Goal: Task Accomplishment & Management: Use online tool/utility

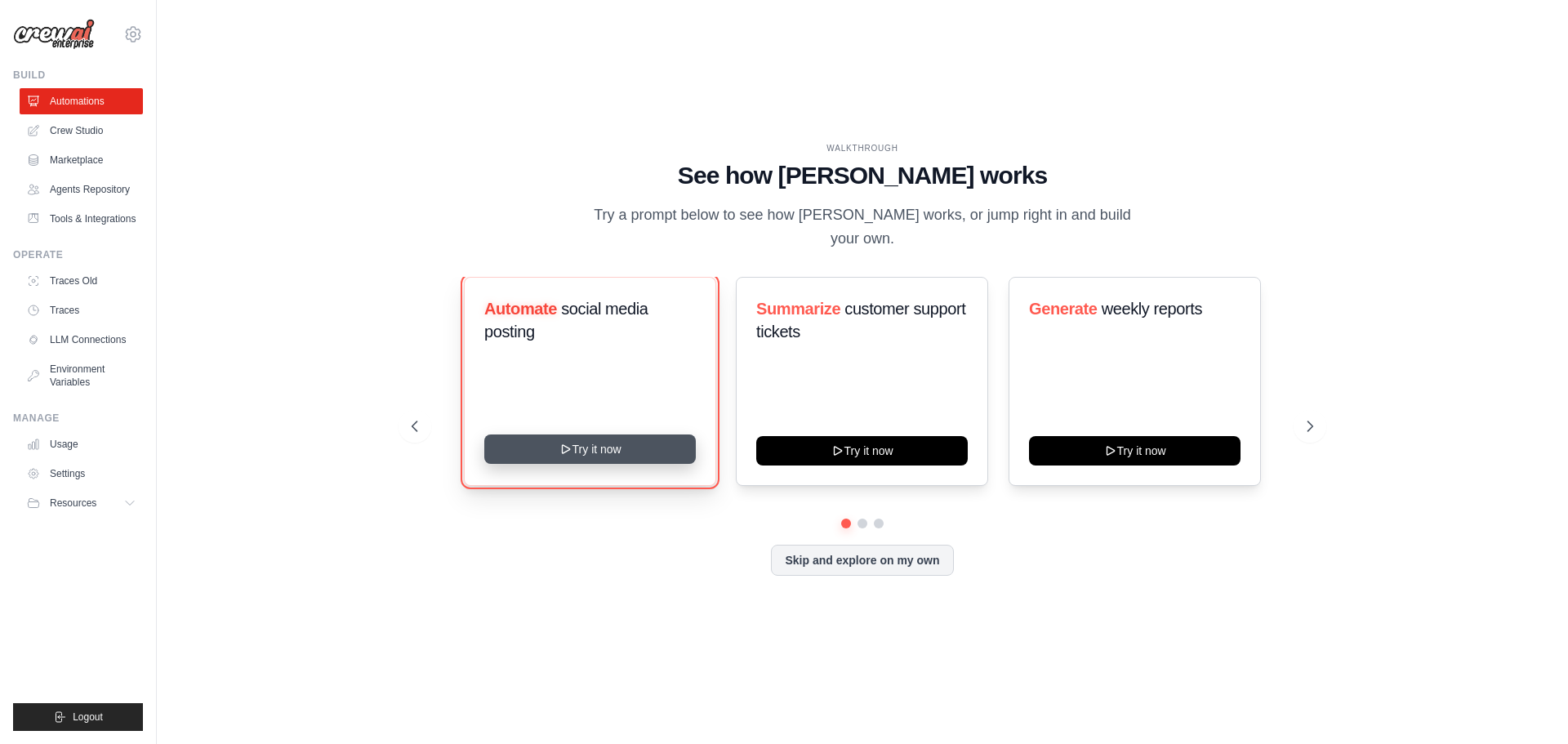
click at [584, 444] on button "Try it now" at bounding box center [590, 449] width 212 height 29
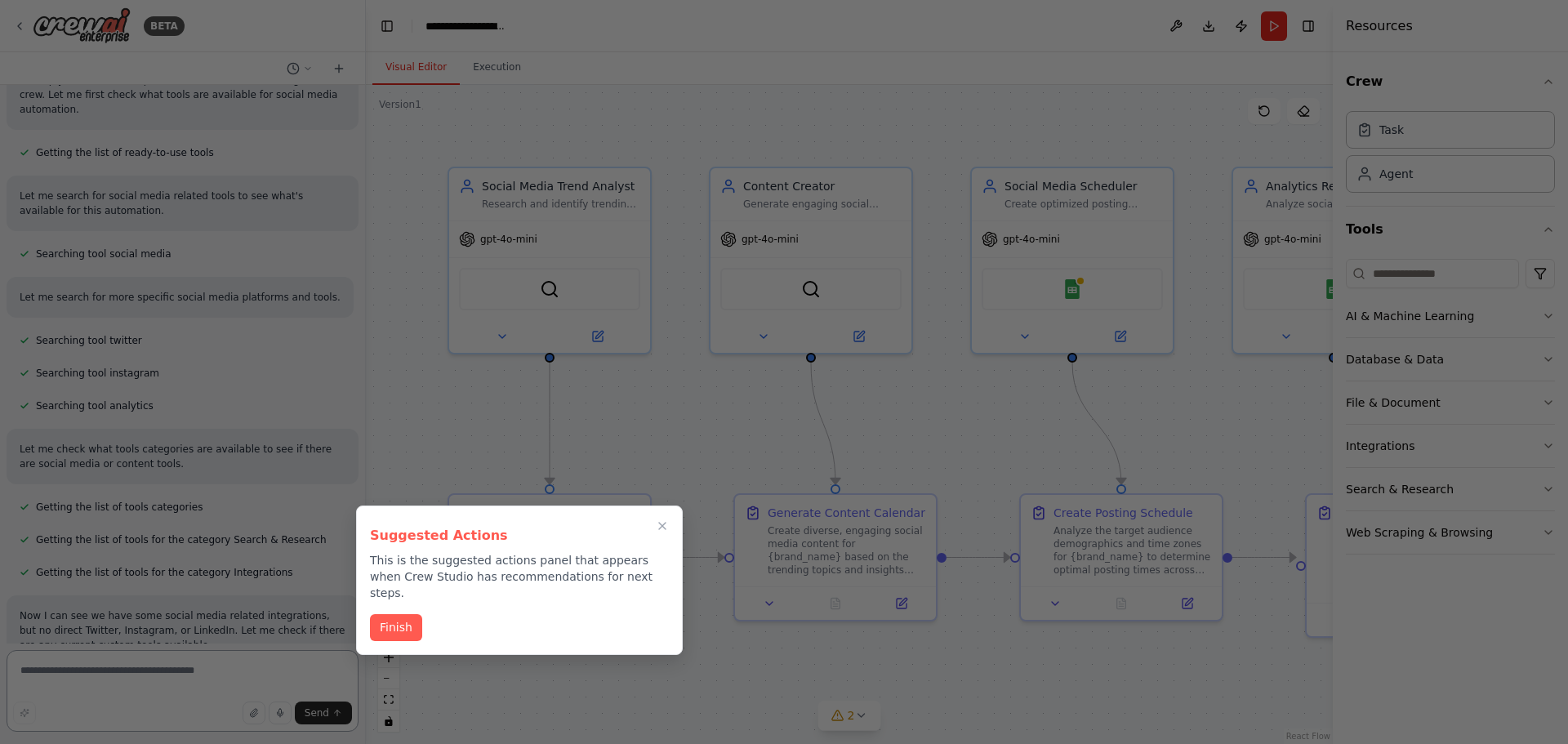
scroll to position [1811, 0]
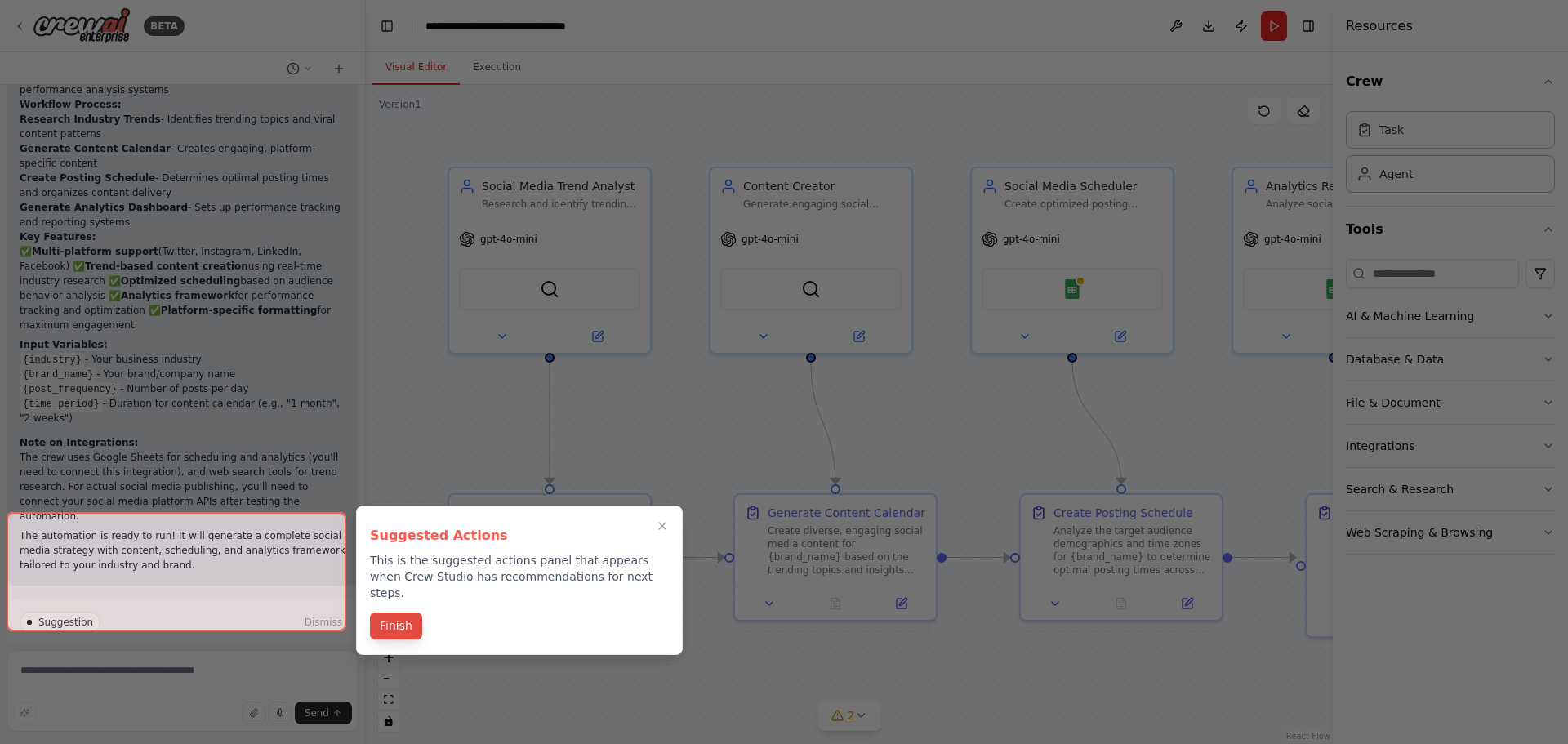
click at [401, 613] on button "Finish" at bounding box center [395, 626] width 52 height 27
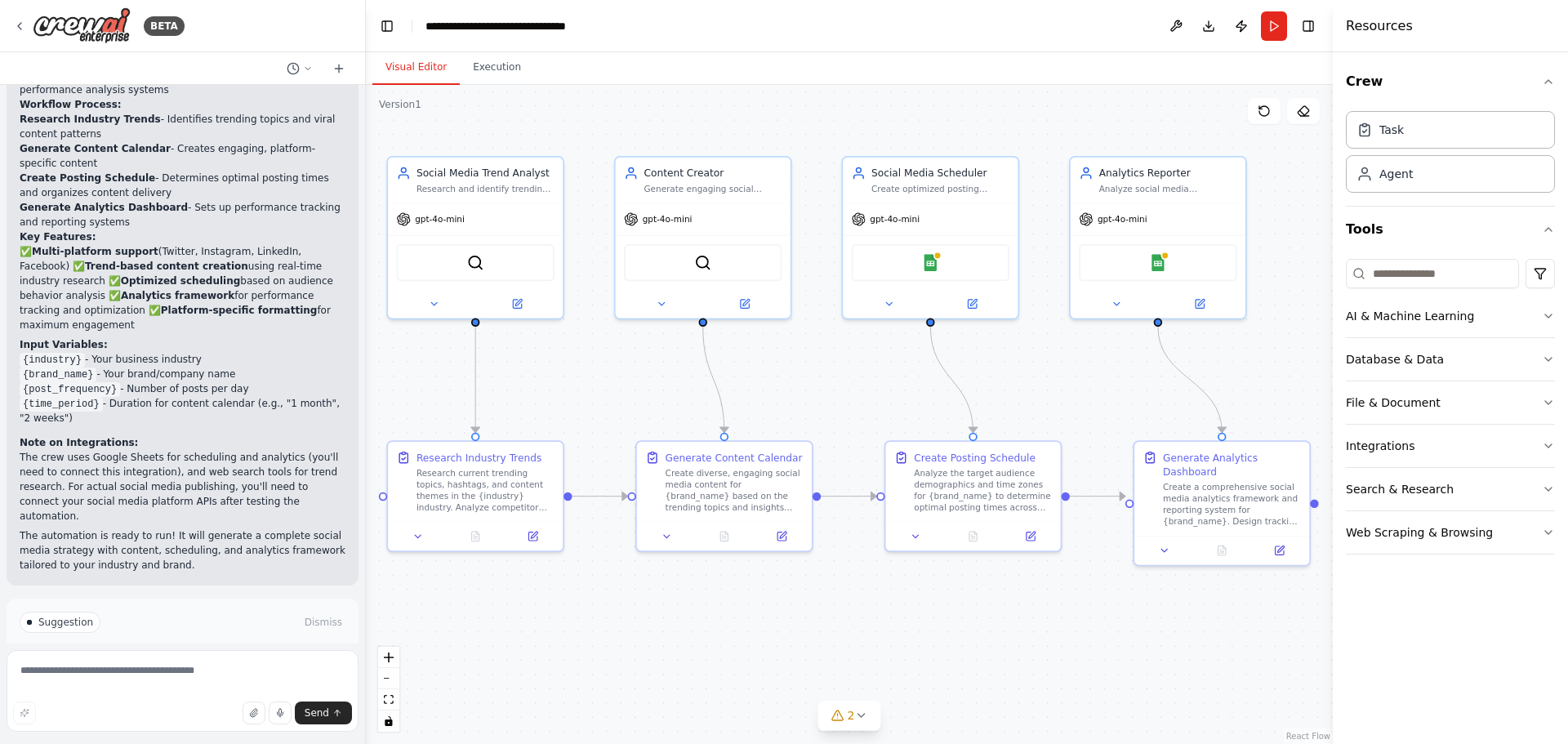
drag, startPoint x: 1058, startPoint y: 637, endPoint x: 904, endPoint y: 587, distance: 161.9
click at [898, 587] on div ".deletable-edge-delete-btn { width: 20px; height: 20px; border: 0px solid #ffff…" at bounding box center [849, 414] width 967 height 659
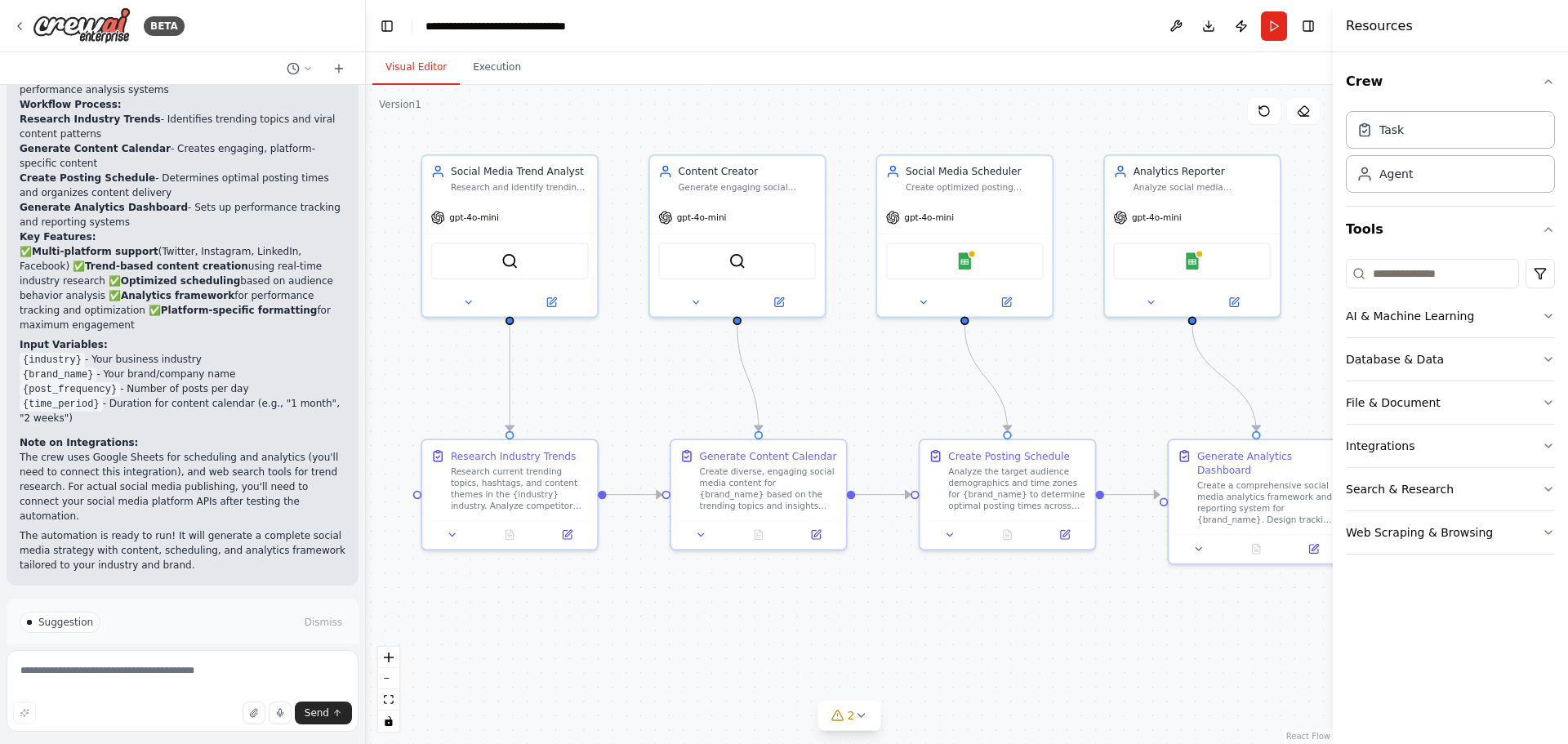
drag, startPoint x: 837, startPoint y: 599, endPoint x: 868, endPoint y: 598, distance: 31.0
click at [868, 598] on div ".deletable-edge-delete-btn { width: 20px; height: 20px; border: 0px solid #ffff…" at bounding box center [849, 414] width 967 height 659
click at [129, 678] on button "Run Automation" at bounding box center [182, 691] width 326 height 26
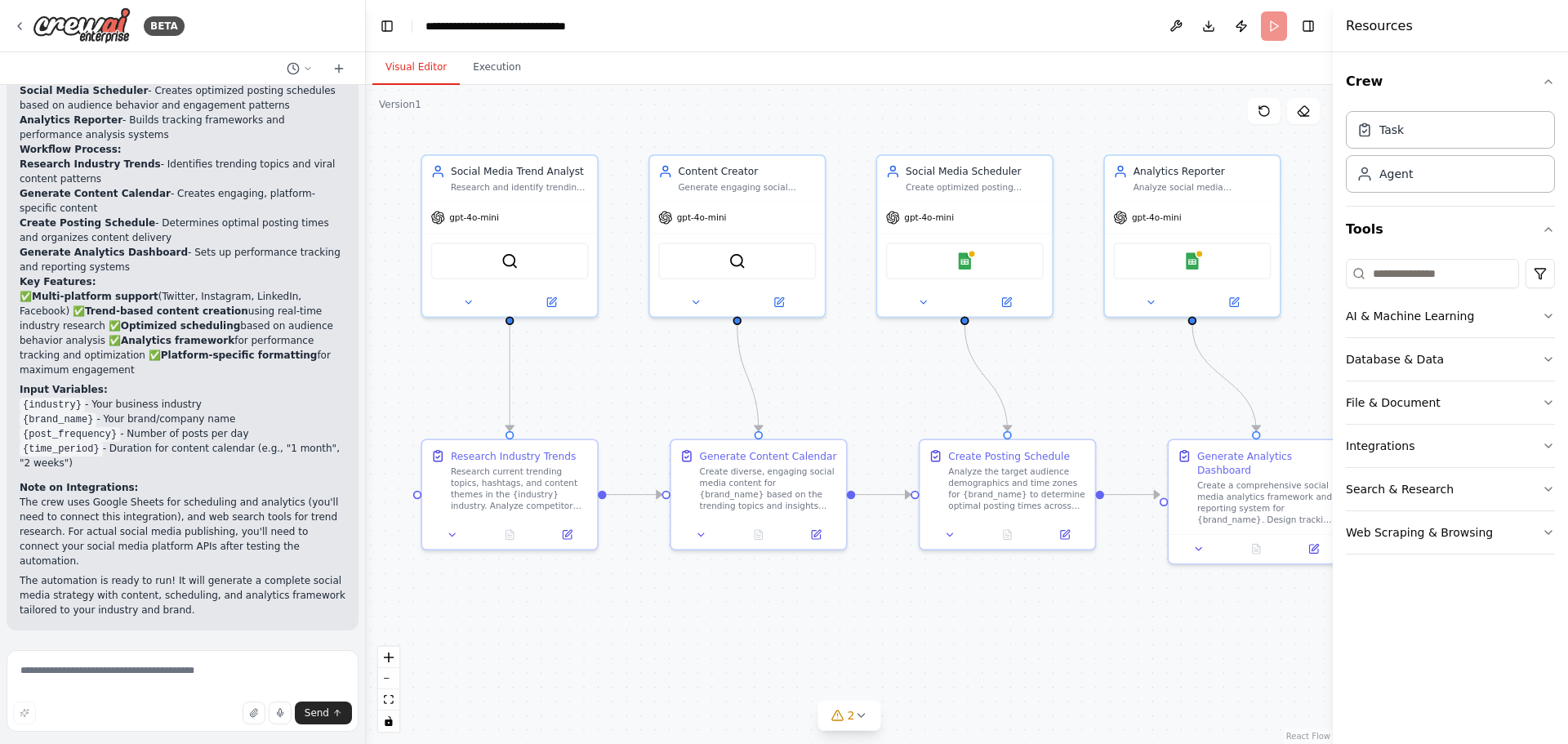
scroll to position [1679, 0]
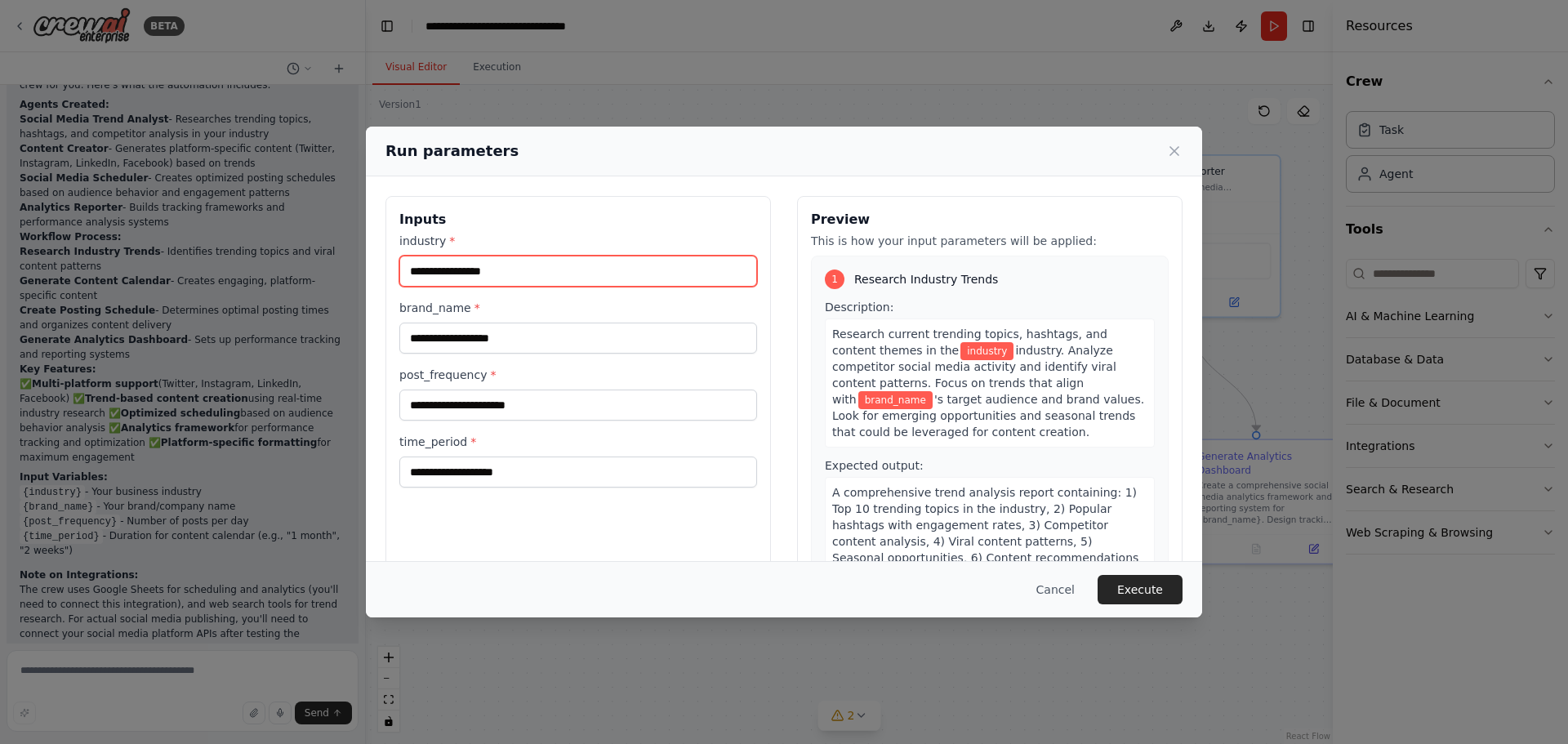
click at [651, 273] on input "industry *" at bounding box center [578, 271] width 358 height 31
type input "*"
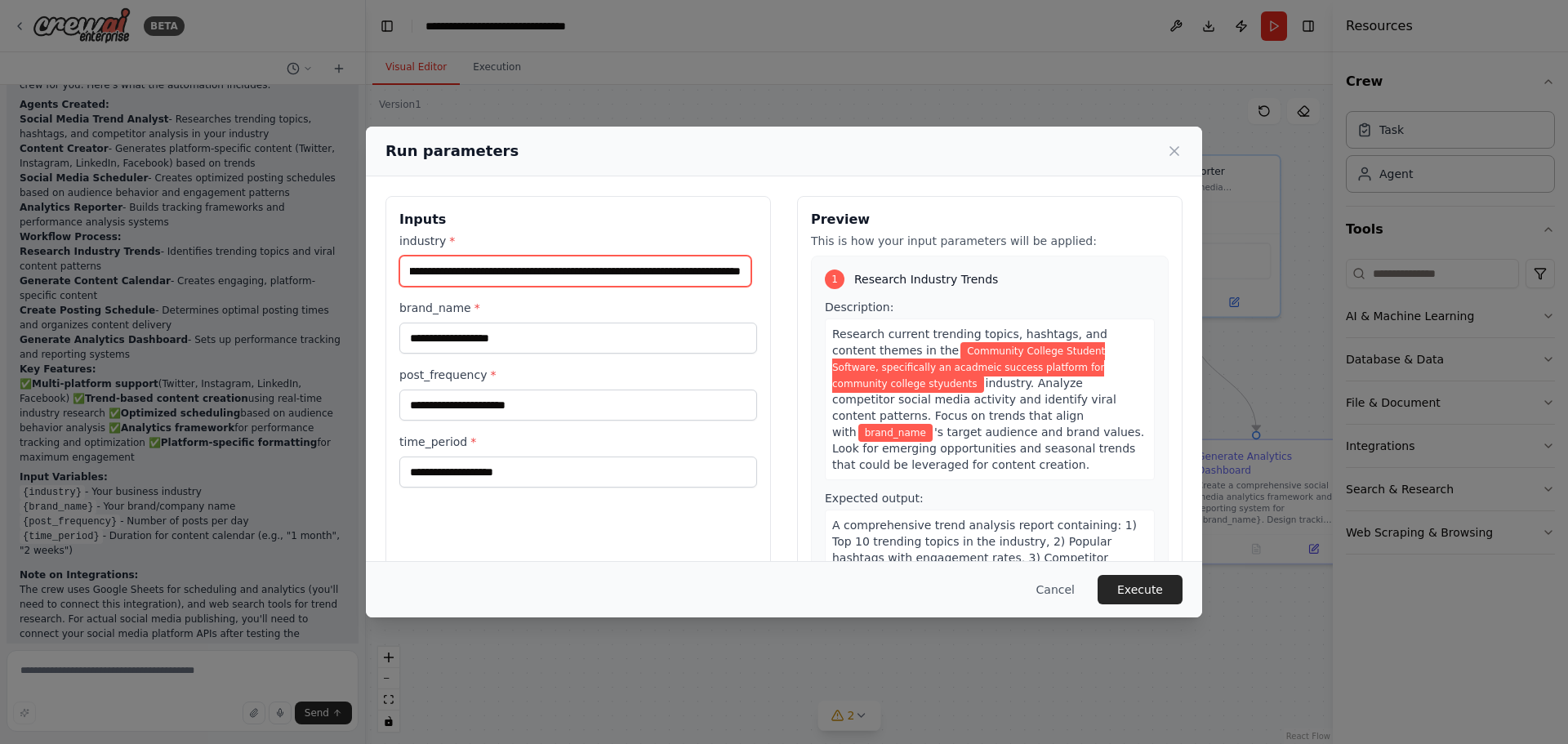
scroll to position [0, 240]
click at [706, 274] on input "**********" at bounding box center [574, 271] width 352 height 31
type input "**********"
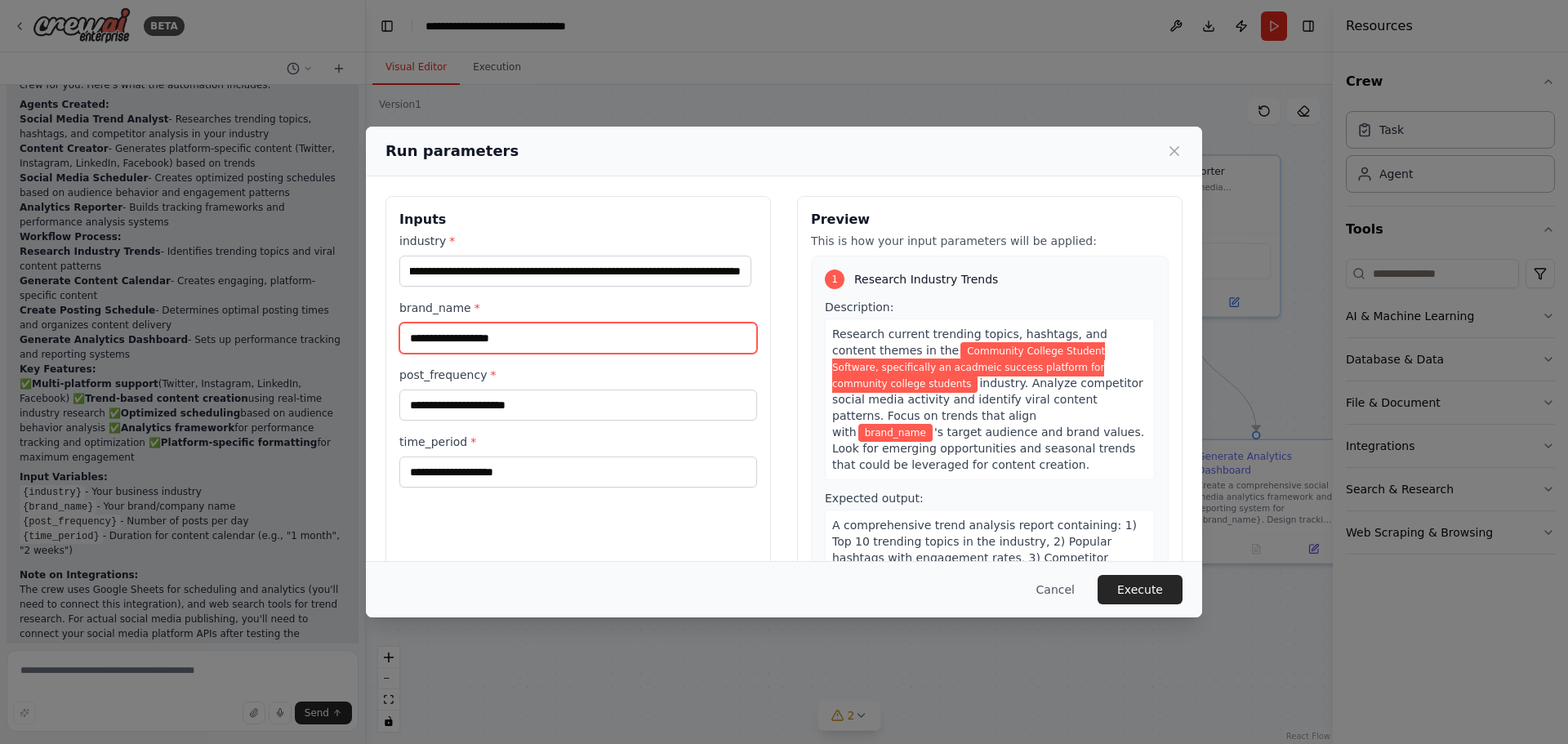
scroll to position [0, 0]
type input "*******"
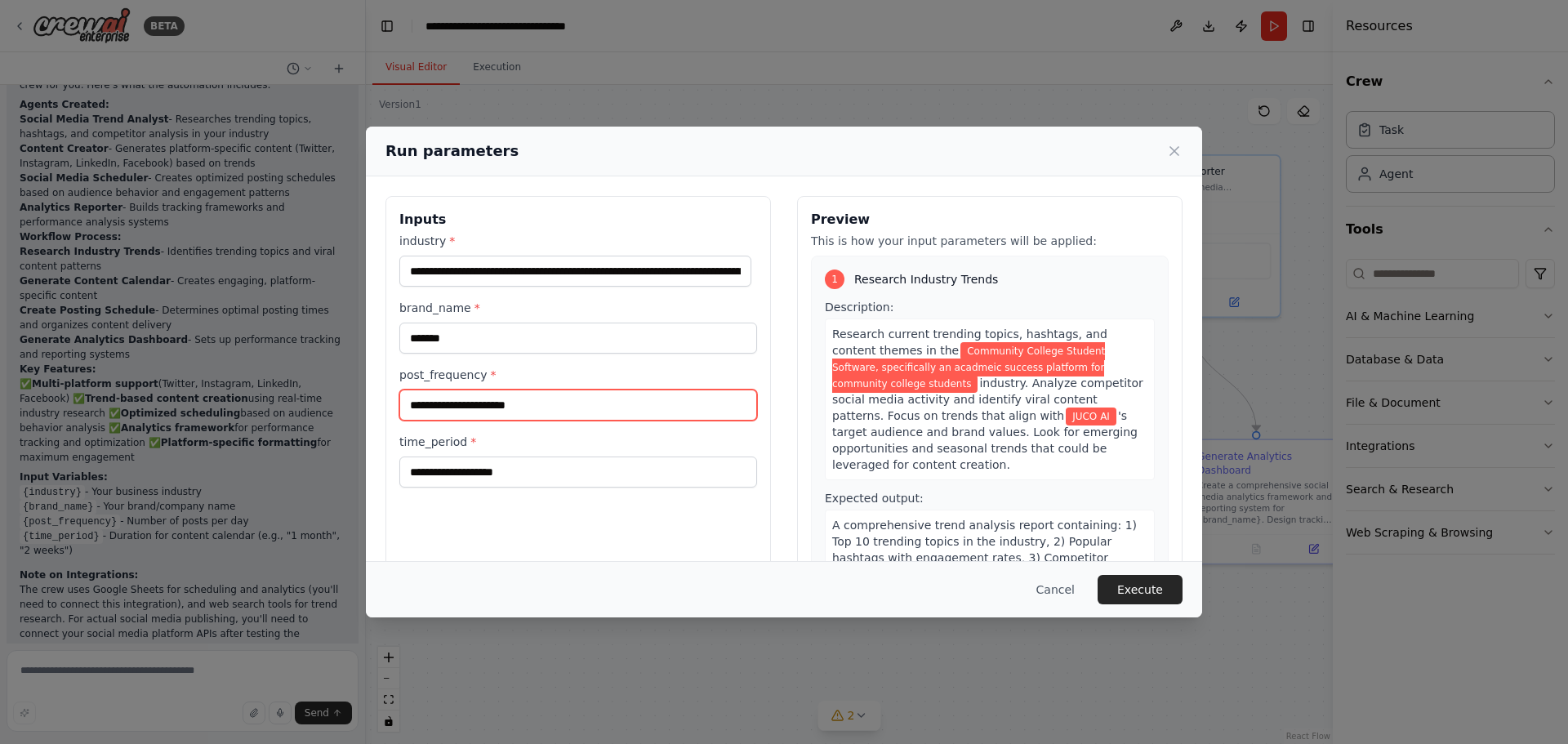
click at [482, 395] on input "post_frequency *" at bounding box center [578, 405] width 358 height 31
type input "*****"
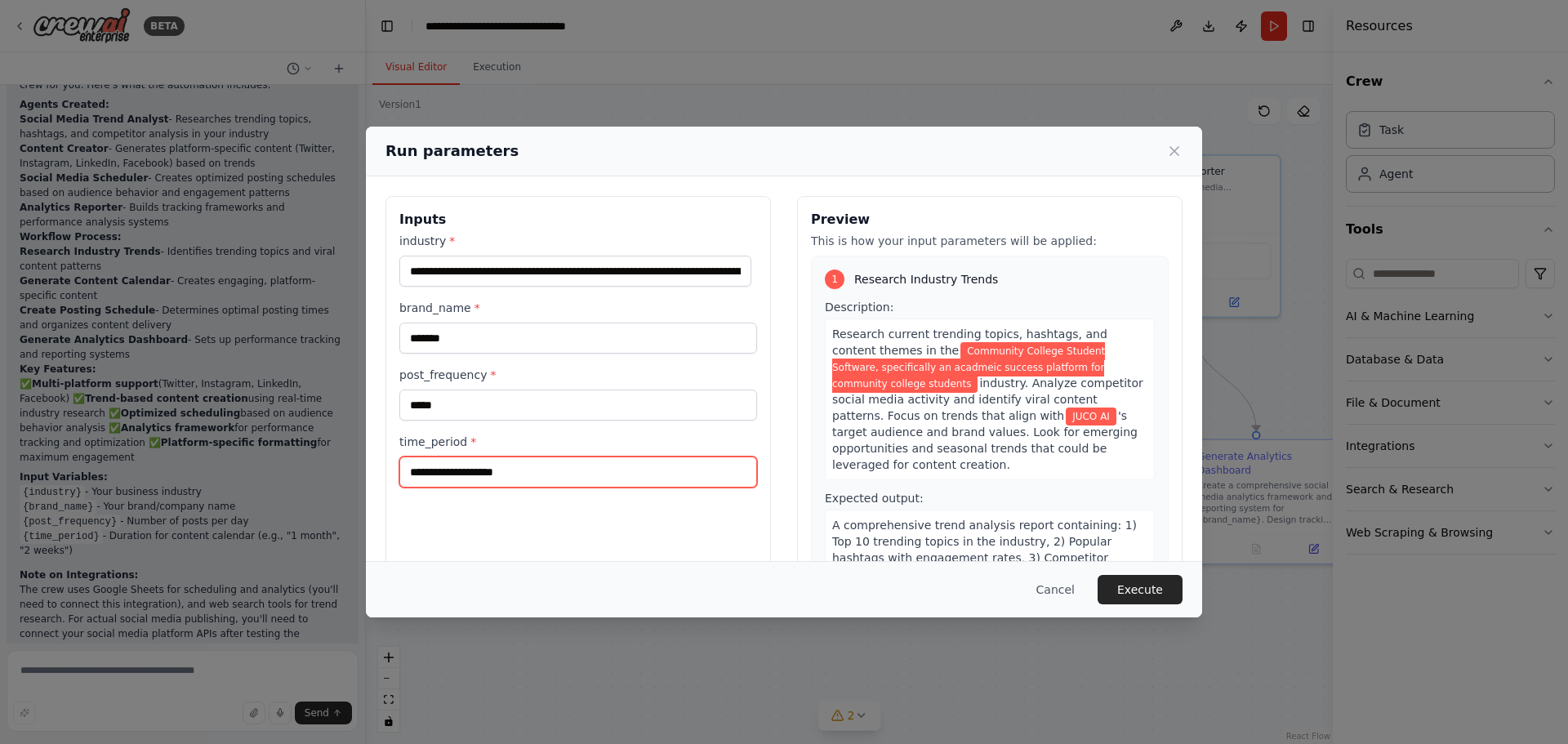
click at [422, 467] on input "time_period *" at bounding box center [578, 472] width 358 height 31
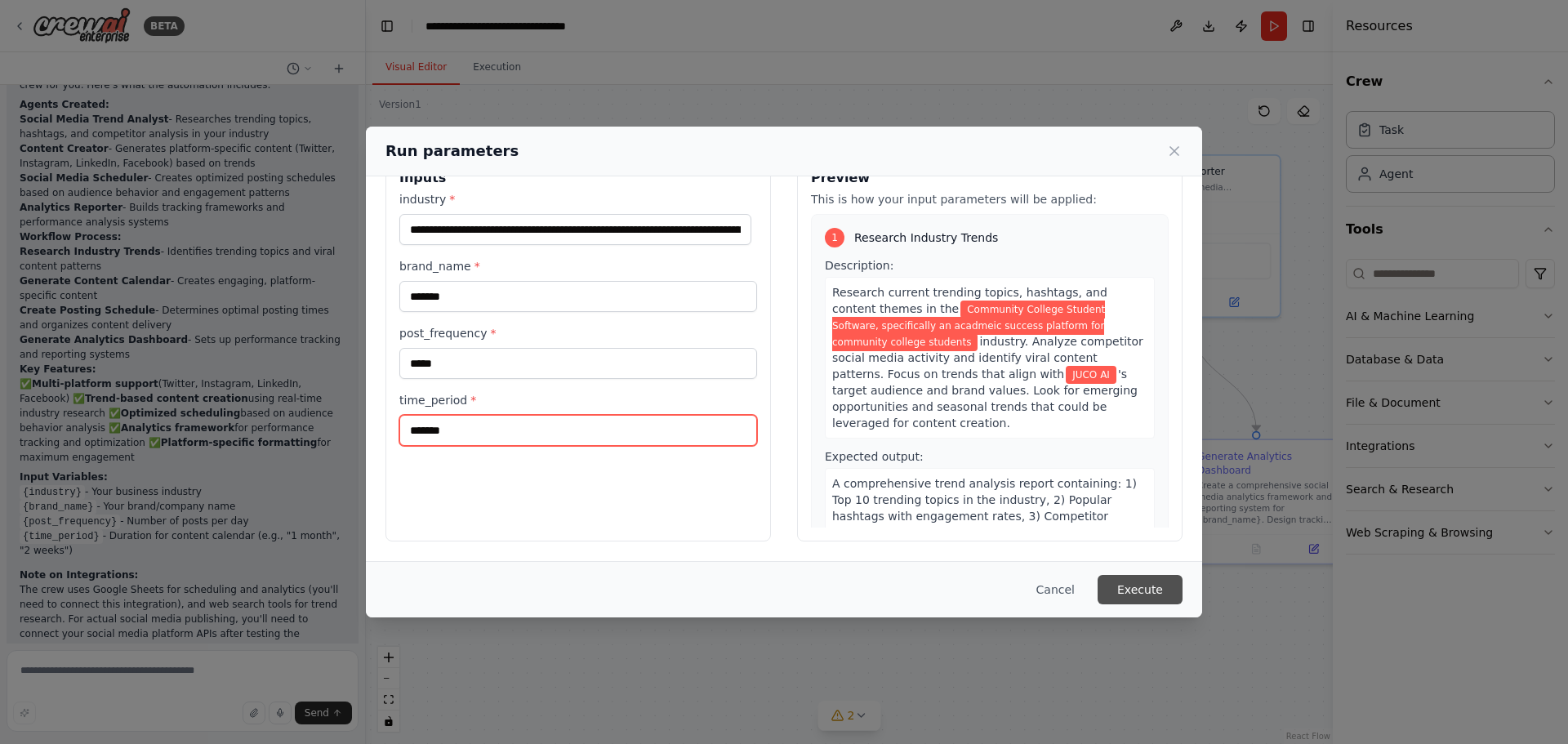
type input "*******"
click at [1136, 582] on button "Execute" at bounding box center [1140, 590] width 85 height 29
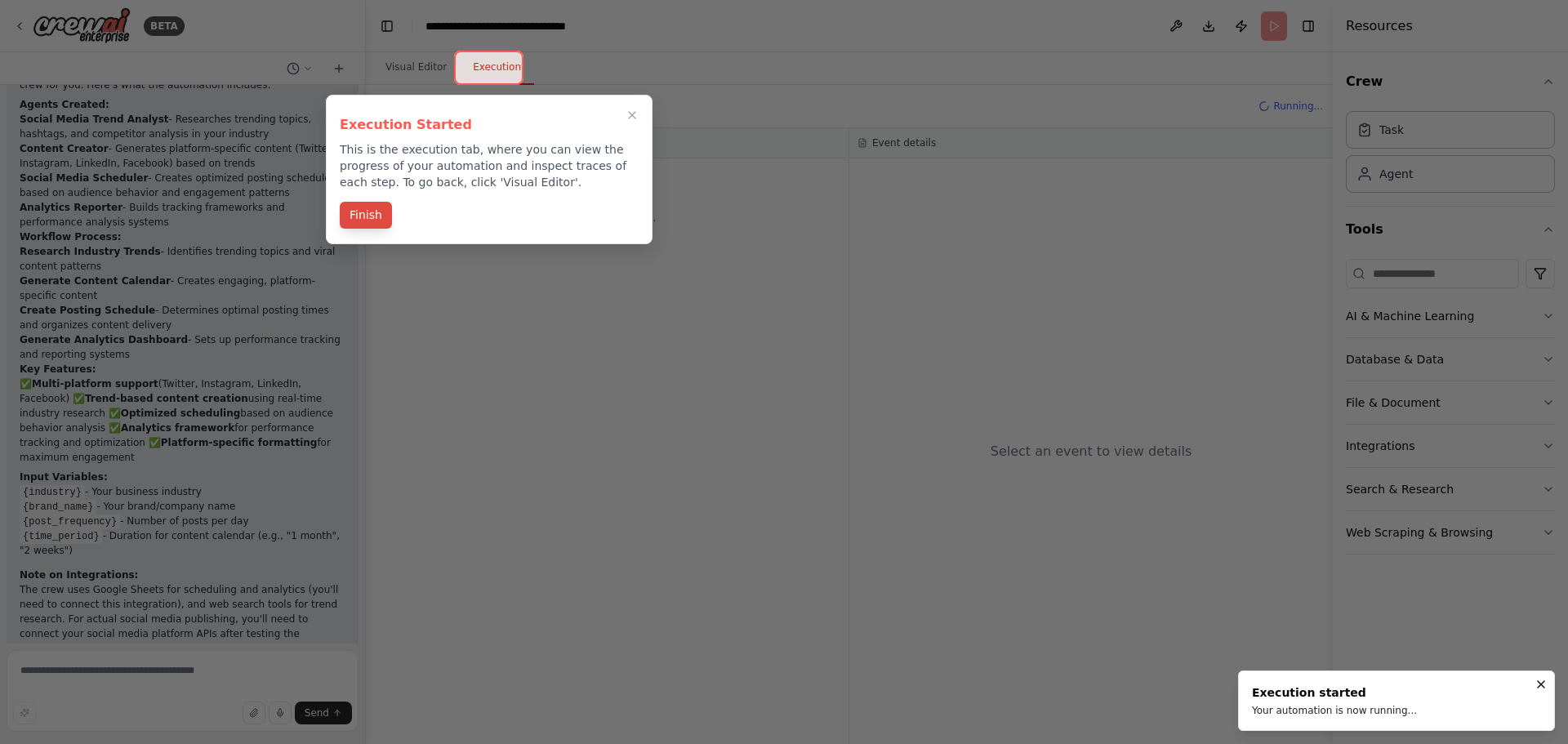
click at [382, 215] on button "Finish" at bounding box center [365, 215] width 52 height 27
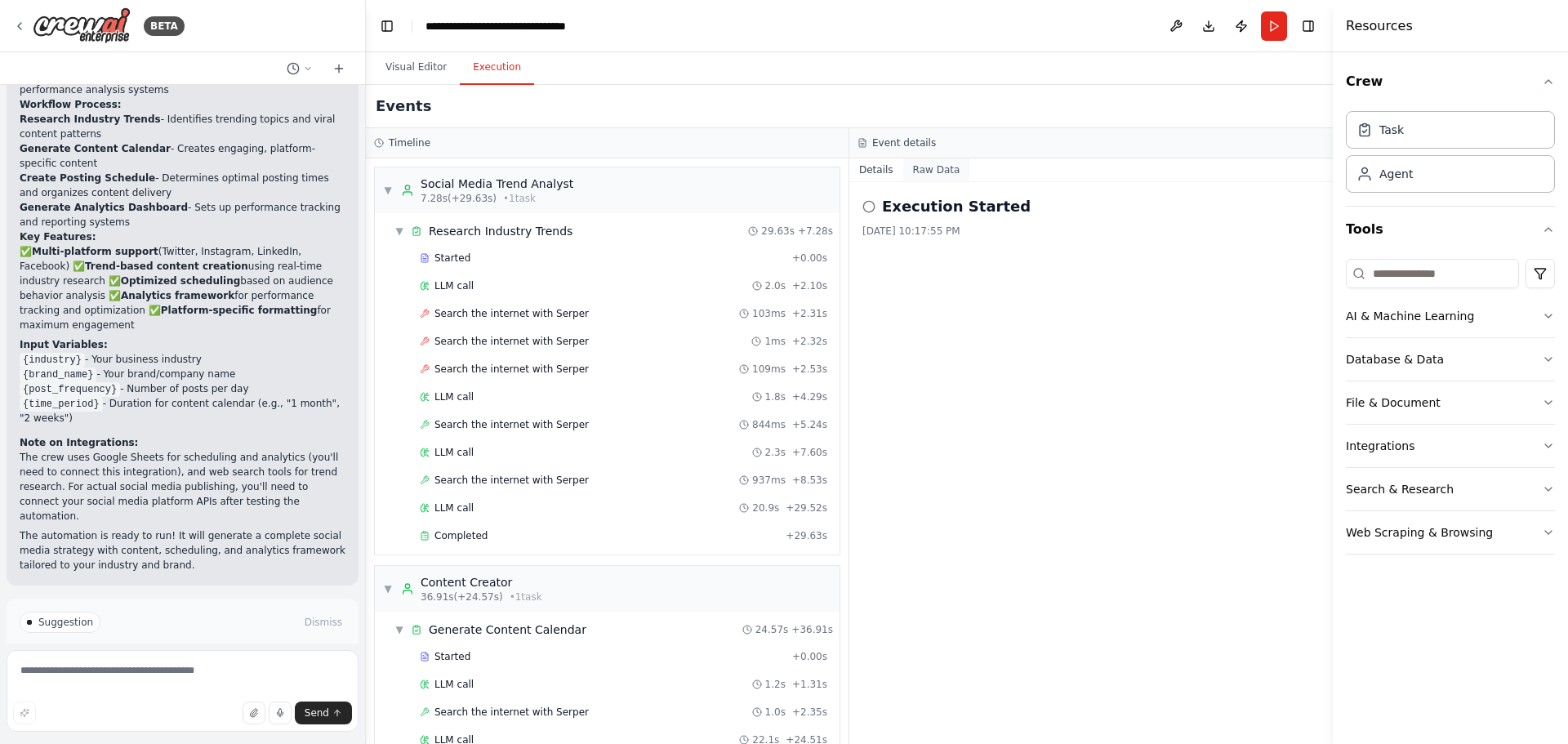
click at [946, 167] on button "Raw Data" at bounding box center [936, 169] width 67 height 23
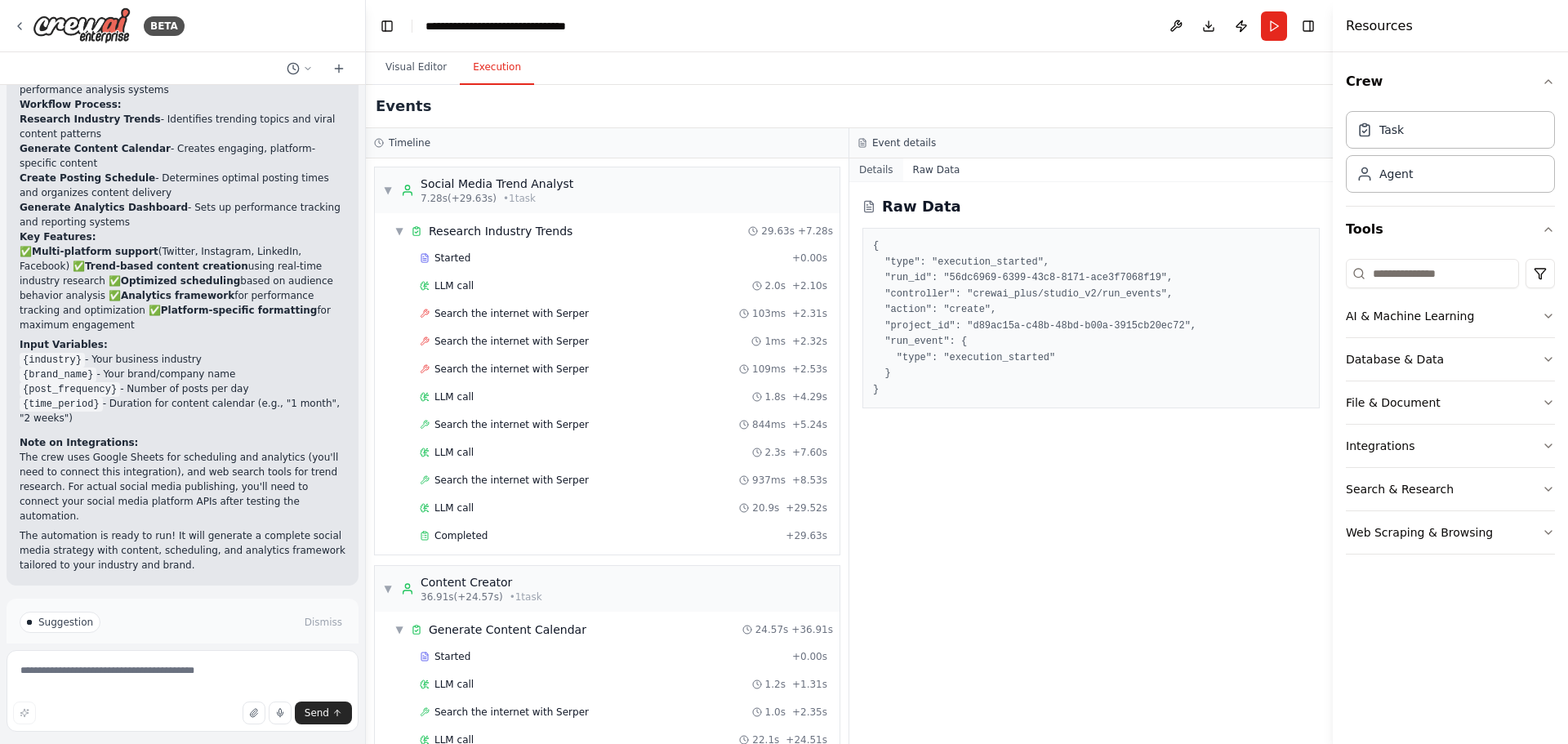
click at [870, 167] on button "Details" at bounding box center [876, 169] width 54 height 23
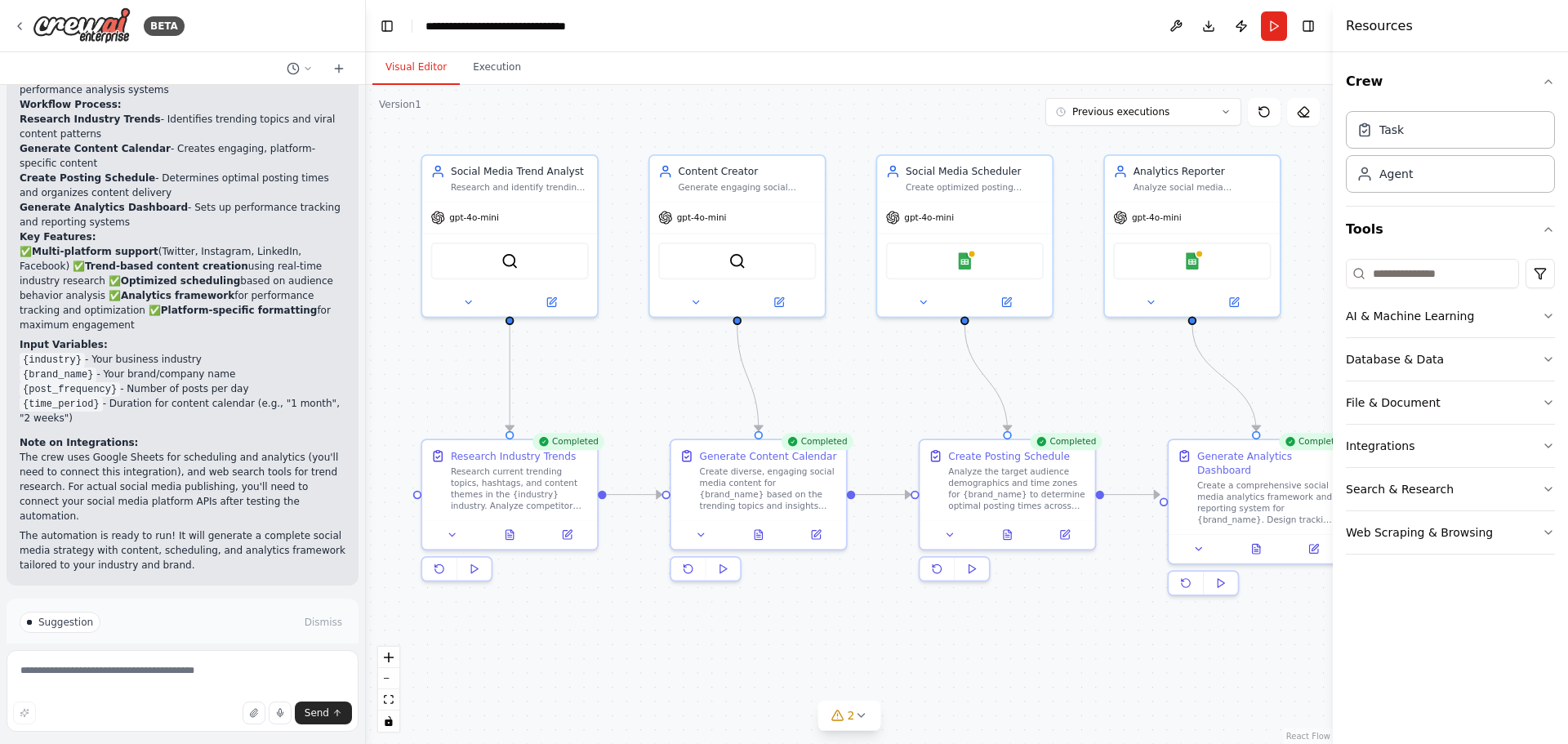
click at [397, 63] on button "Visual Editor" at bounding box center [416, 68] width 88 height 35
click at [511, 537] on icon at bounding box center [510, 531] width 12 height 12
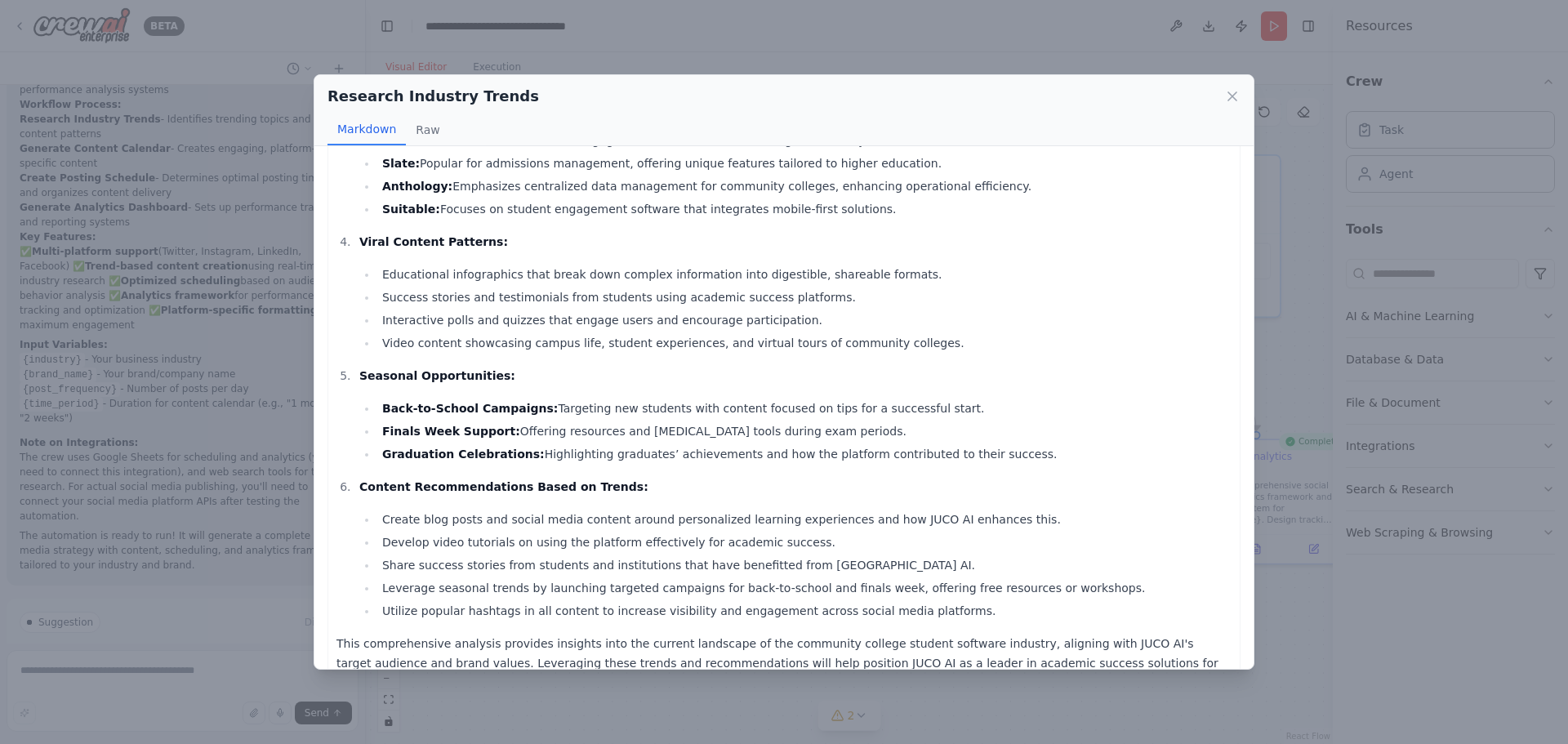
scroll to position [560, 0]
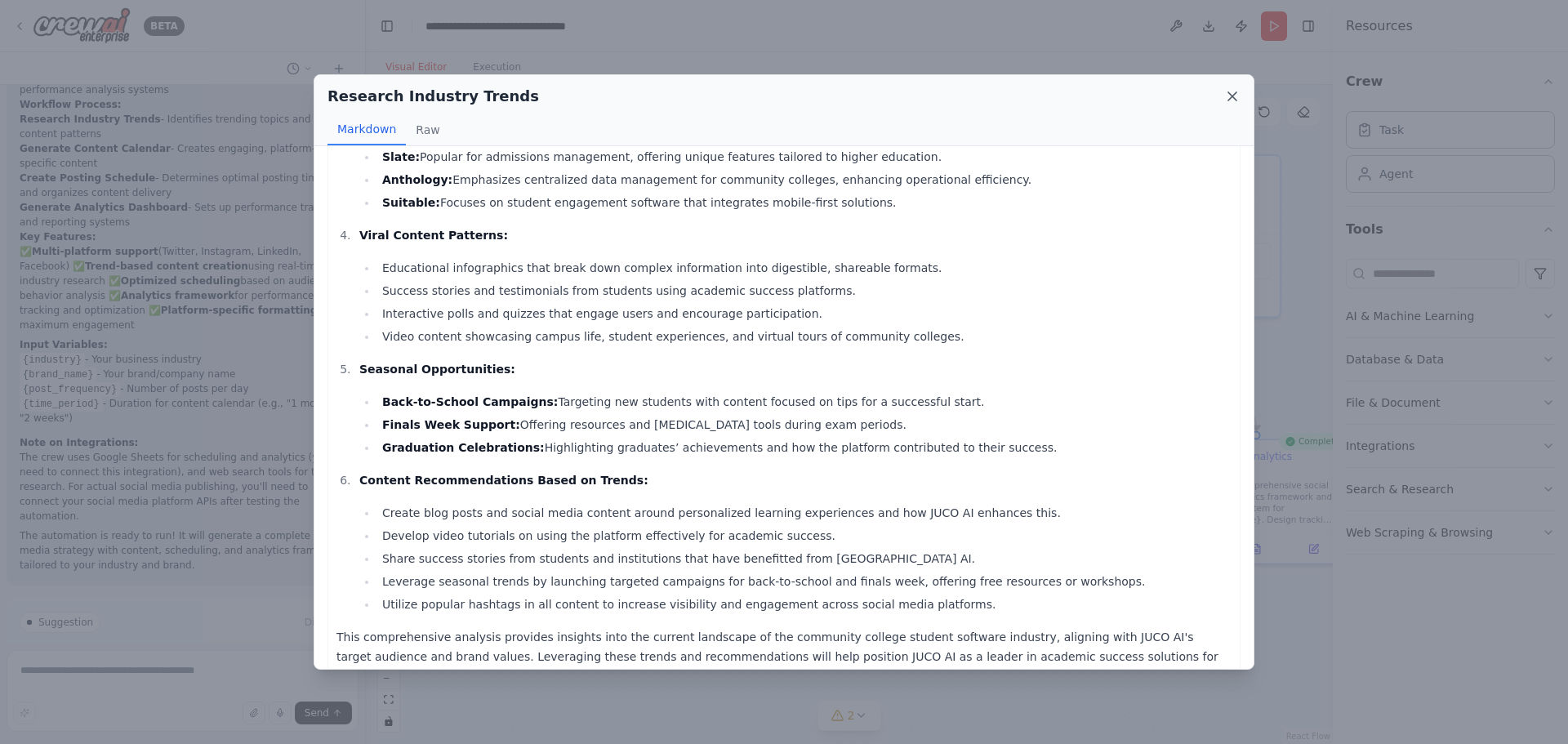
click at [1236, 93] on icon at bounding box center [1232, 96] width 8 height 8
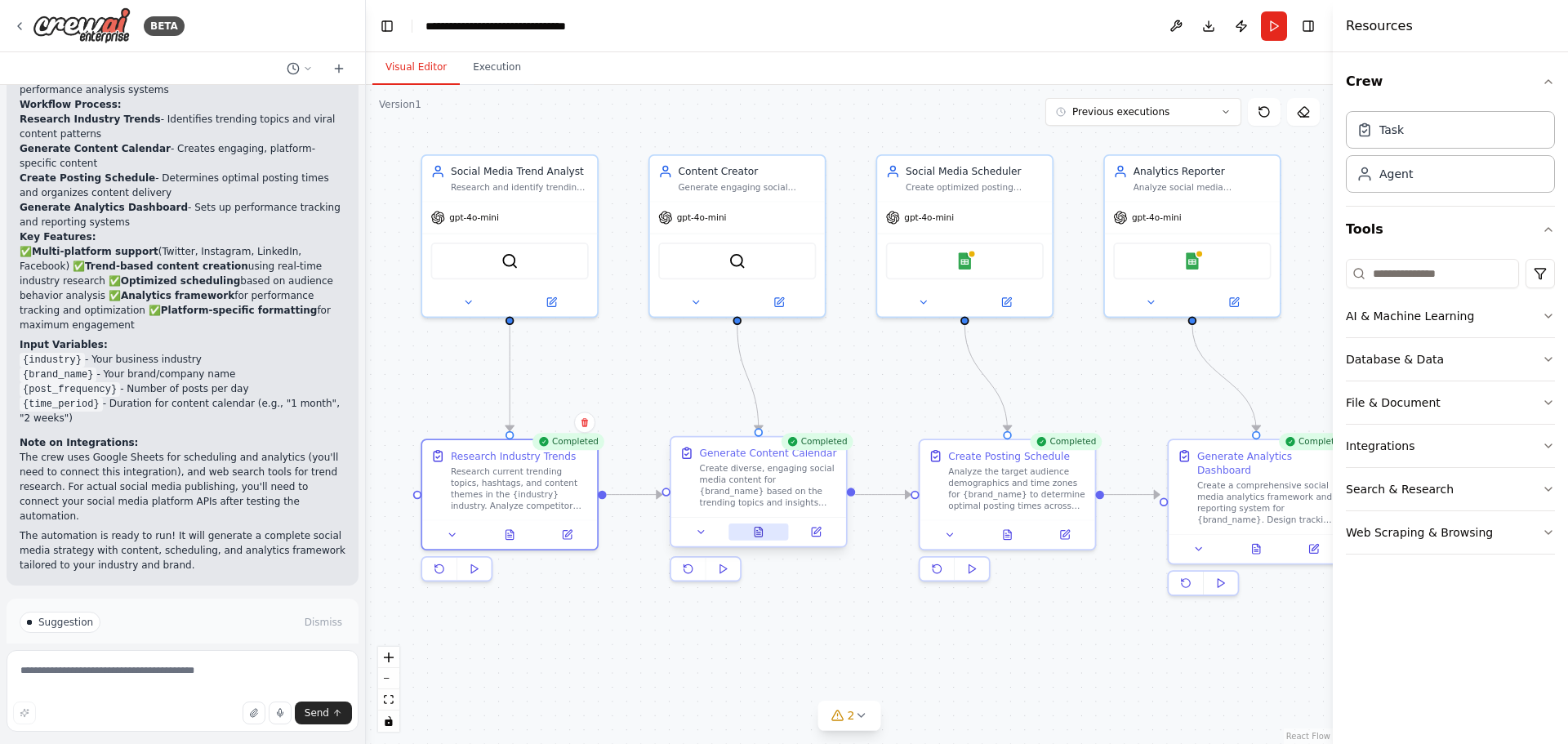
click at [753, 535] on button at bounding box center [759, 531] width 60 height 17
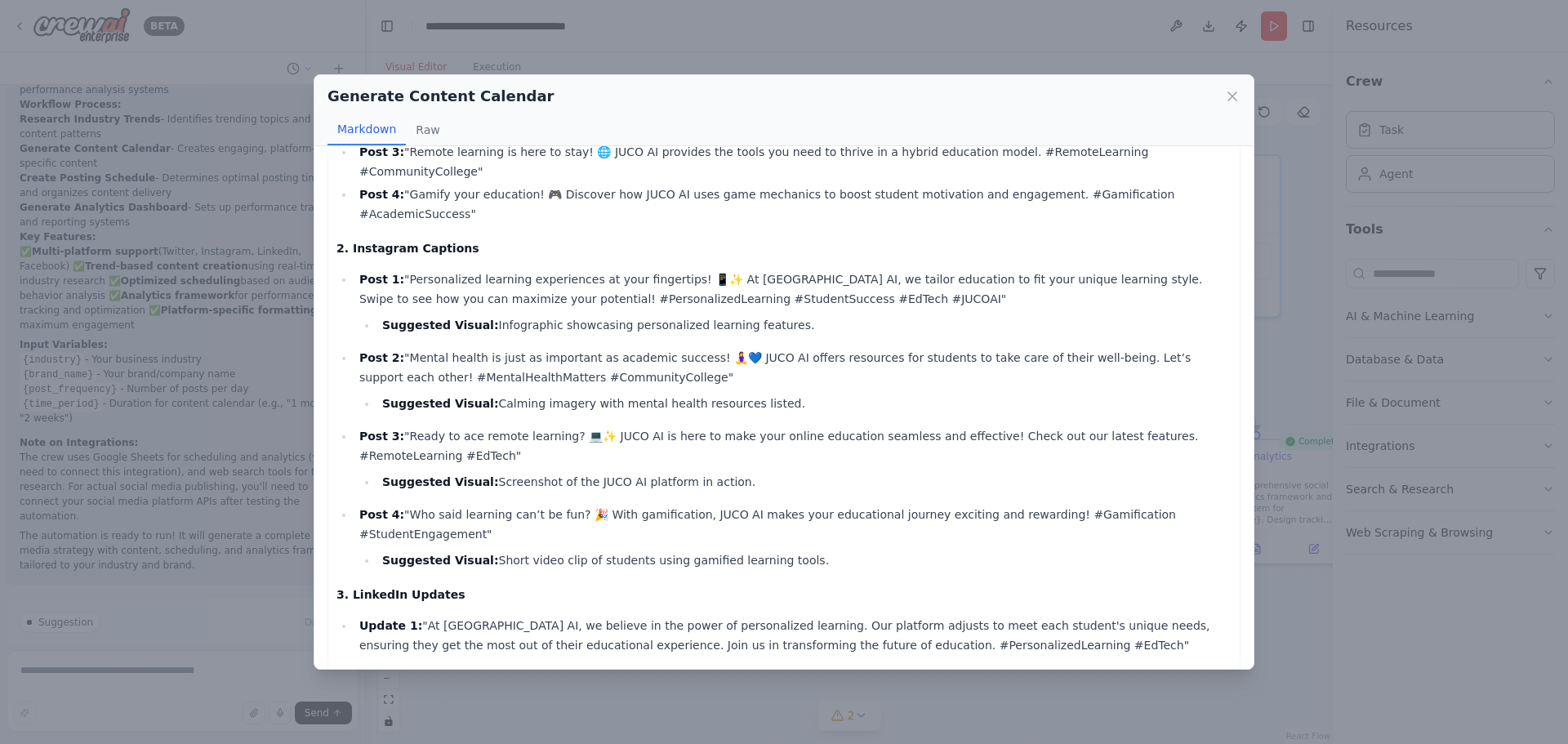
scroll to position [0, 0]
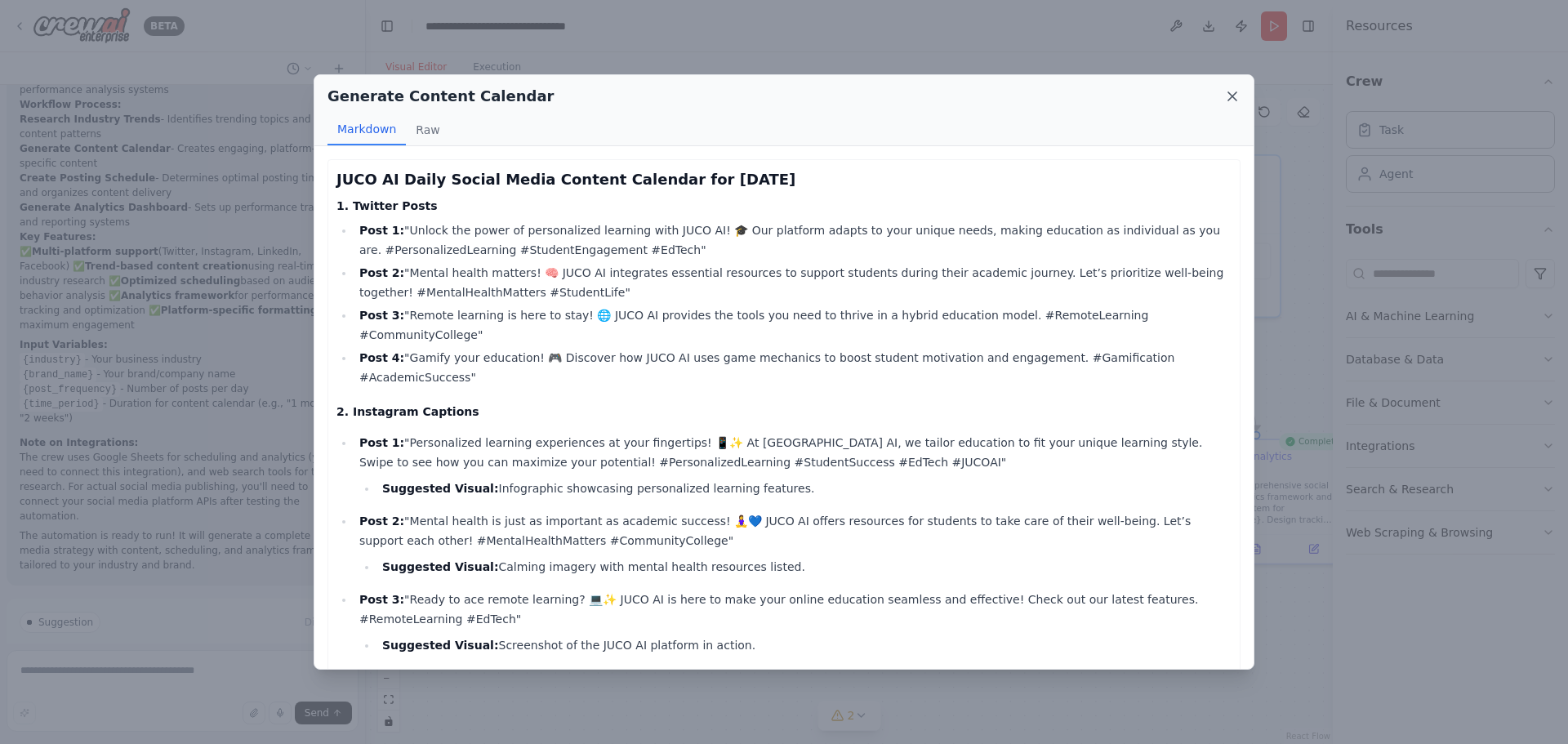
click at [1236, 104] on icon at bounding box center [1232, 97] width 16 height 16
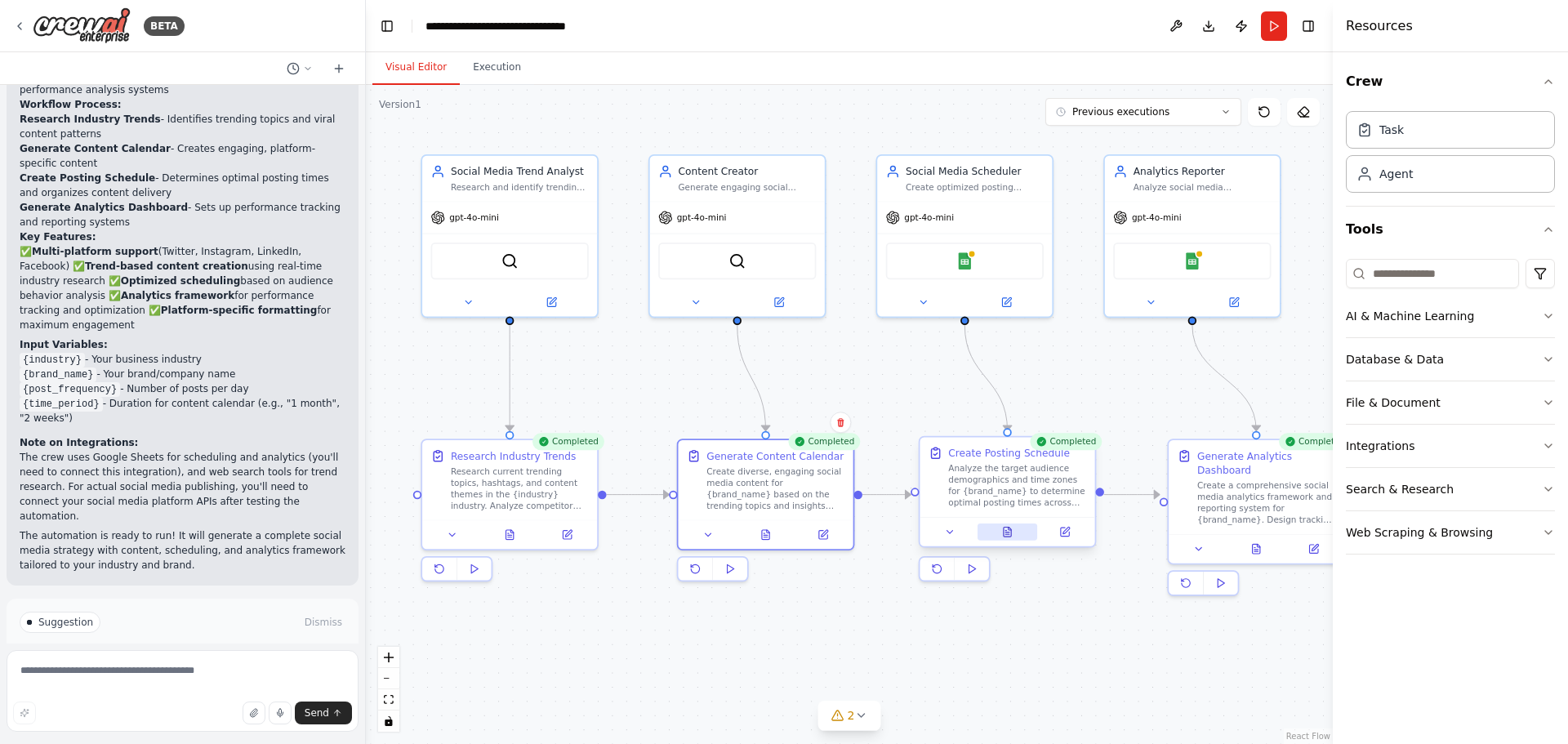
click at [1007, 533] on icon at bounding box center [1007, 532] width 7 height 10
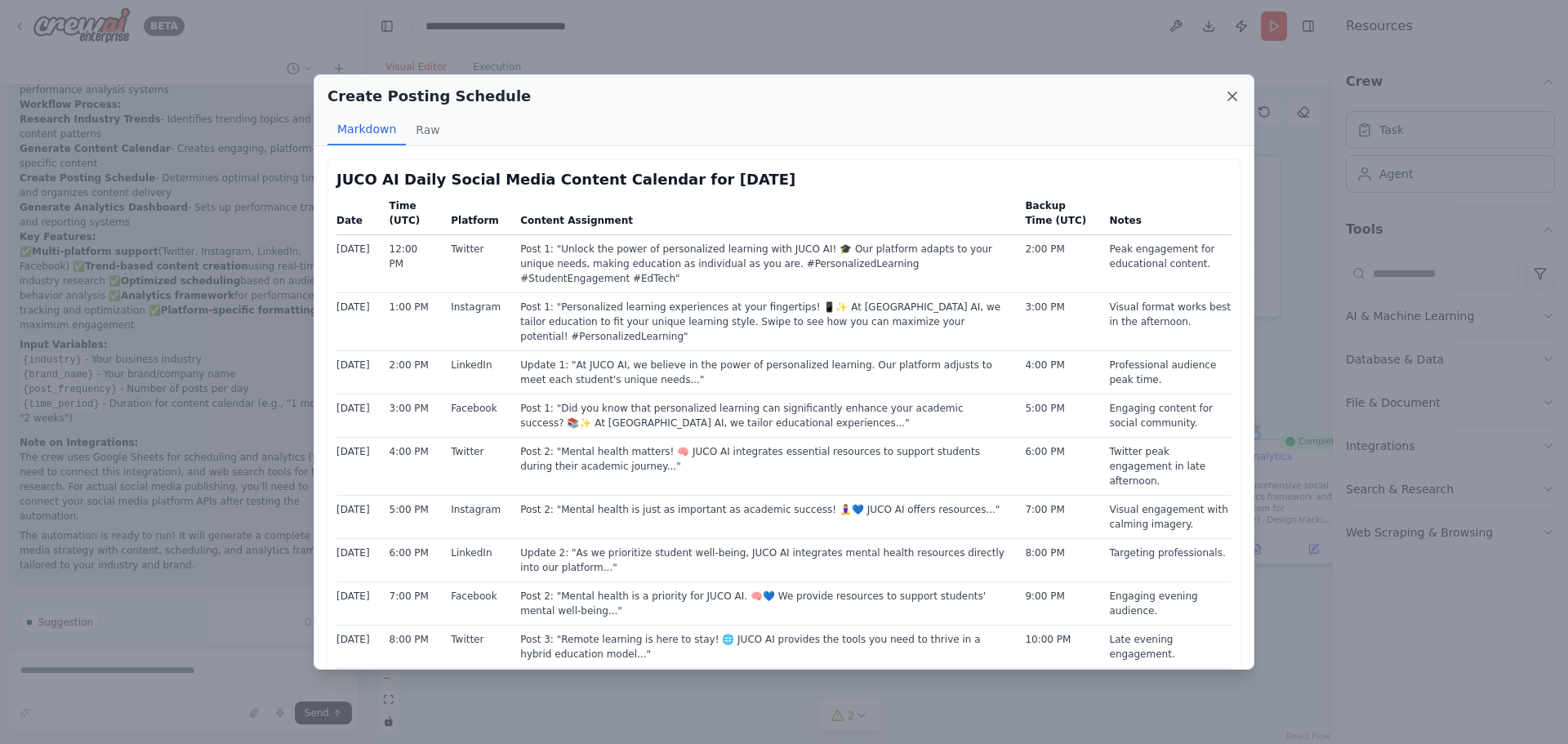
click at [1231, 101] on icon at bounding box center [1232, 97] width 16 height 16
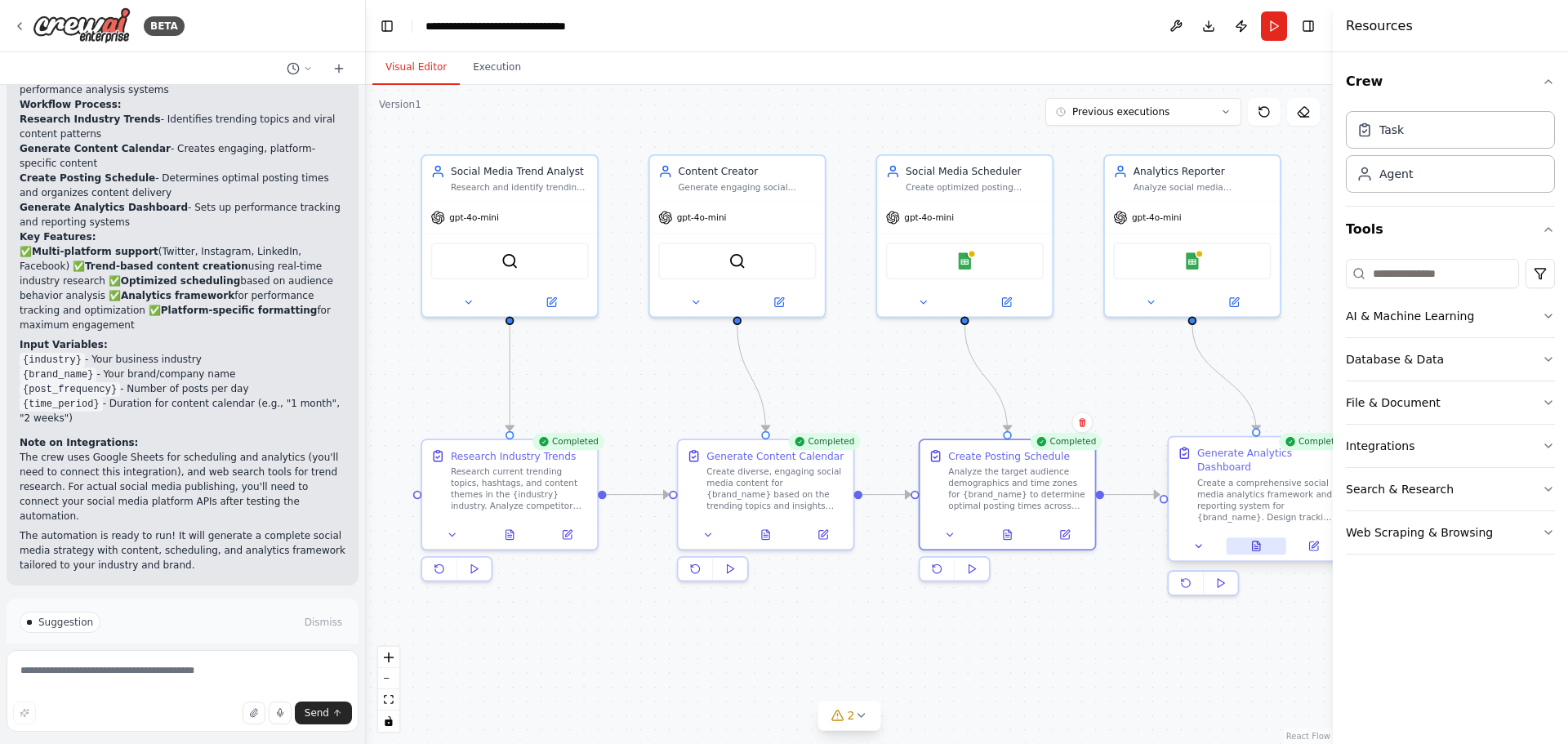
click at [1255, 541] on icon at bounding box center [1257, 546] width 7 height 10
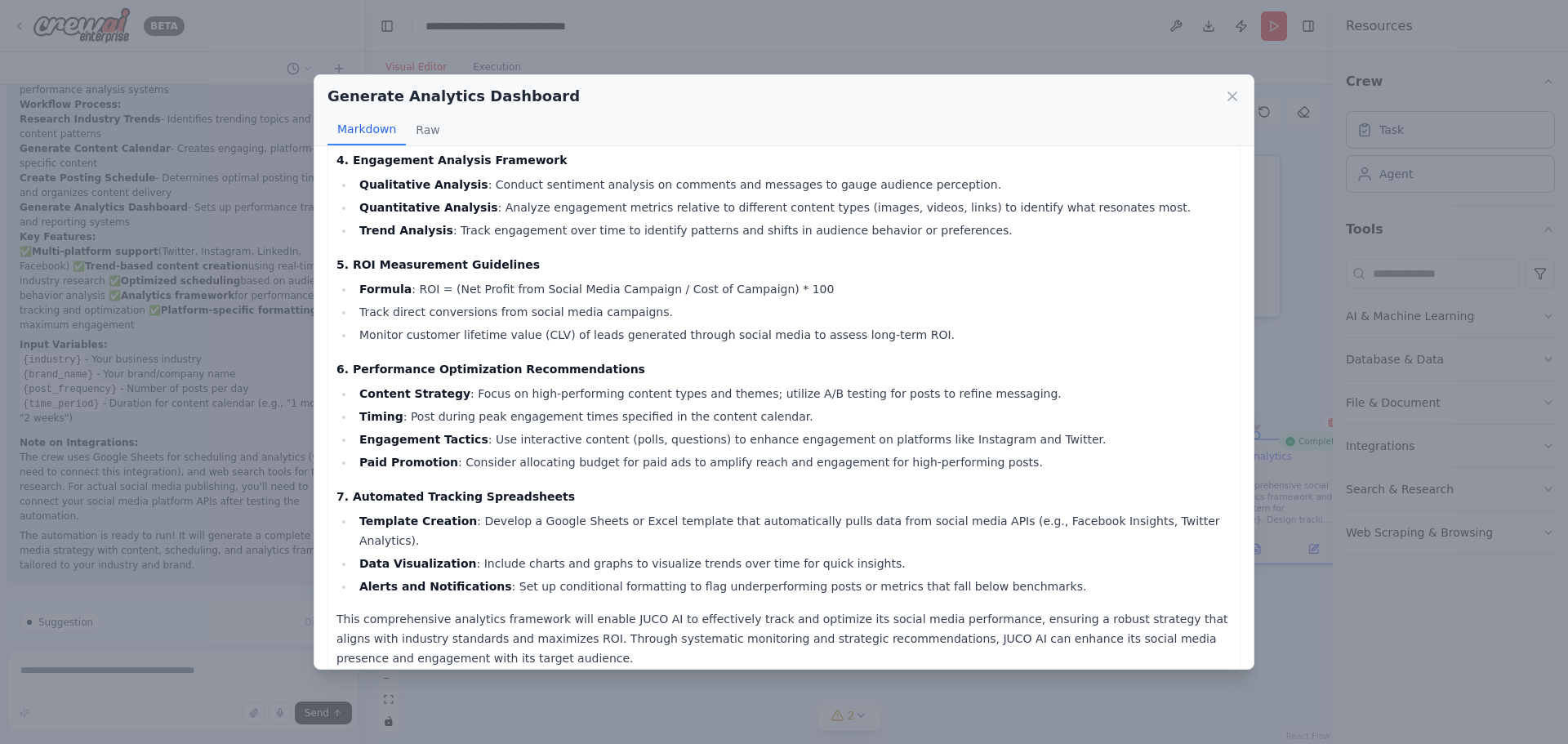
scroll to position [990, 0]
click at [1231, 95] on icon at bounding box center [1232, 96] width 8 height 8
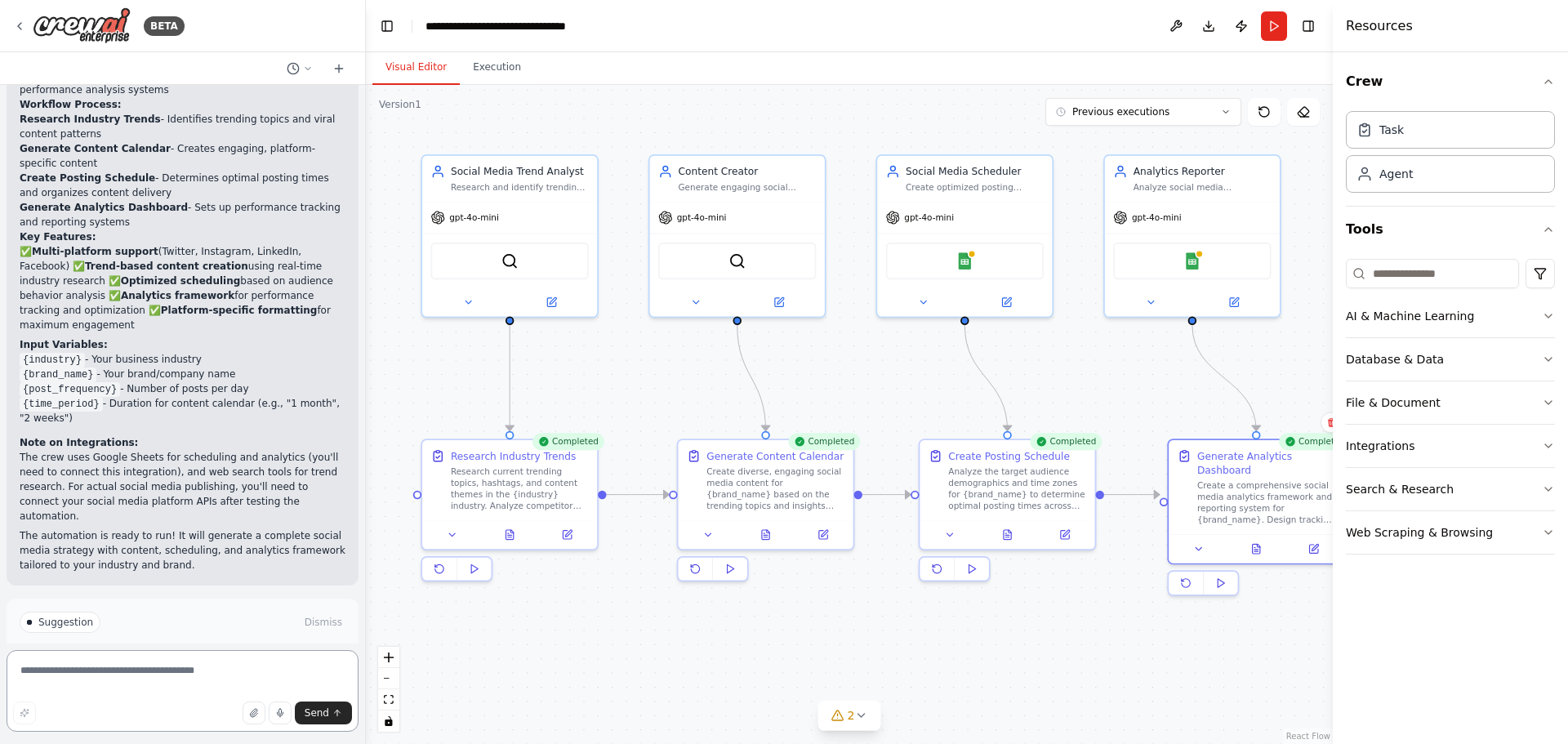
click at [81, 671] on textarea at bounding box center [182, 690] width 352 height 81
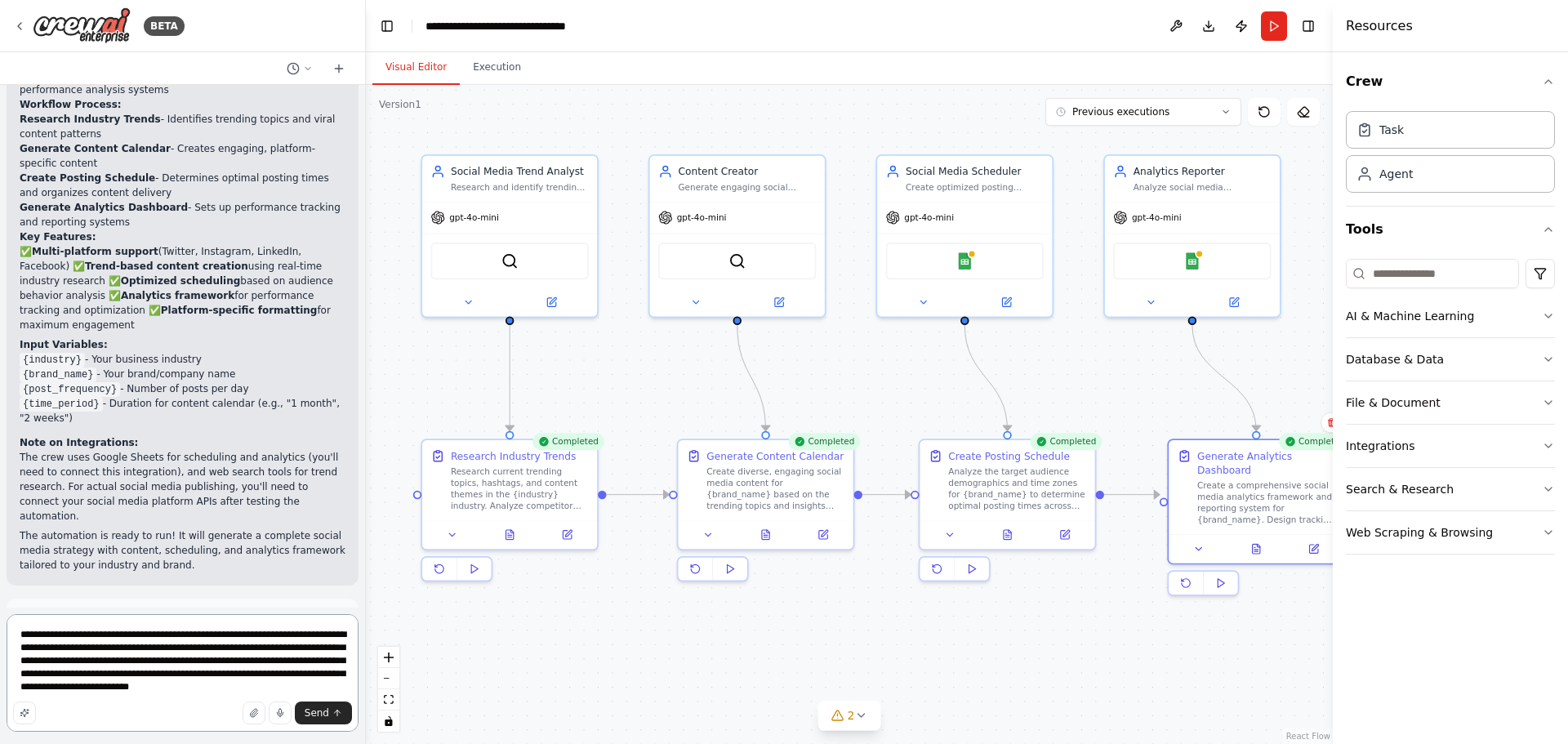
paste textarea "**********"
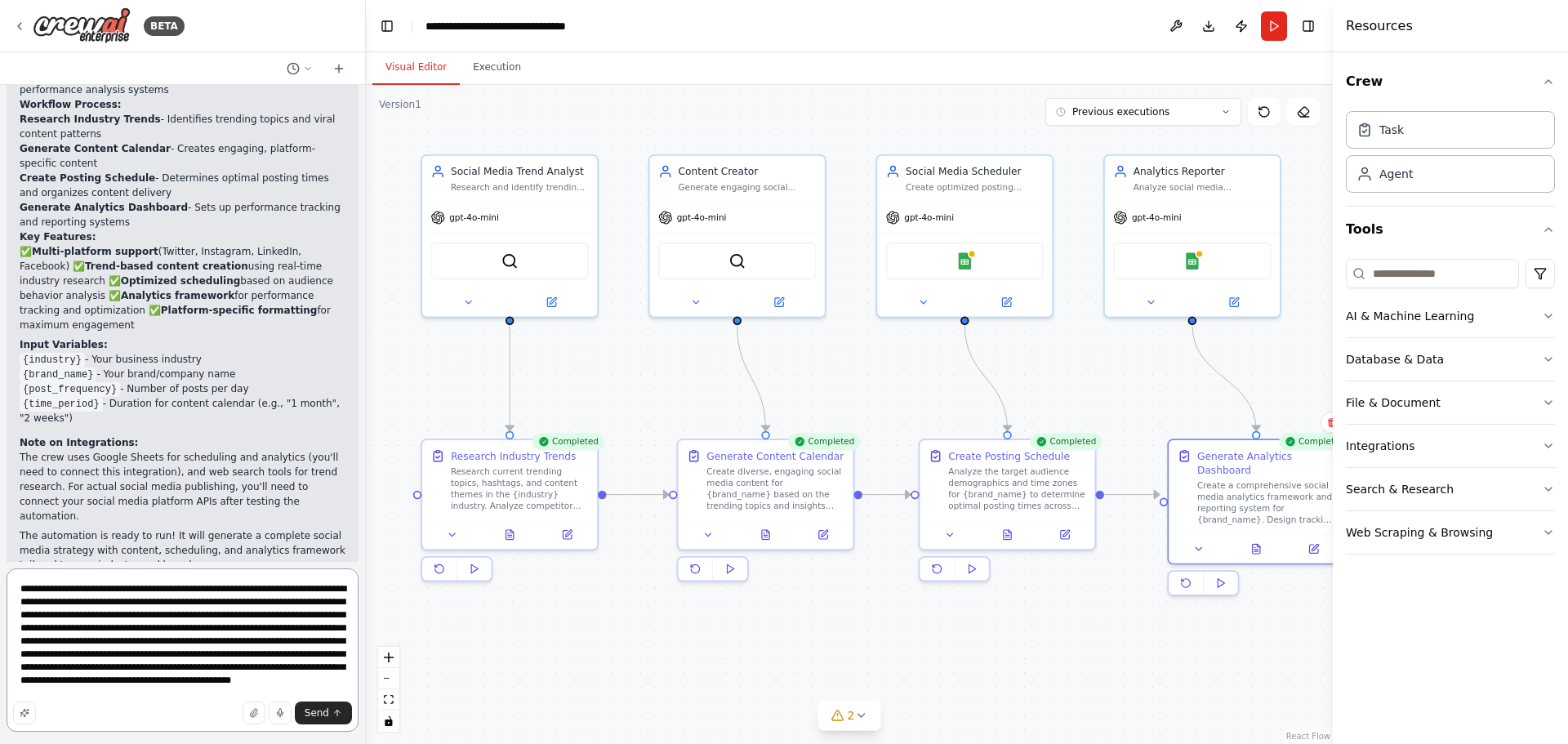
scroll to position [21, 0]
drag, startPoint x: 325, startPoint y: 633, endPoint x: 349, endPoint y: 681, distance: 53.7
click at [349, 681] on textarea "**********" at bounding box center [182, 649] width 352 height 163
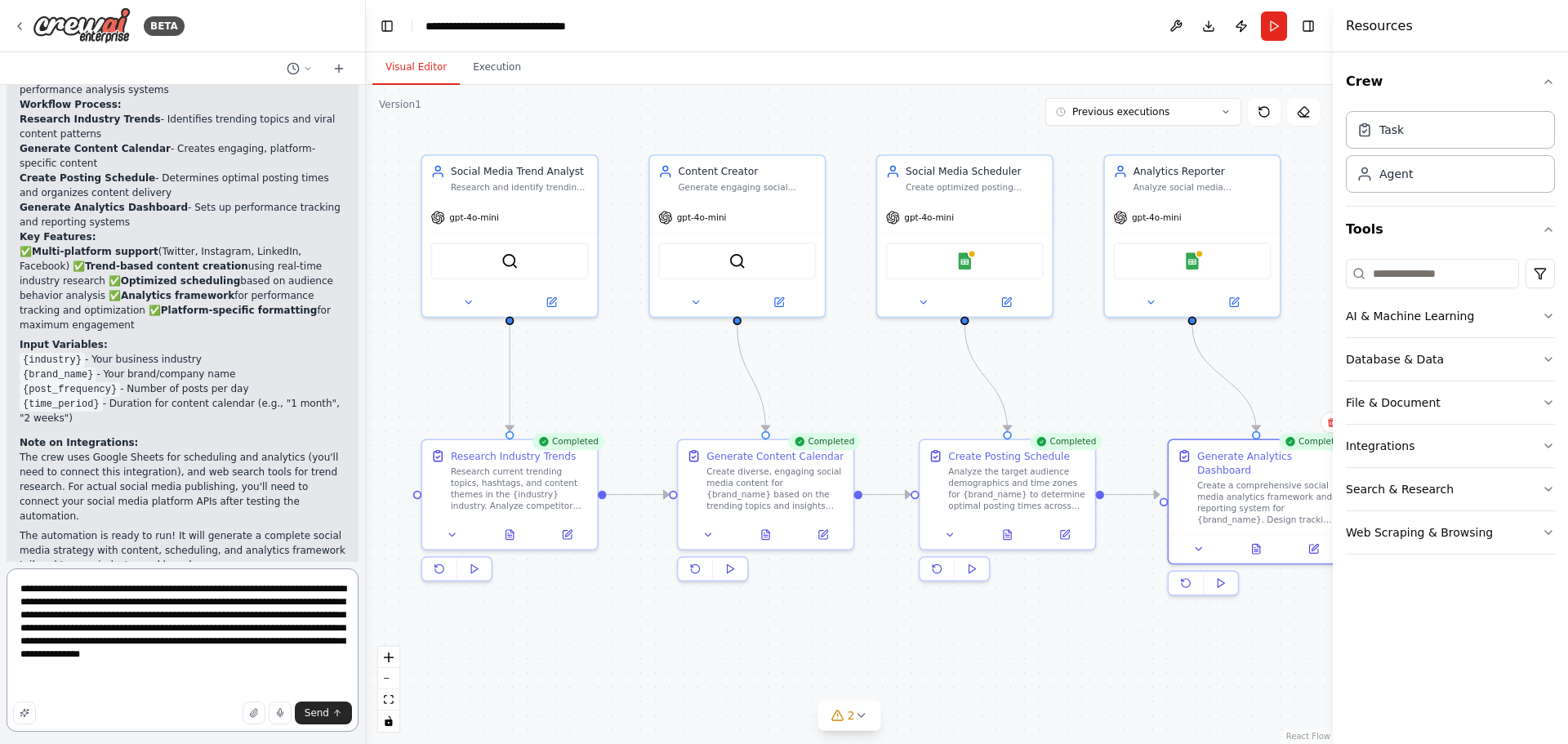
scroll to position [0, 0]
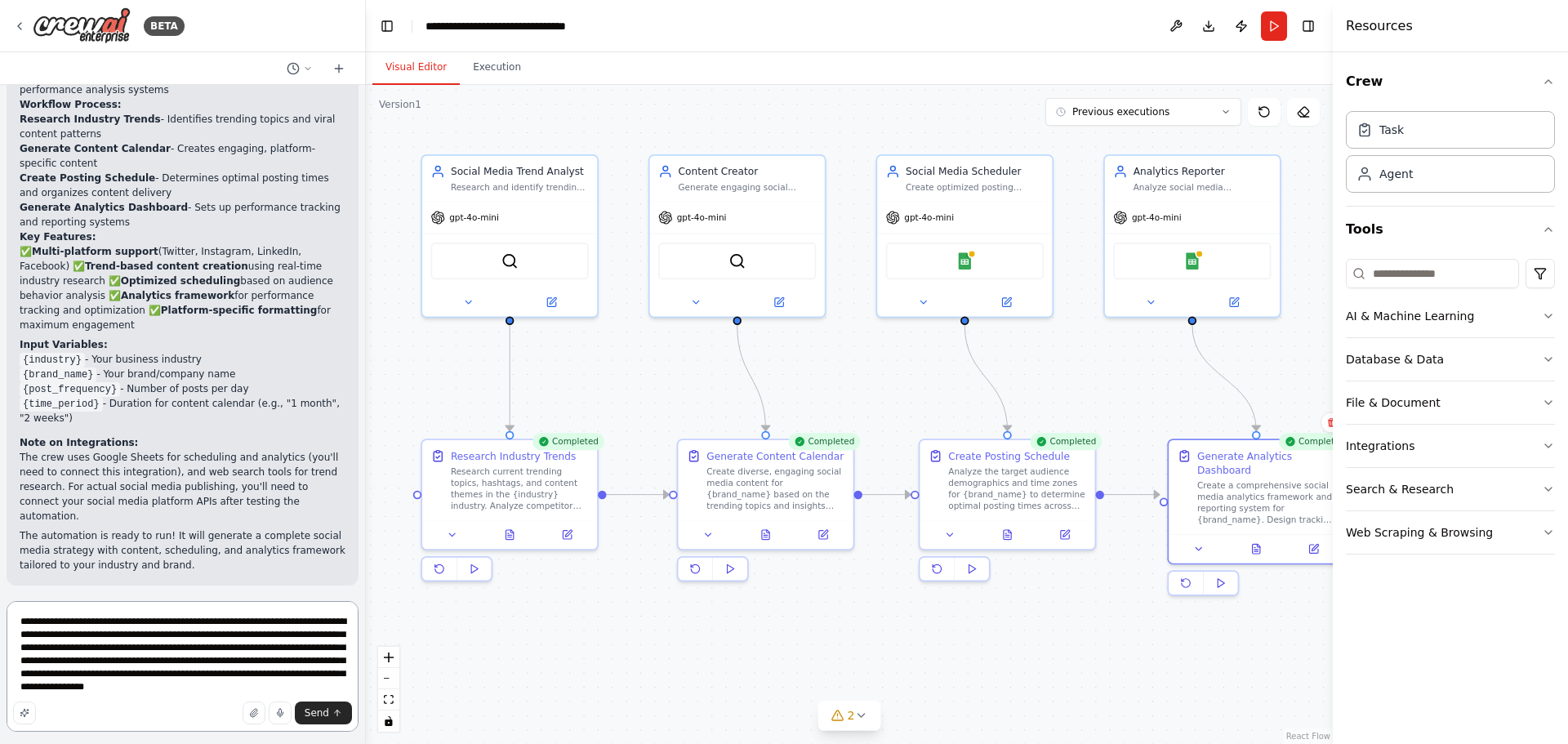
paste textarea "**********"
type textarea "**********"
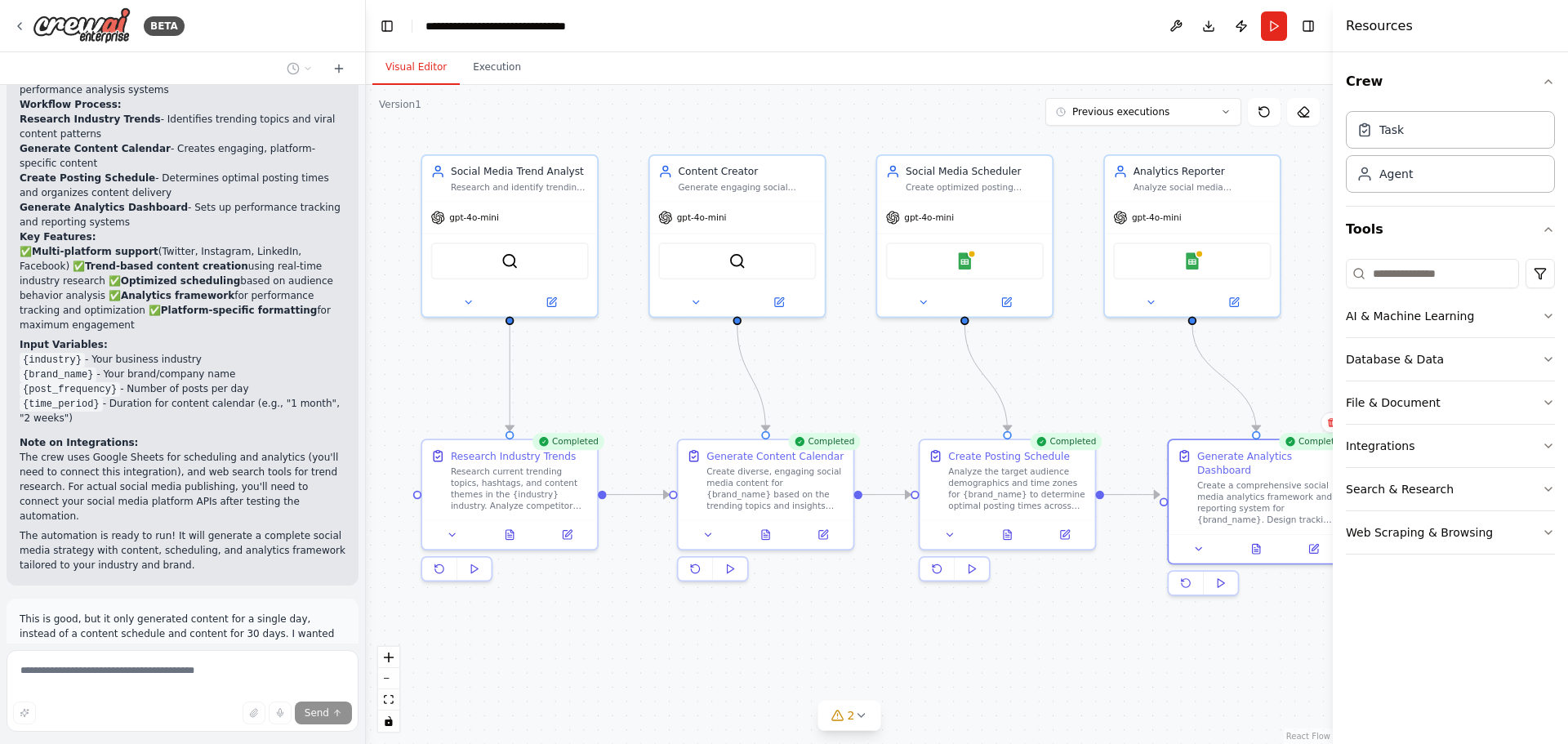
scroll to position [1925, 0]
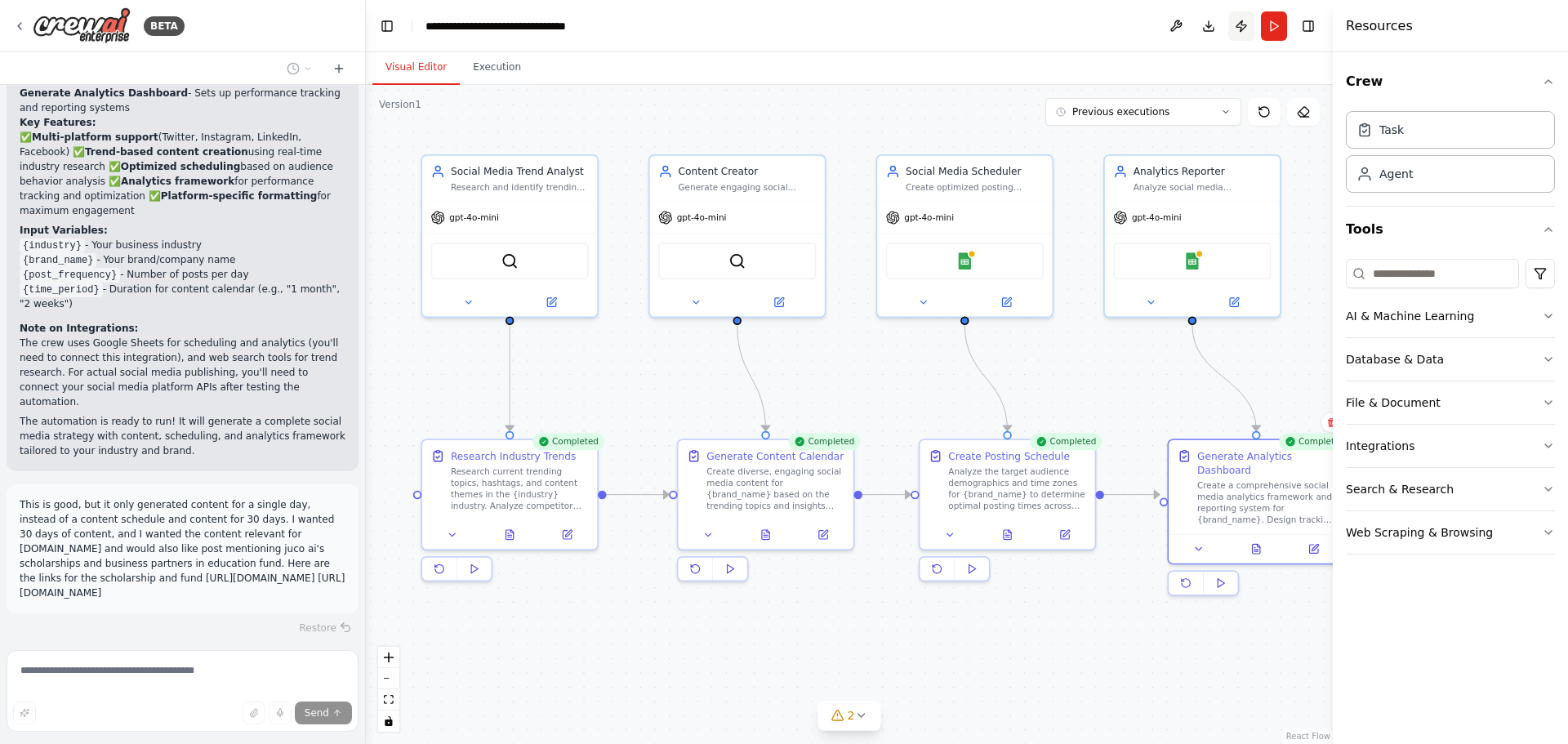
click at [1244, 26] on button "Publish" at bounding box center [1241, 26] width 26 height 29
click at [1239, 28] on header "**********" at bounding box center [849, 26] width 967 height 52
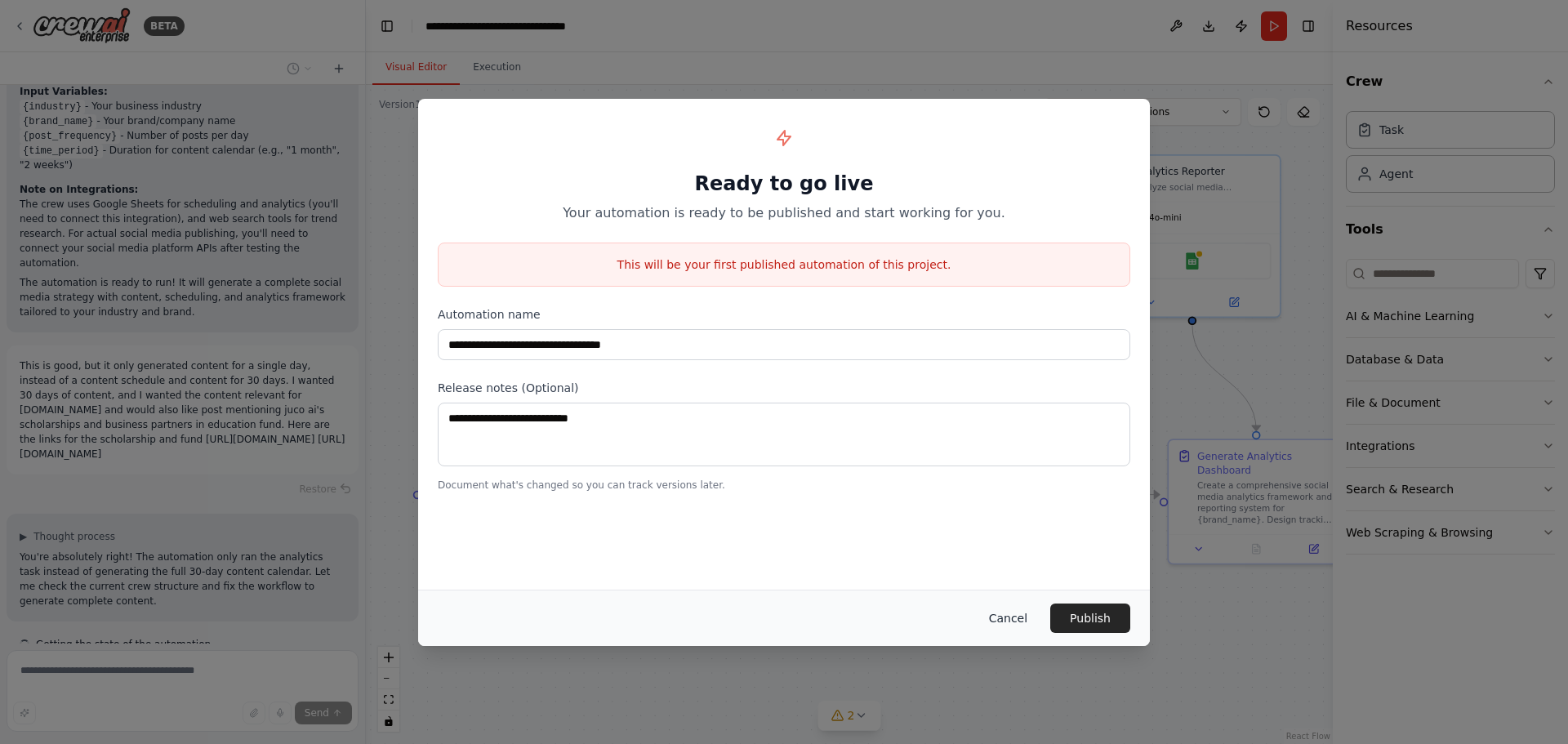
scroll to position [2080, 0]
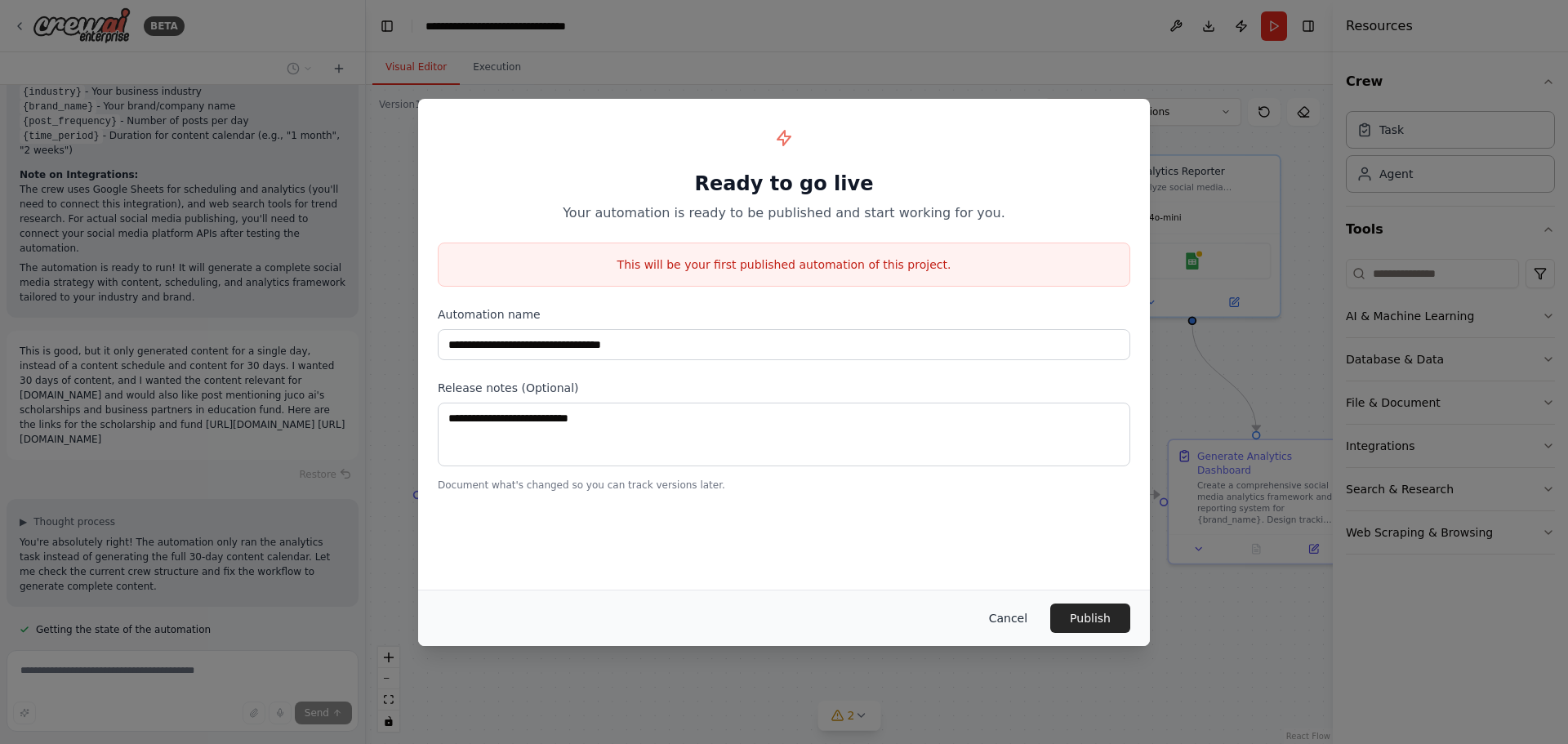
click at [1009, 614] on button "Cancel" at bounding box center [1008, 618] width 65 height 29
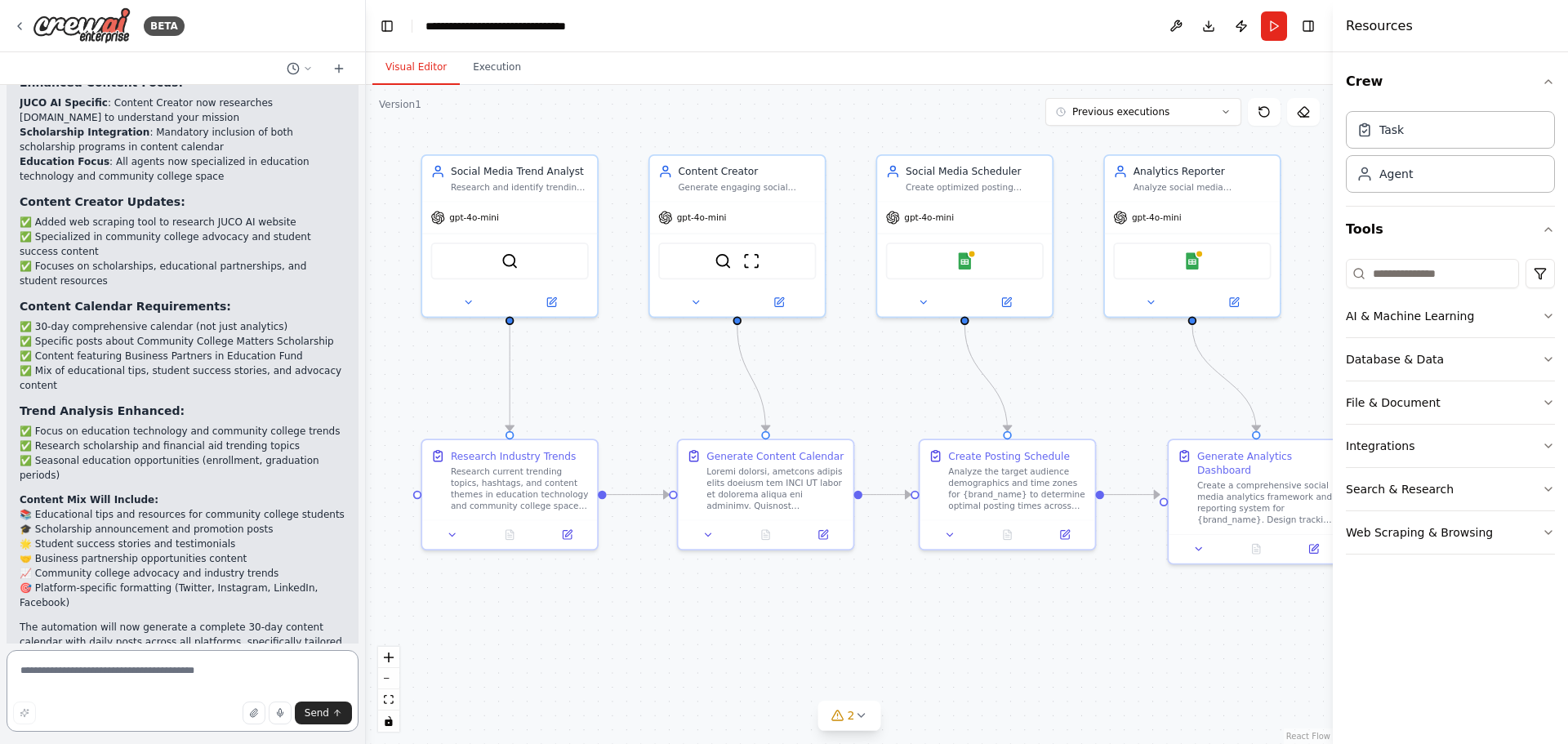
scroll to position [3453, 0]
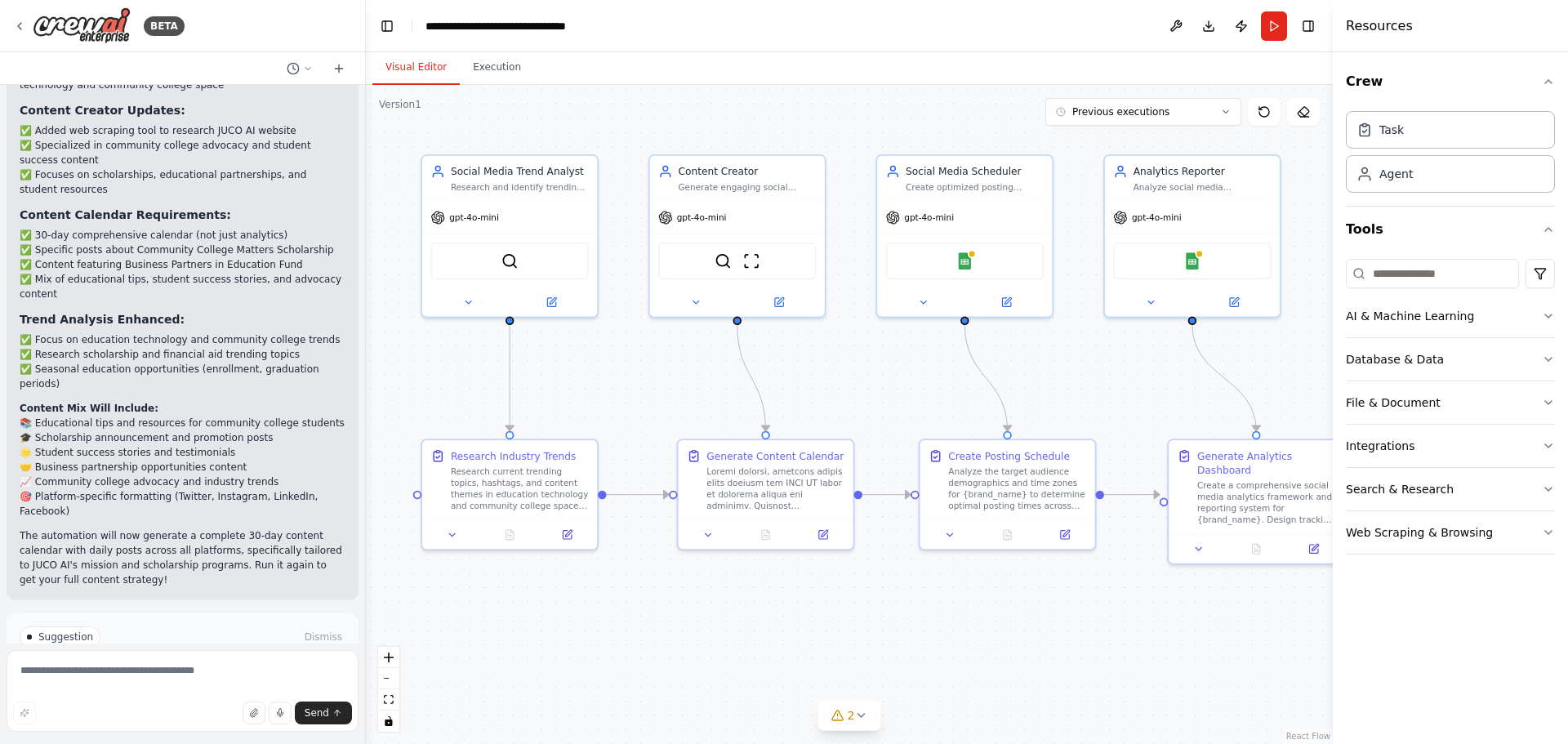
click at [153, 699] on span "Run Automation" at bounding box center [190, 706] width 79 height 13
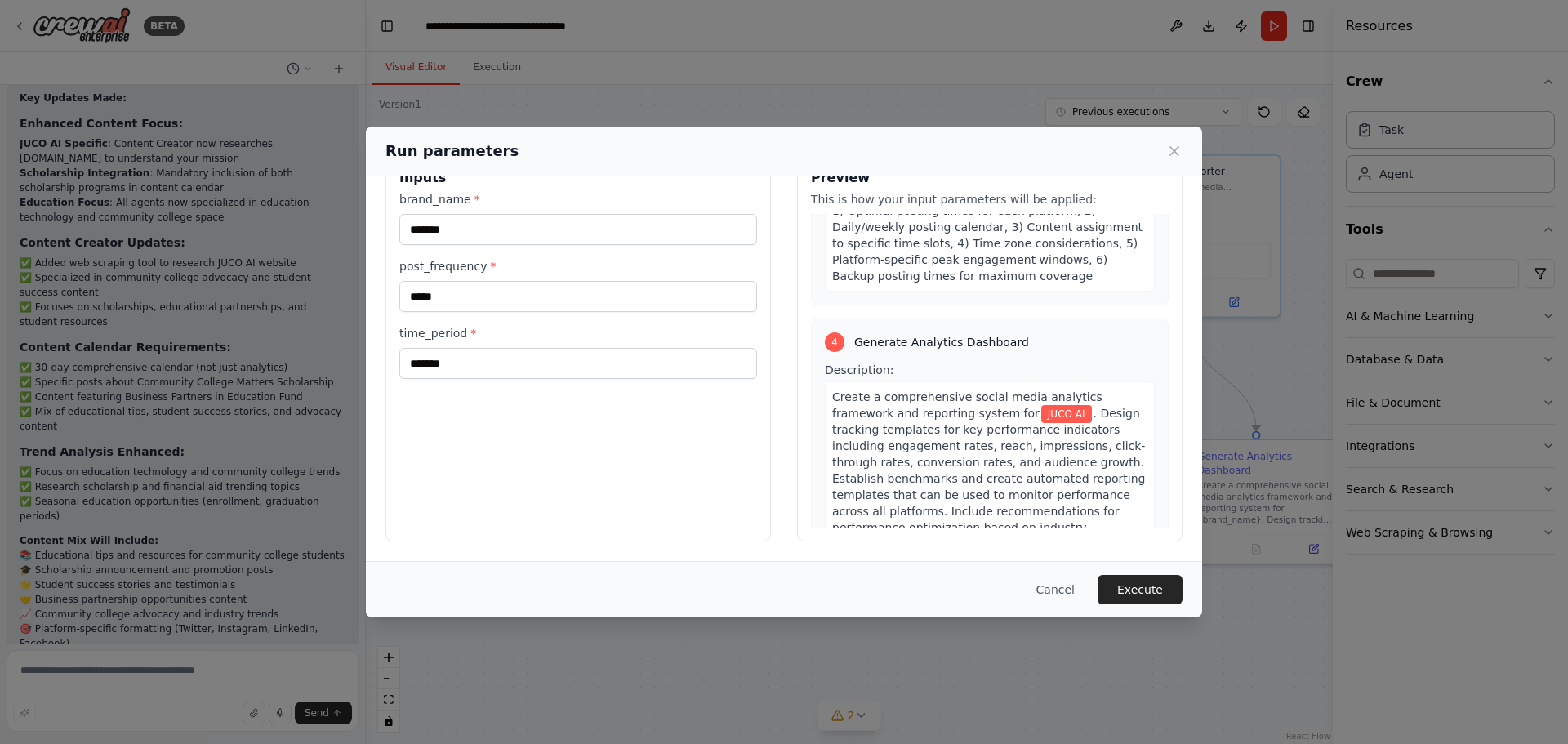
scroll to position [1476, 0]
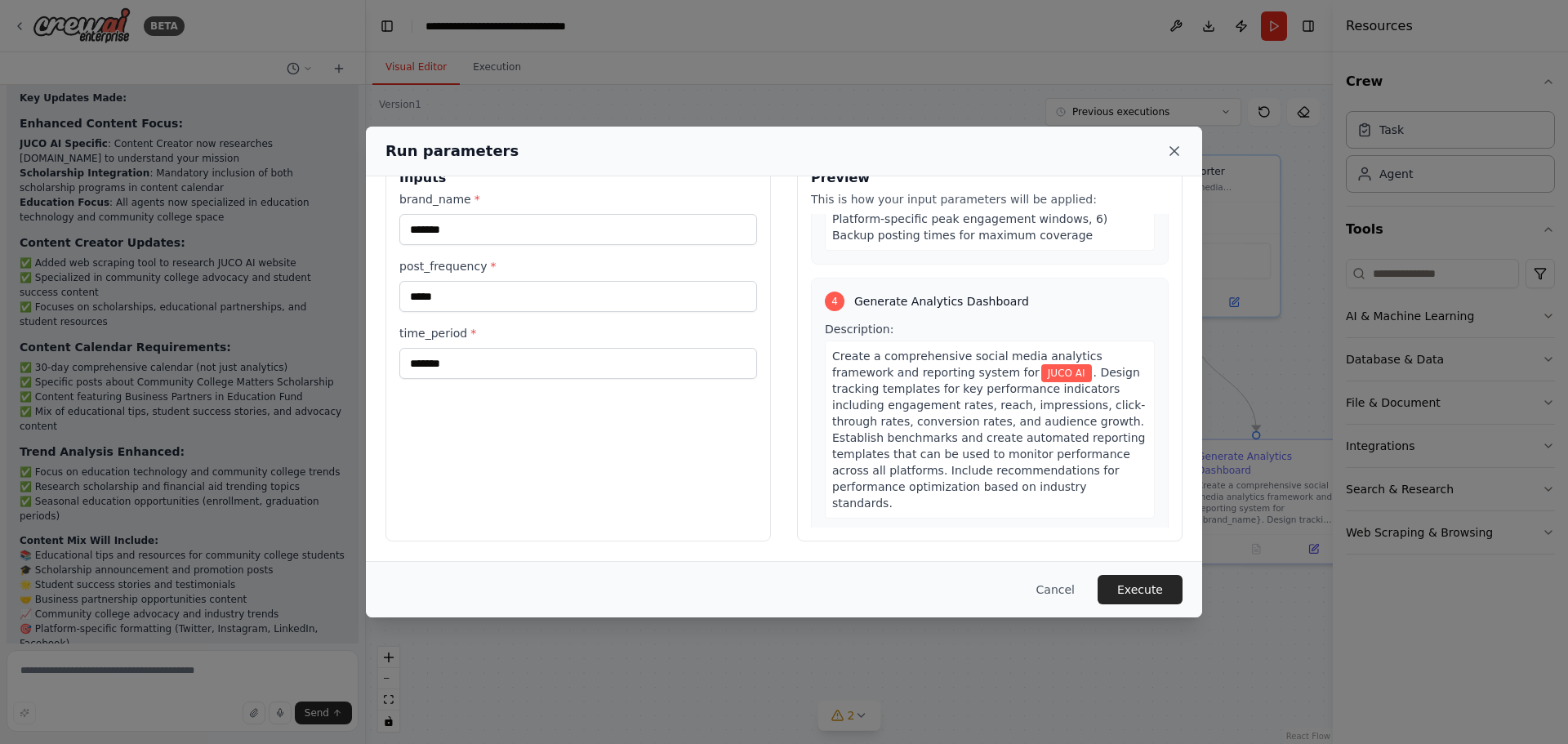
click at [1169, 151] on icon at bounding box center [1174, 151] width 16 height 16
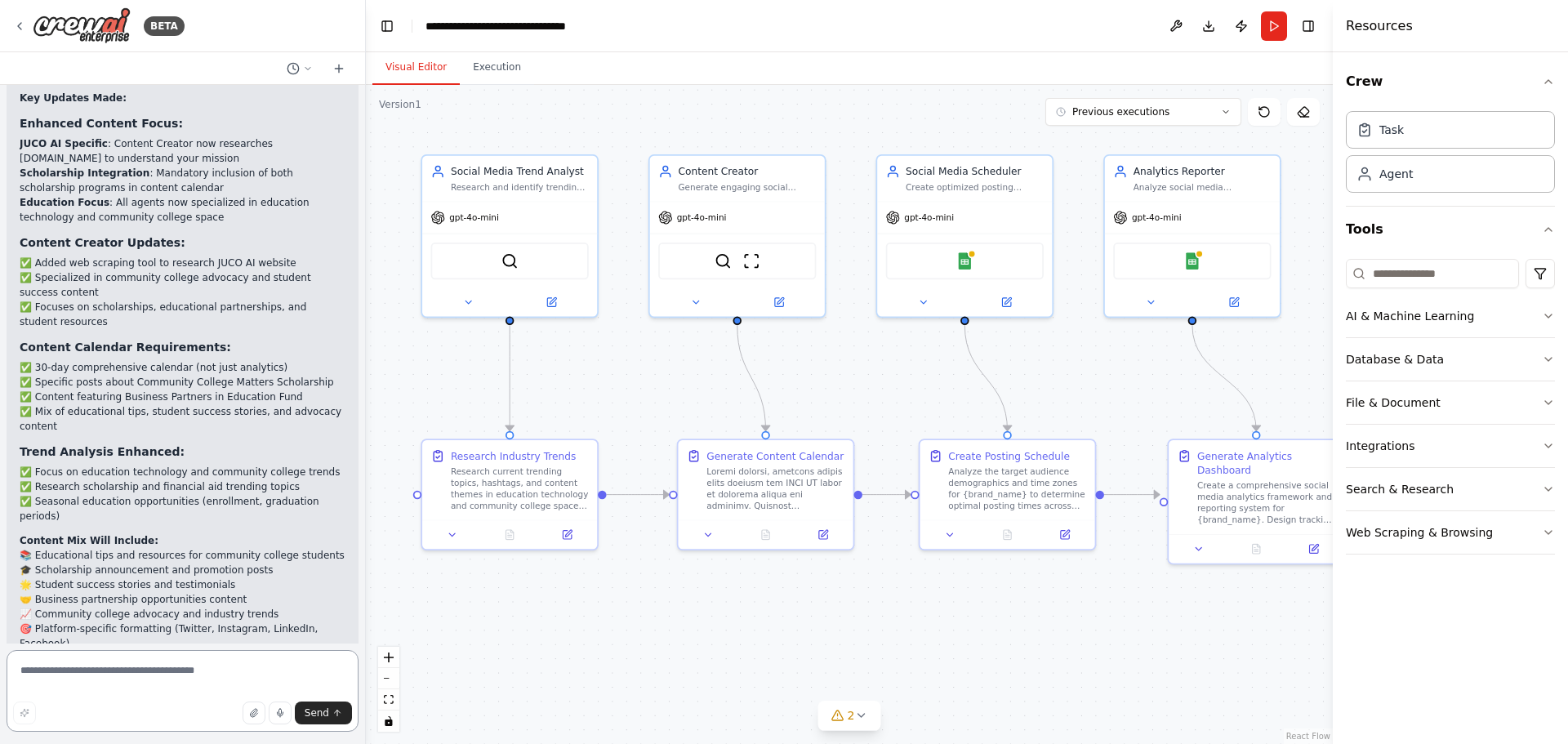
click at [87, 672] on textarea at bounding box center [182, 690] width 352 height 81
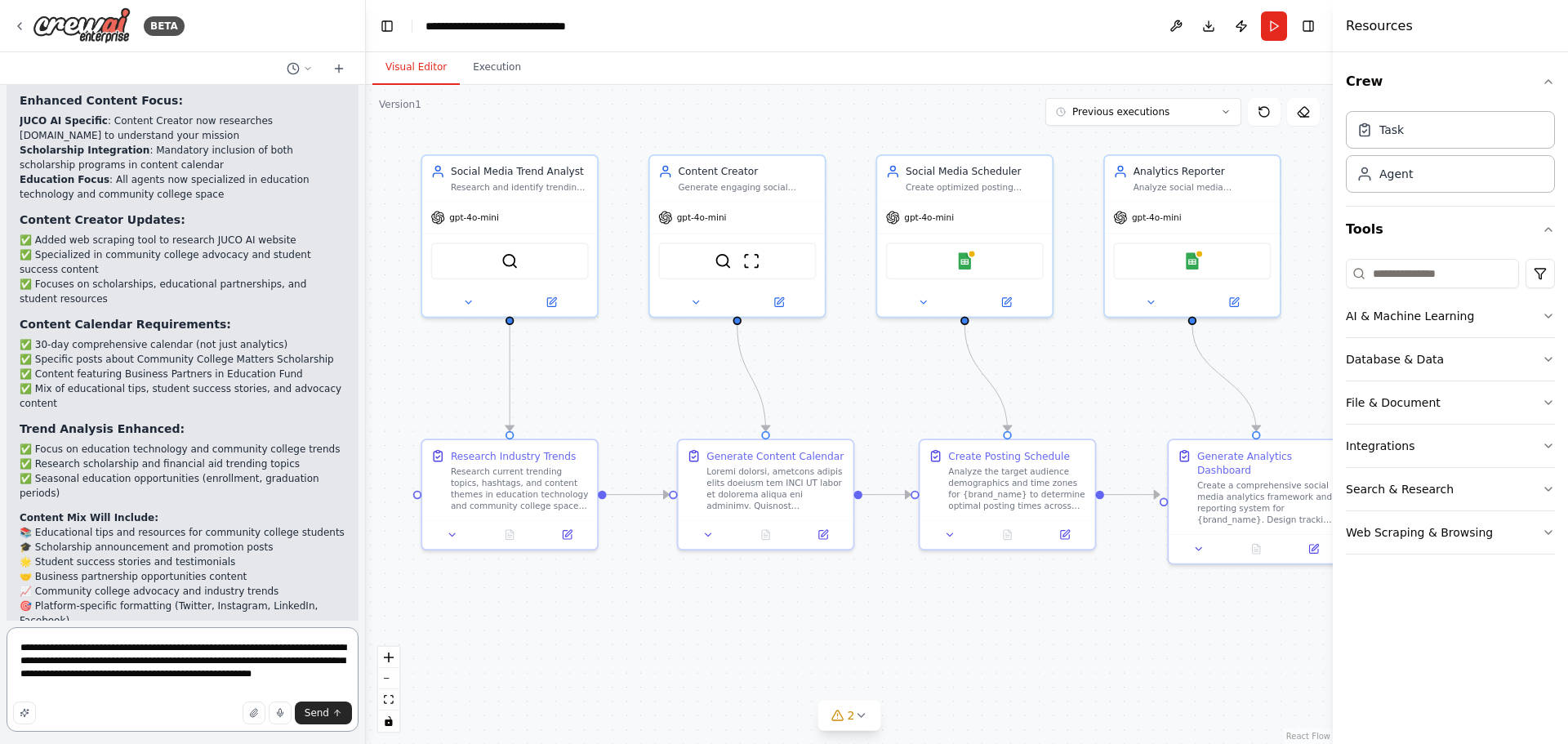
type textarea "**********"
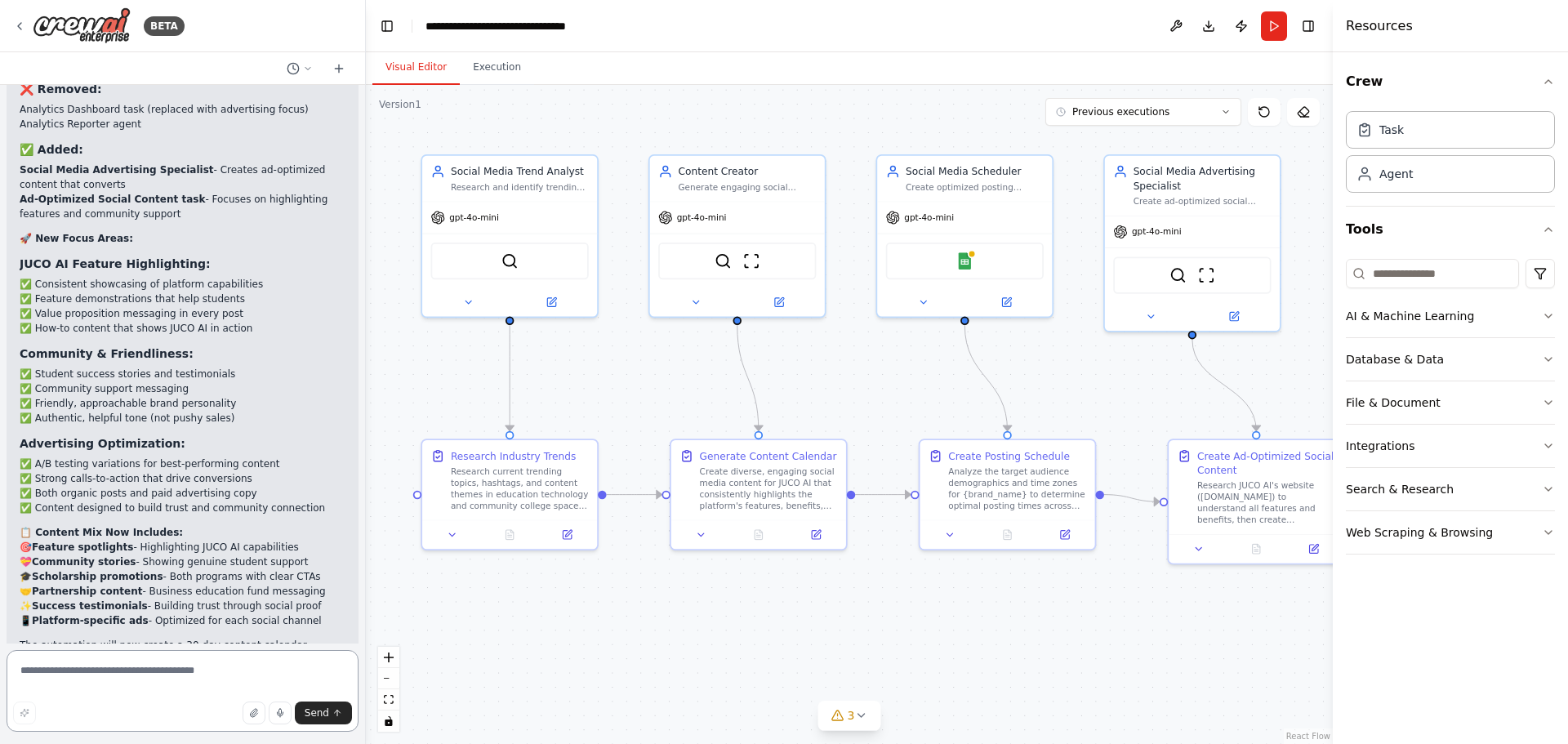
scroll to position [4990, 0]
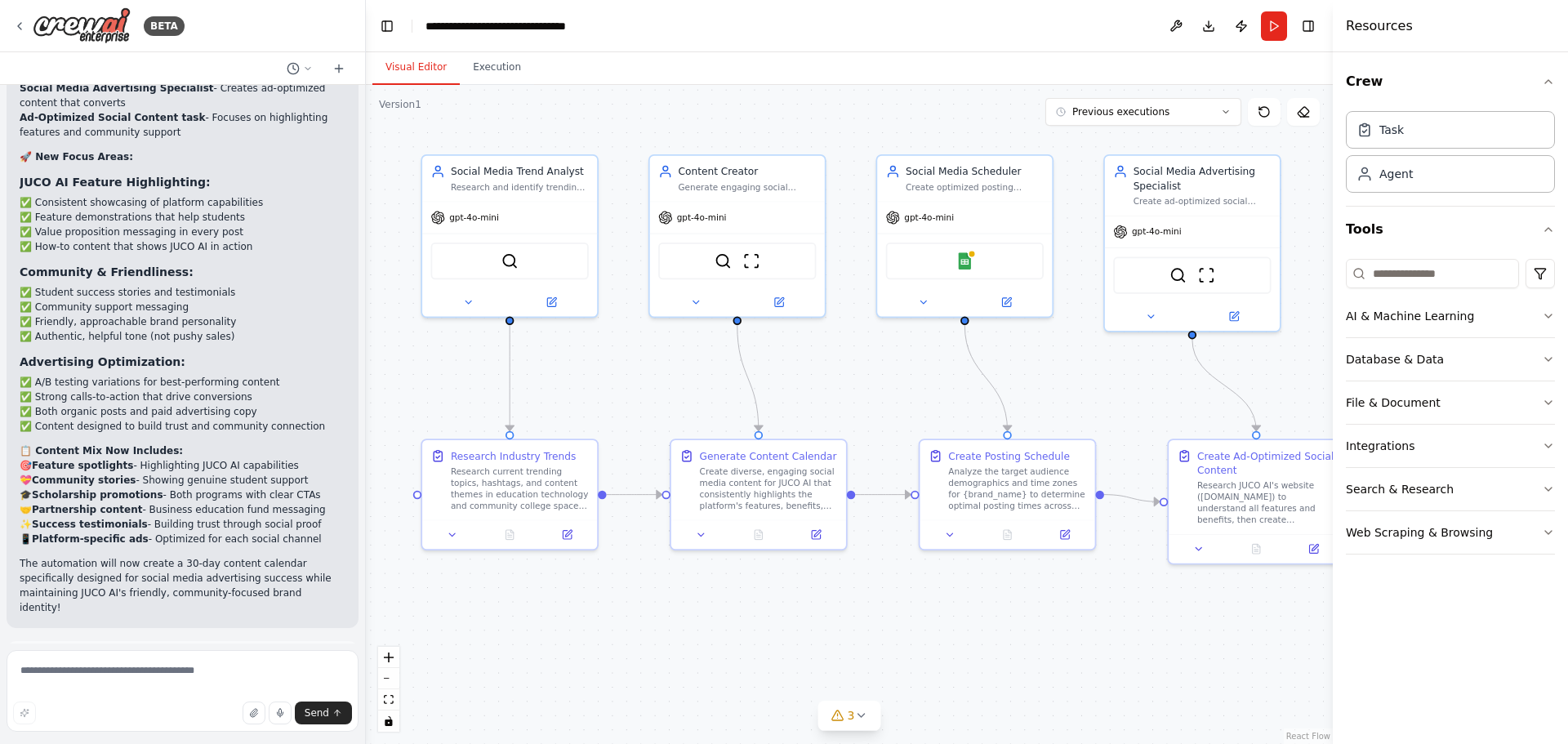
click at [191, 728] on span "Run Automation" at bounding box center [190, 734] width 79 height 13
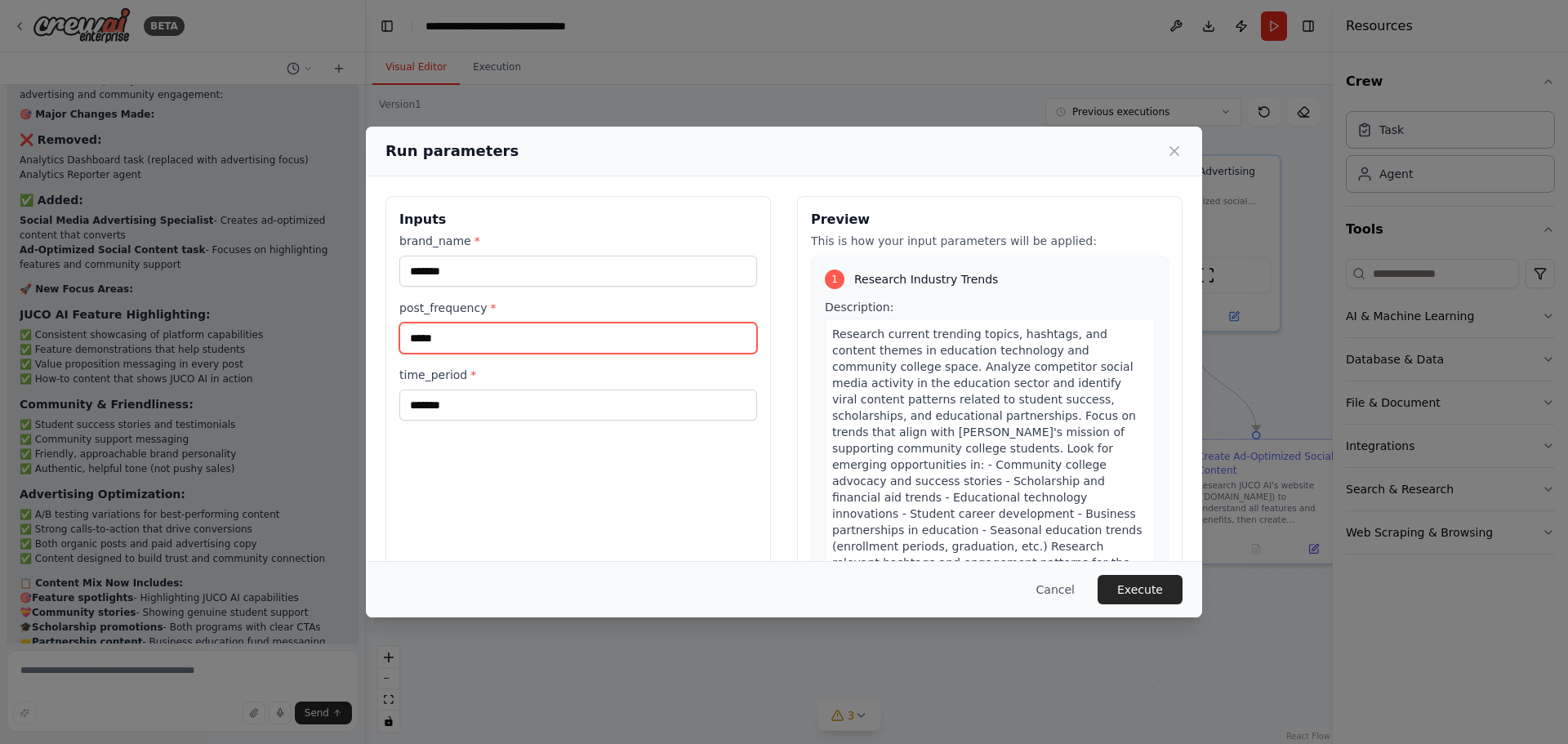
click at [458, 337] on input "*****" at bounding box center [578, 338] width 358 height 31
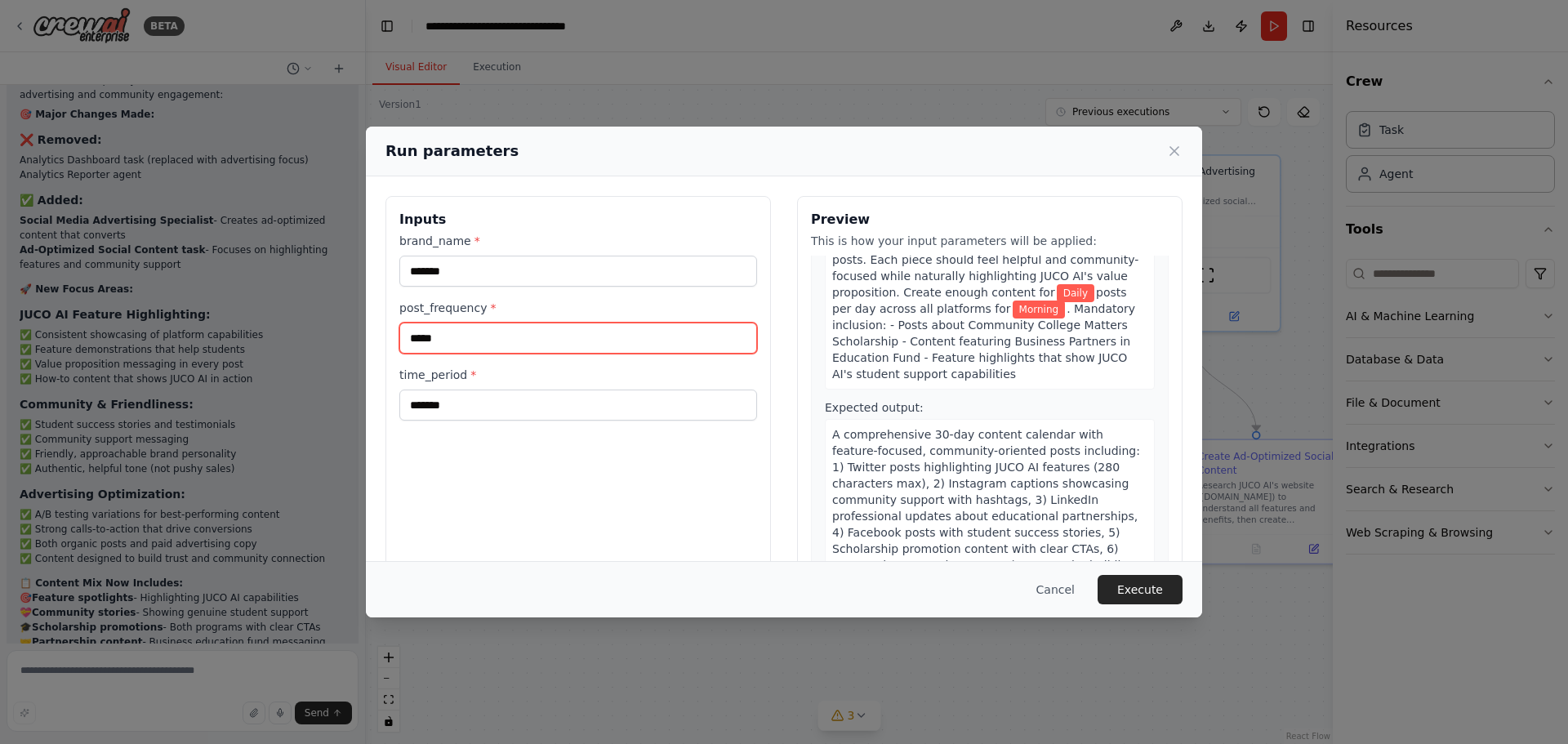
scroll to position [816, 0]
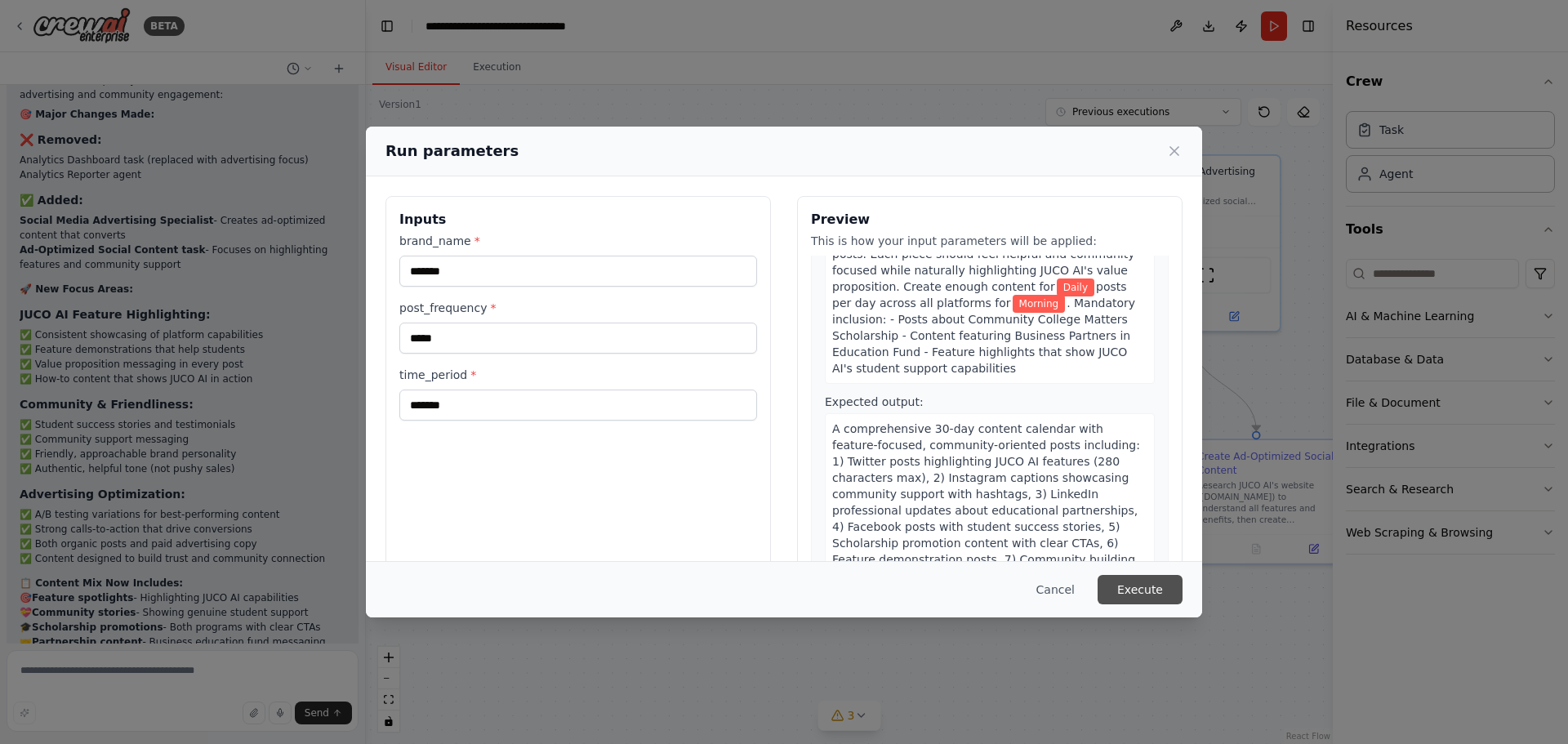
click at [1135, 584] on button "Execute" at bounding box center [1140, 590] width 85 height 29
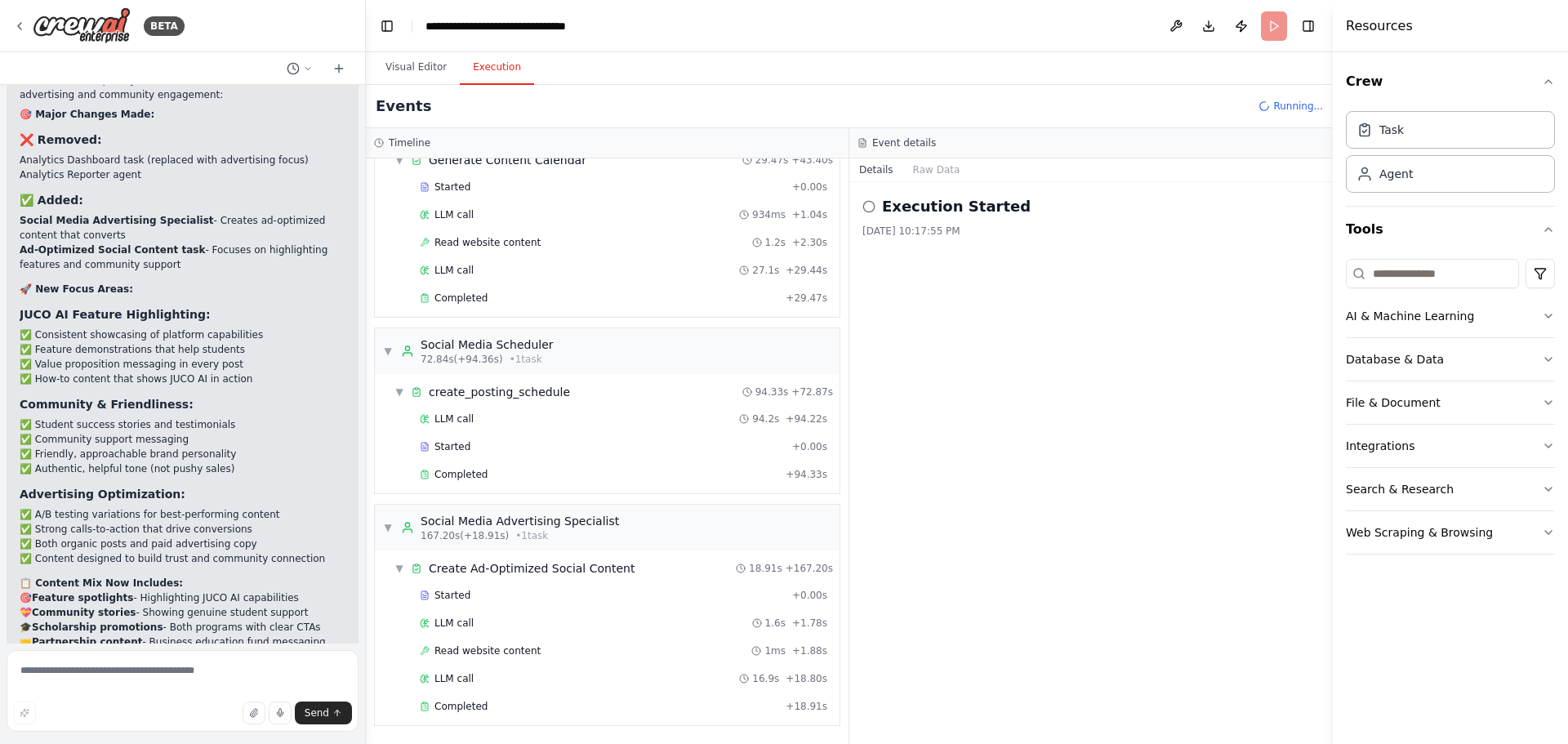
scroll to position [4990, 0]
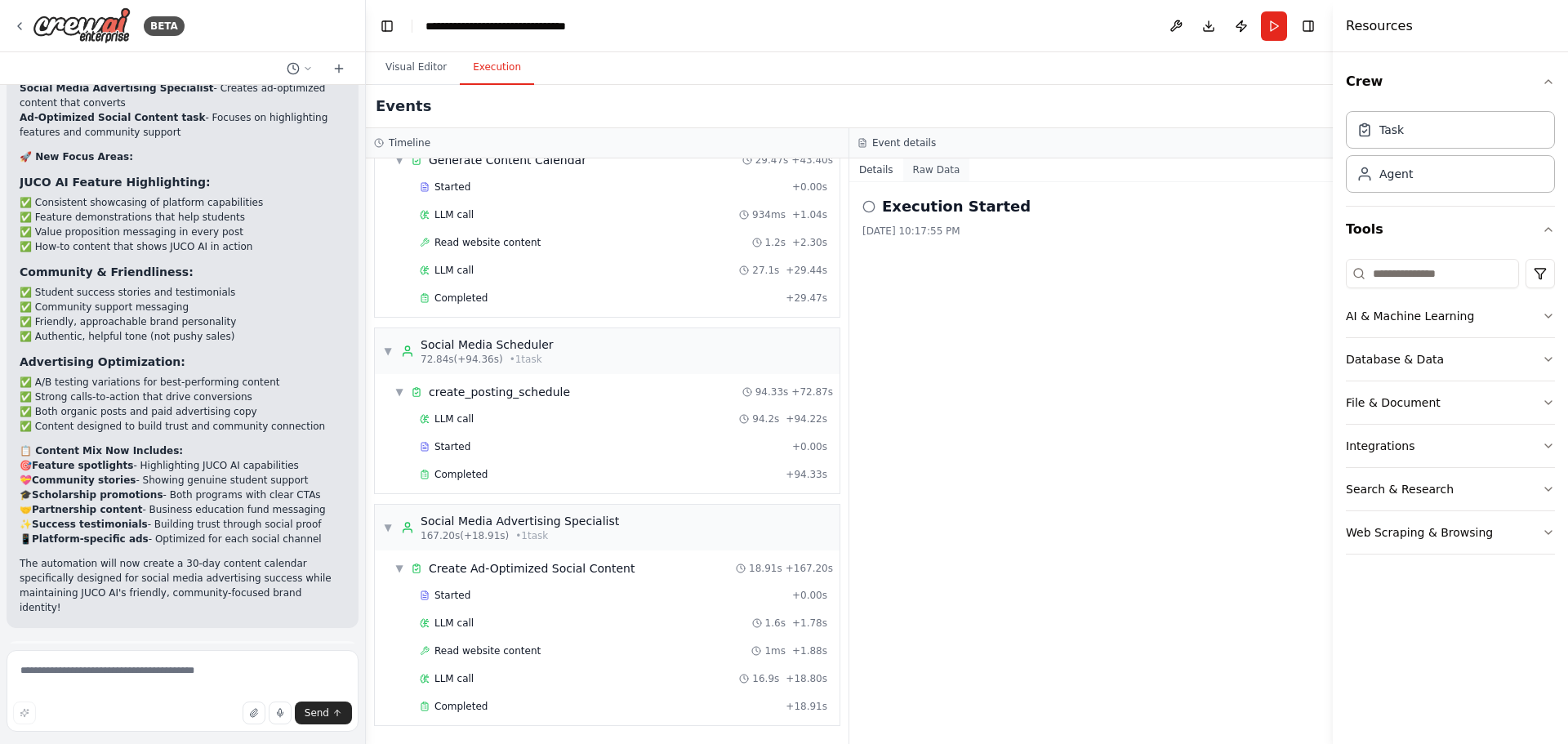
click at [923, 168] on button "Raw Data" at bounding box center [936, 169] width 67 height 23
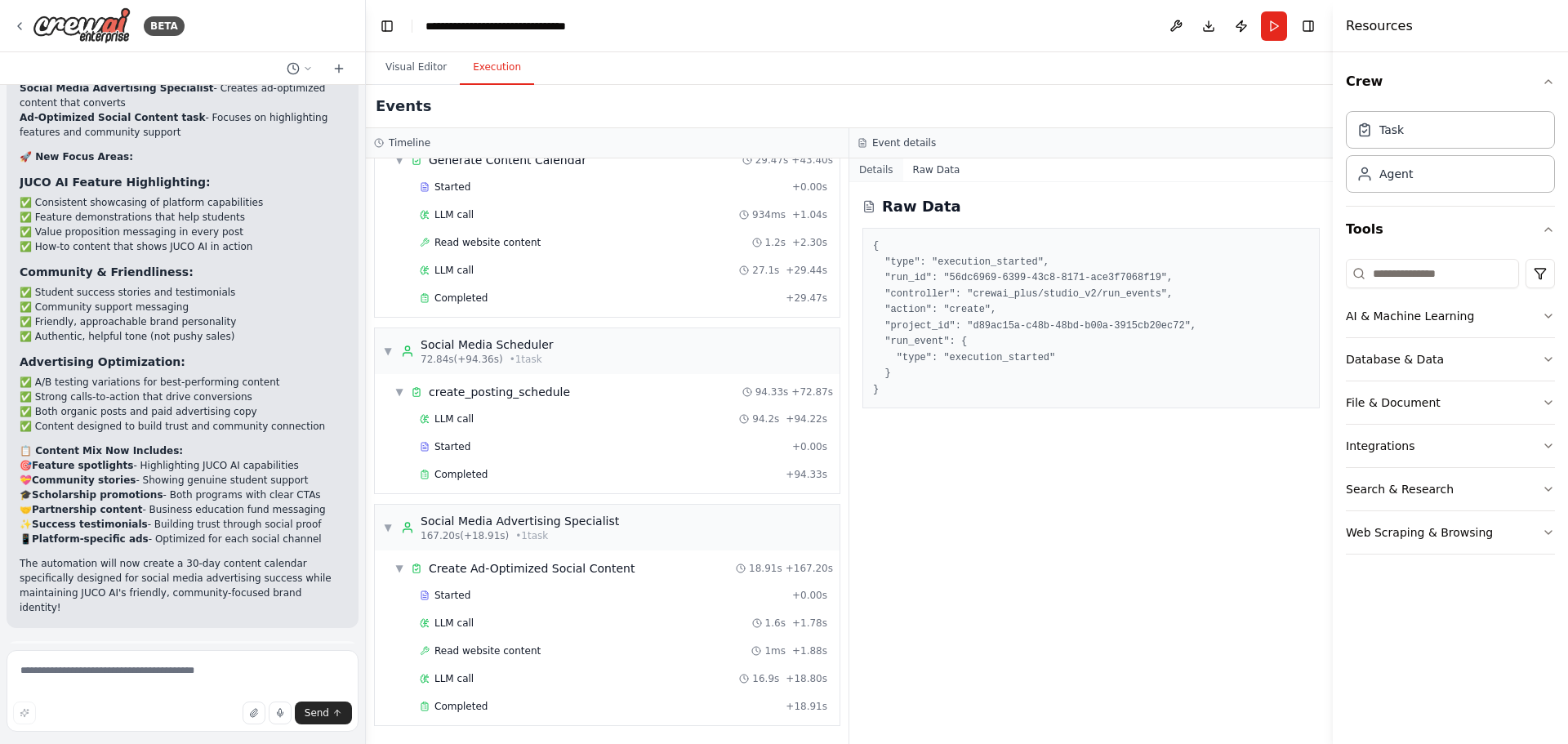
click at [864, 173] on button "Details" at bounding box center [876, 169] width 54 height 23
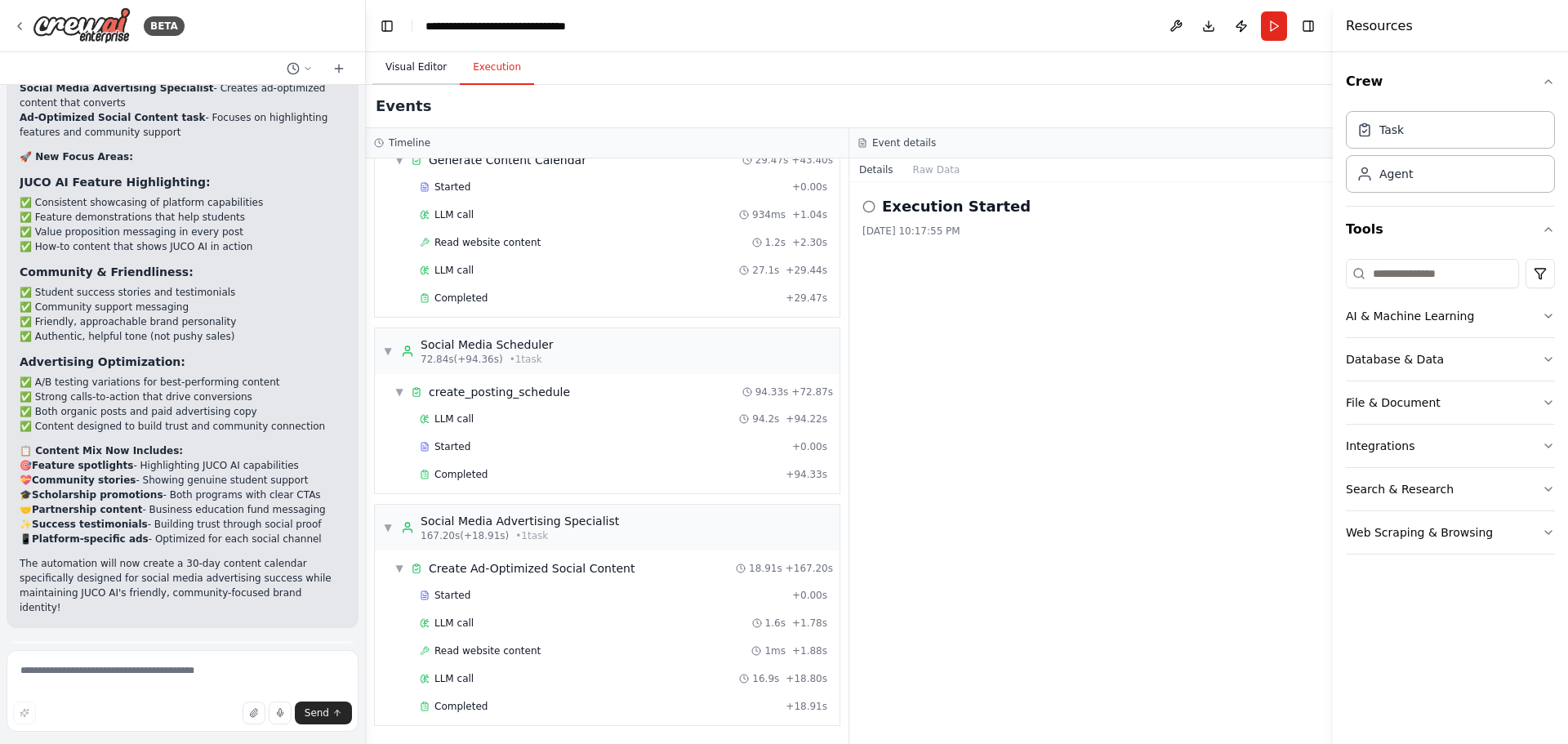
click at [414, 72] on button "Visual Editor" at bounding box center [416, 68] width 88 height 35
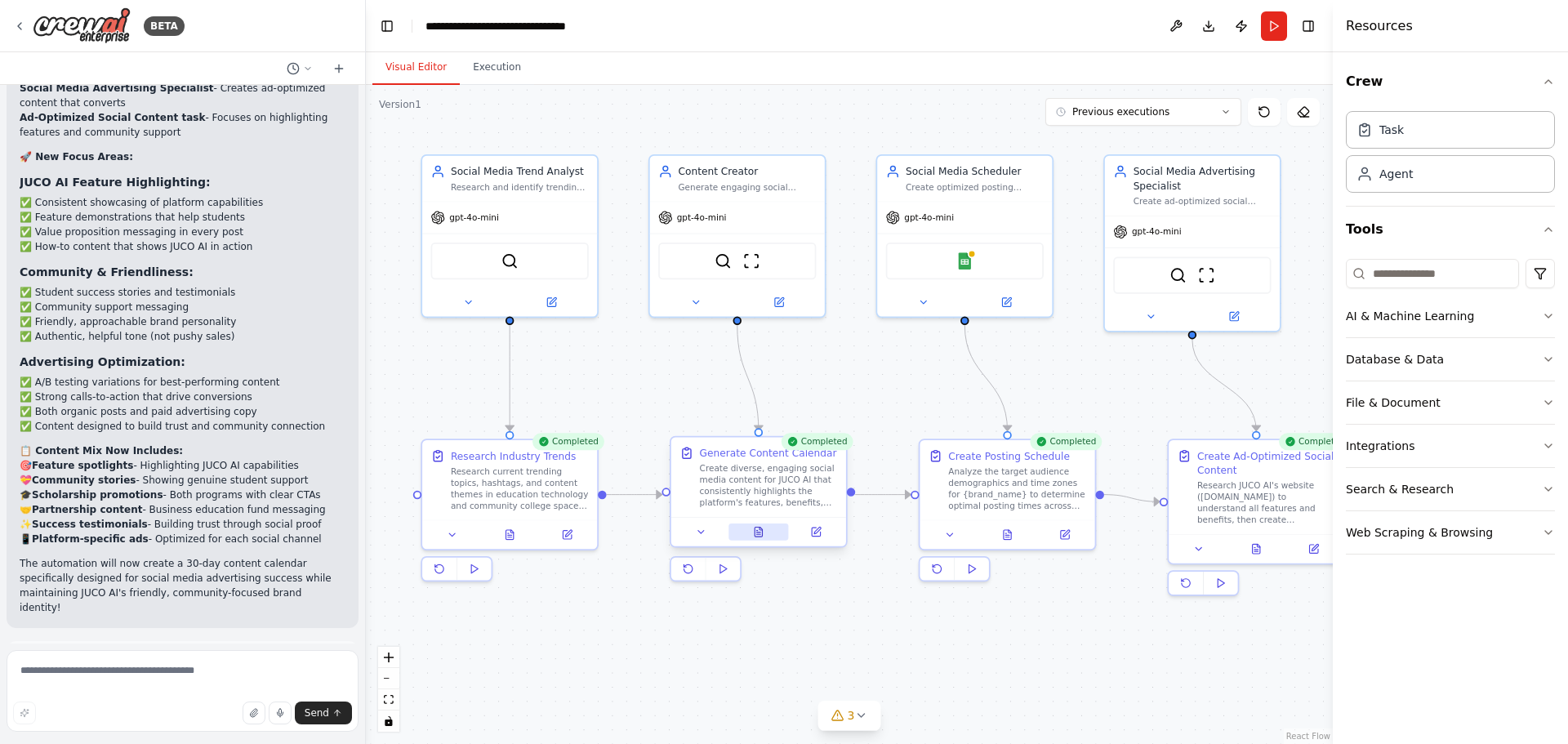
click at [750, 530] on button at bounding box center [759, 531] width 60 height 17
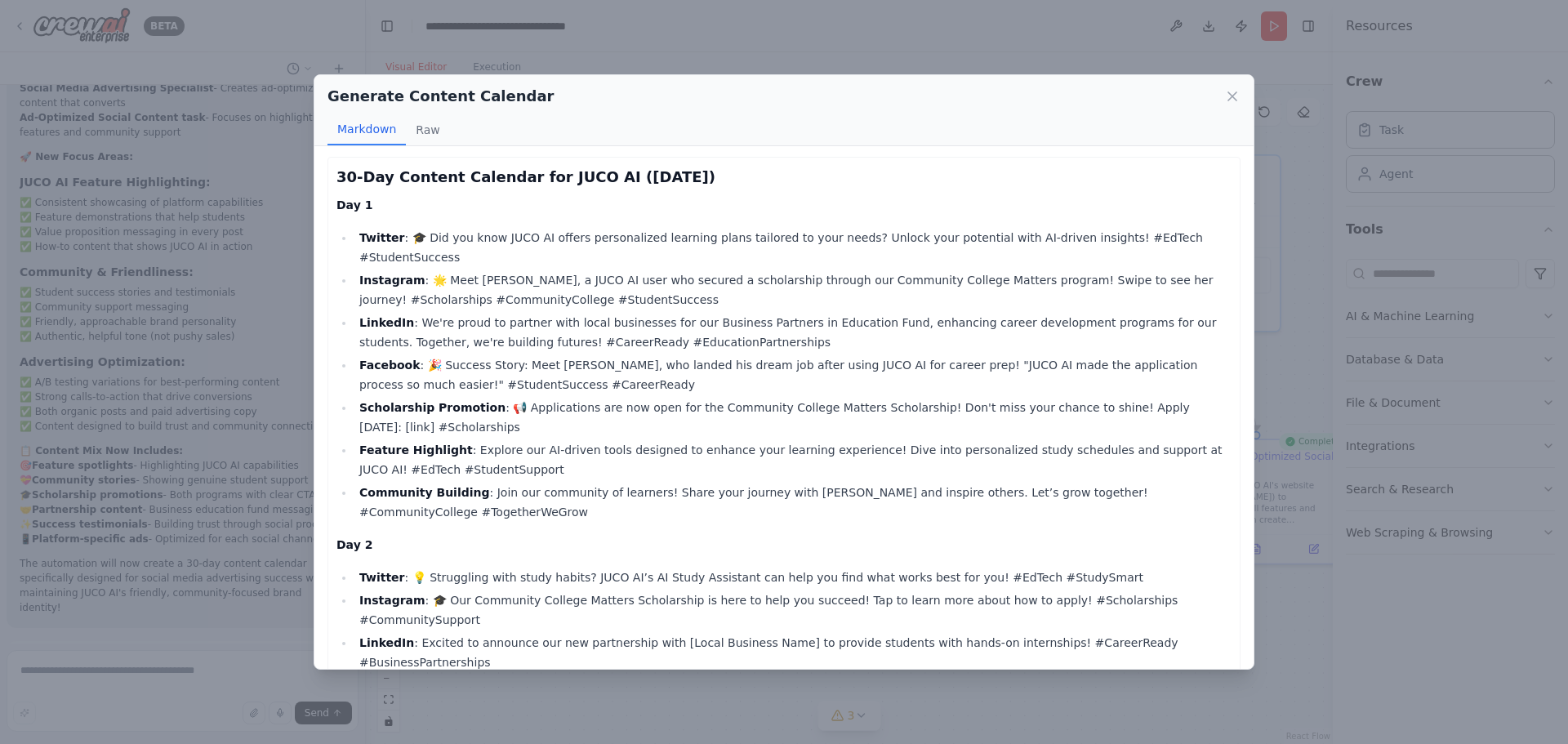
scroll to position [0, 0]
click at [1234, 95] on icon at bounding box center [1232, 96] width 8 height 8
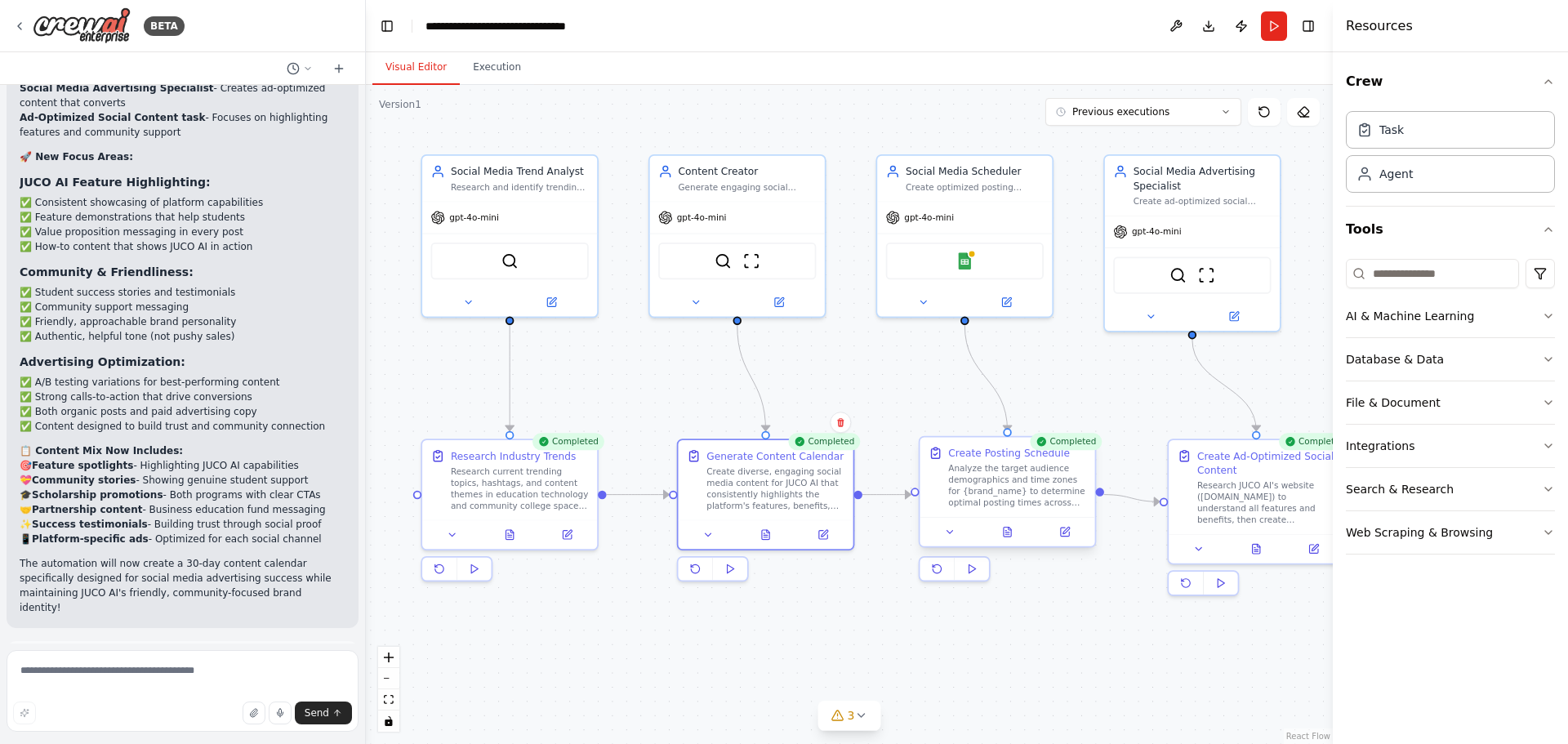
click at [1005, 541] on div at bounding box center [1006, 531] width 174 height 29
click at [1007, 540] on button at bounding box center [1007, 531] width 60 height 17
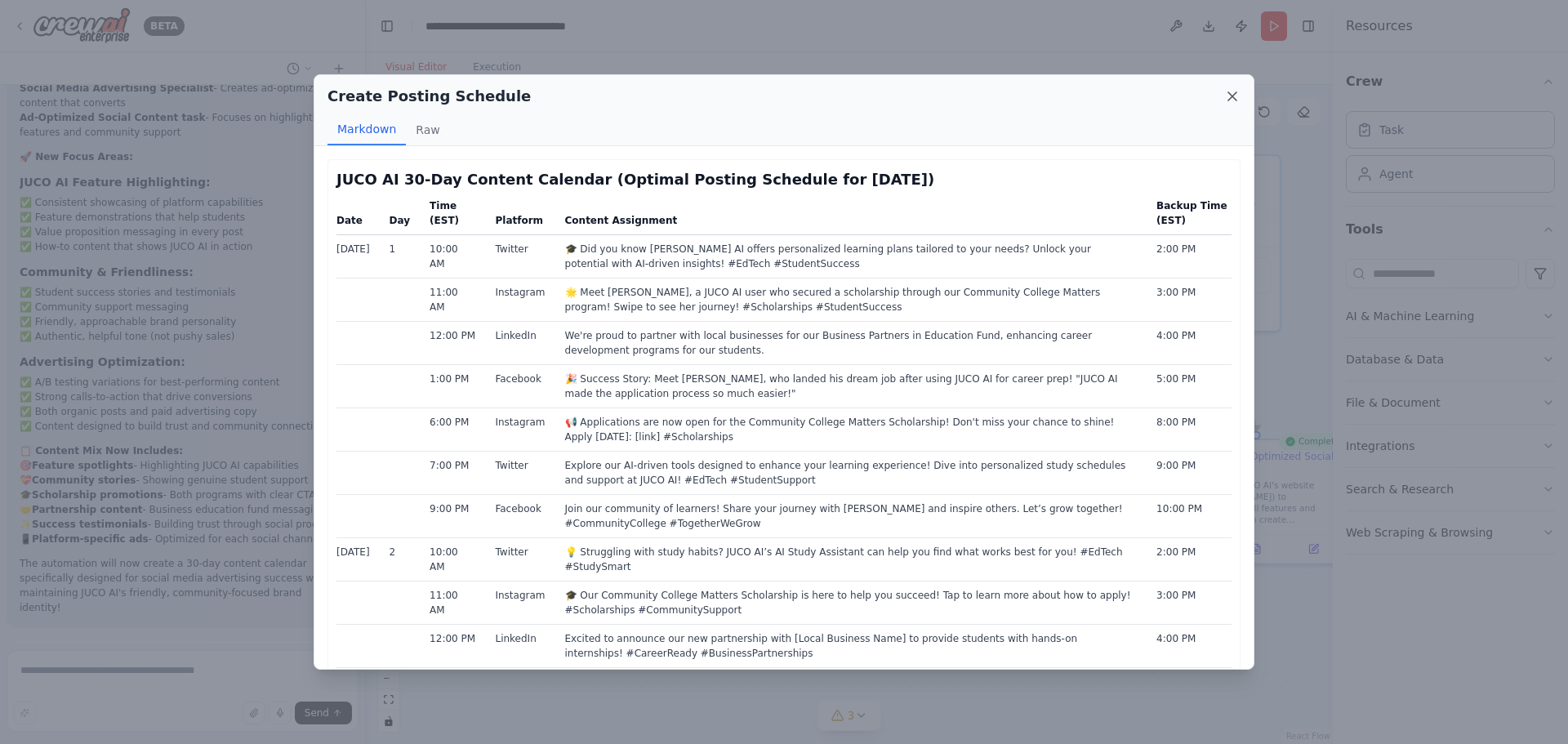
click at [1233, 95] on icon at bounding box center [1232, 96] width 8 height 8
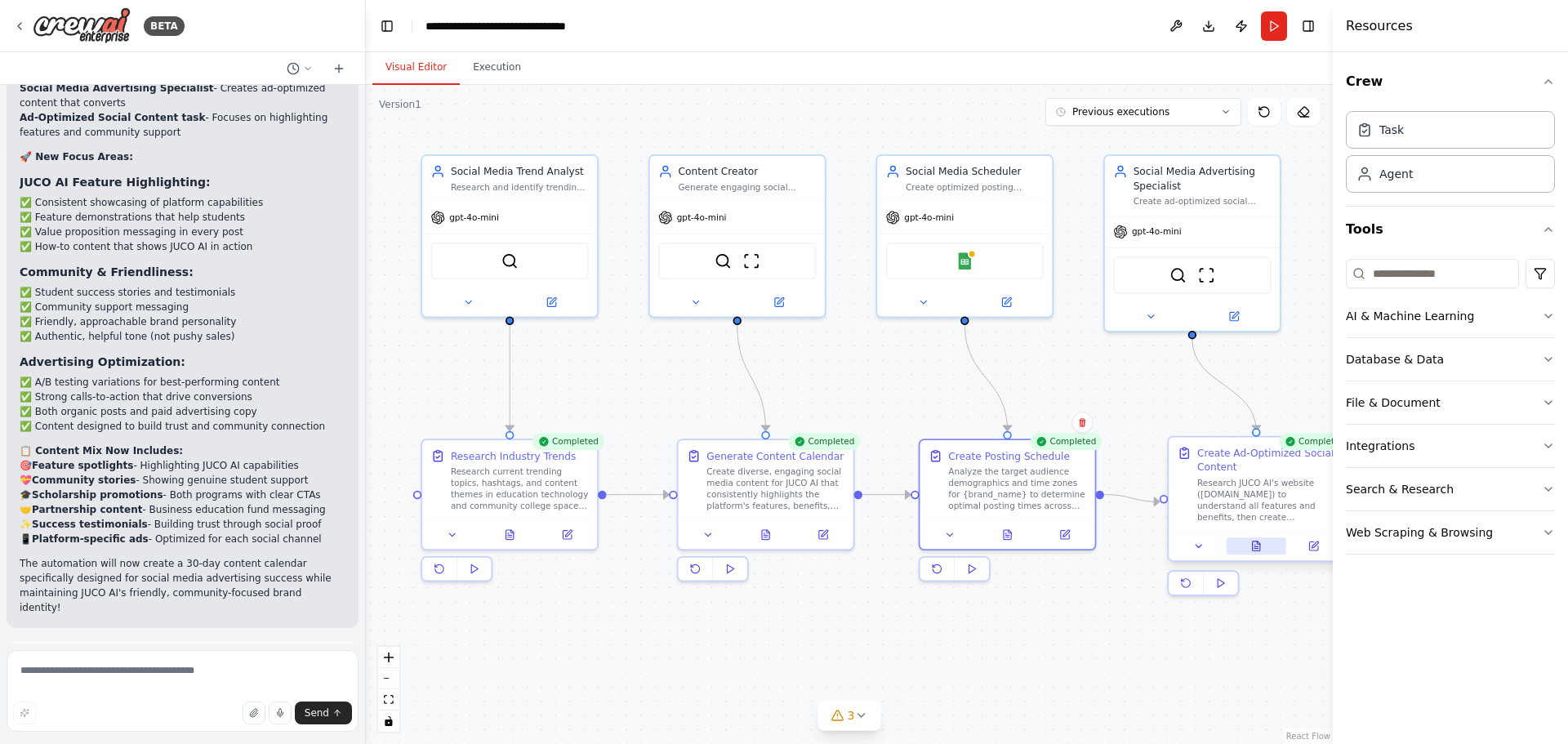
click at [1256, 541] on icon at bounding box center [1257, 546] width 7 height 10
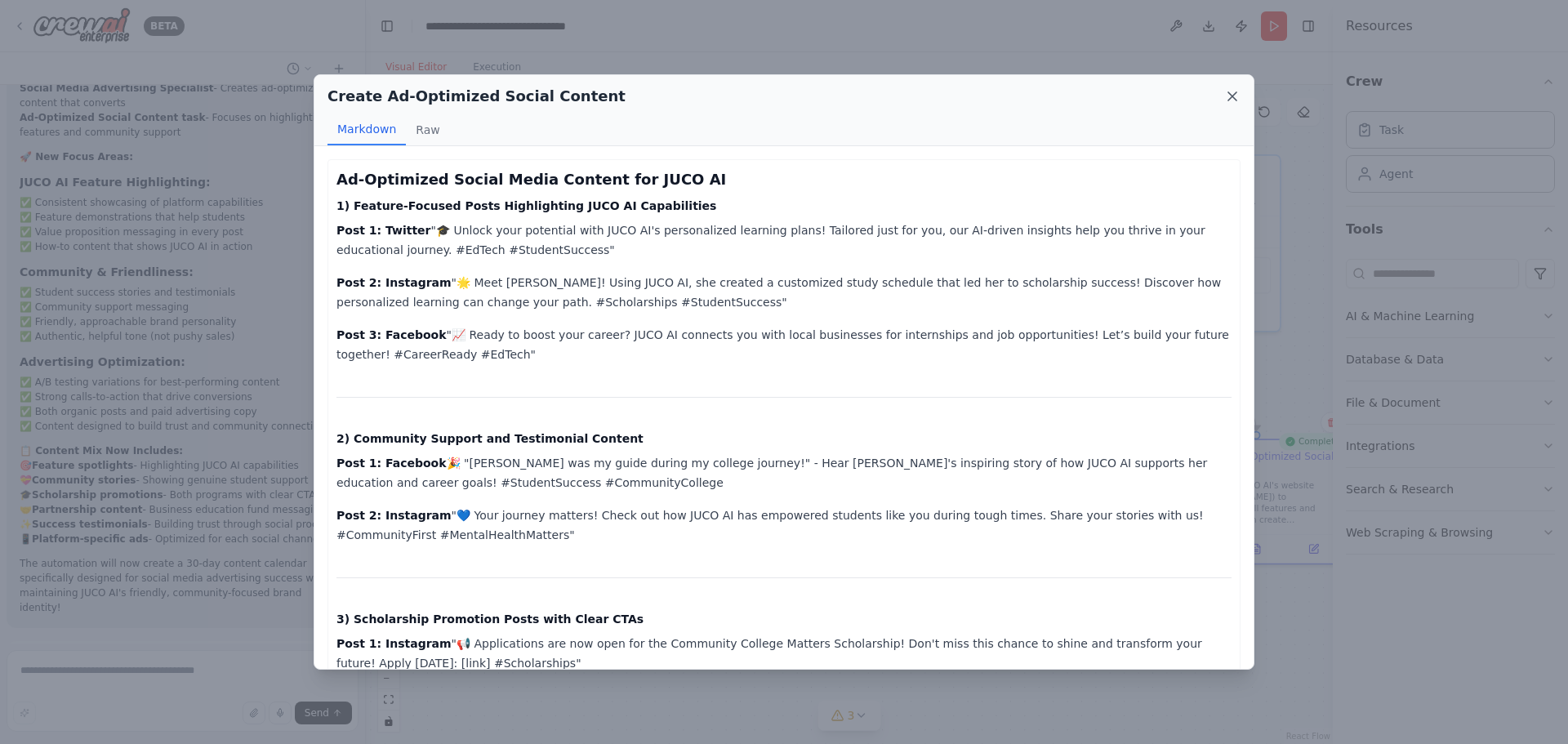
click at [1231, 97] on icon at bounding box center [1232, 97] width 16 height 16
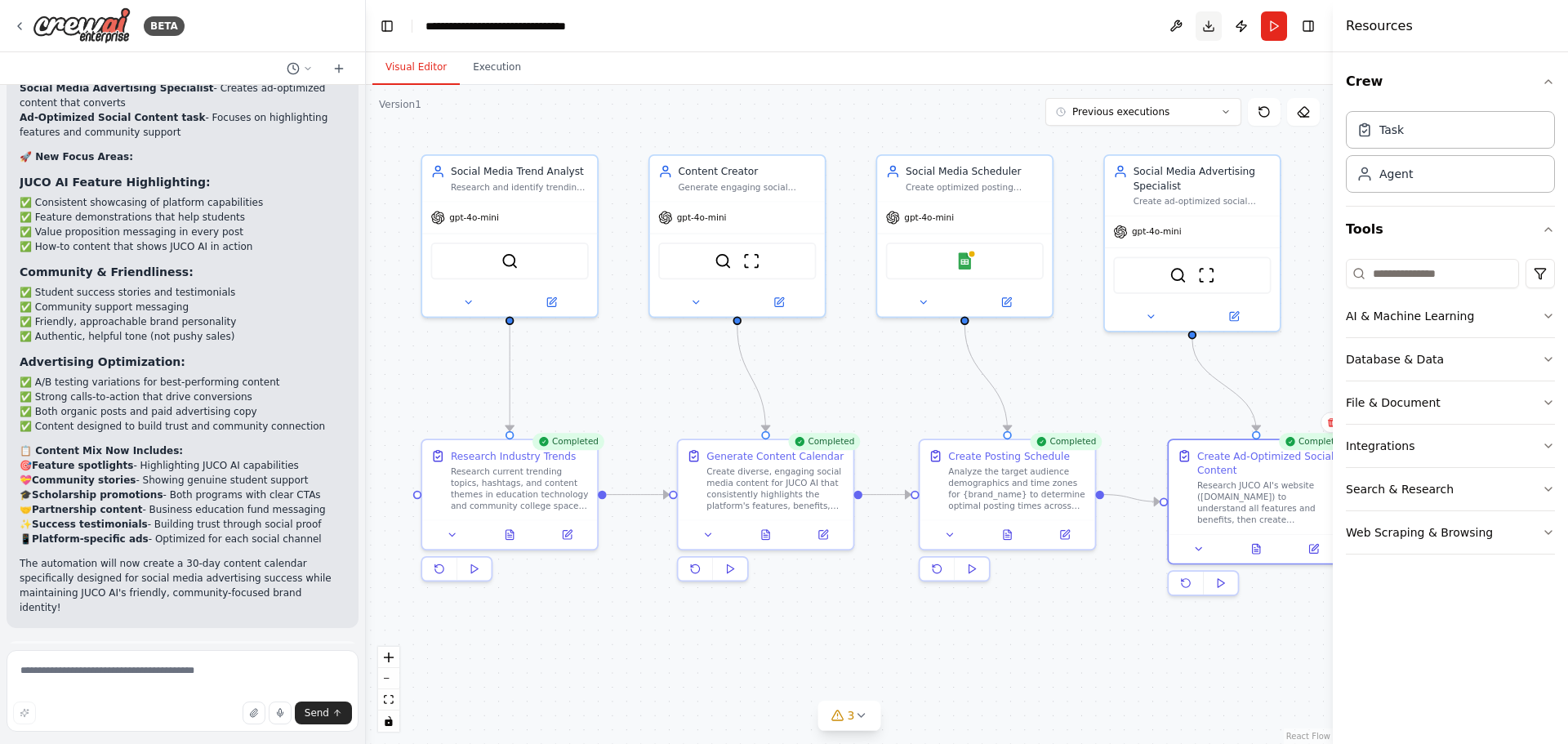
click at [1209, 27] on button "Download" at bounding box center [1208, 26] width 26 height 29
click at [456, 534] on icon at bounding box center [452, 531] width 12 height 12
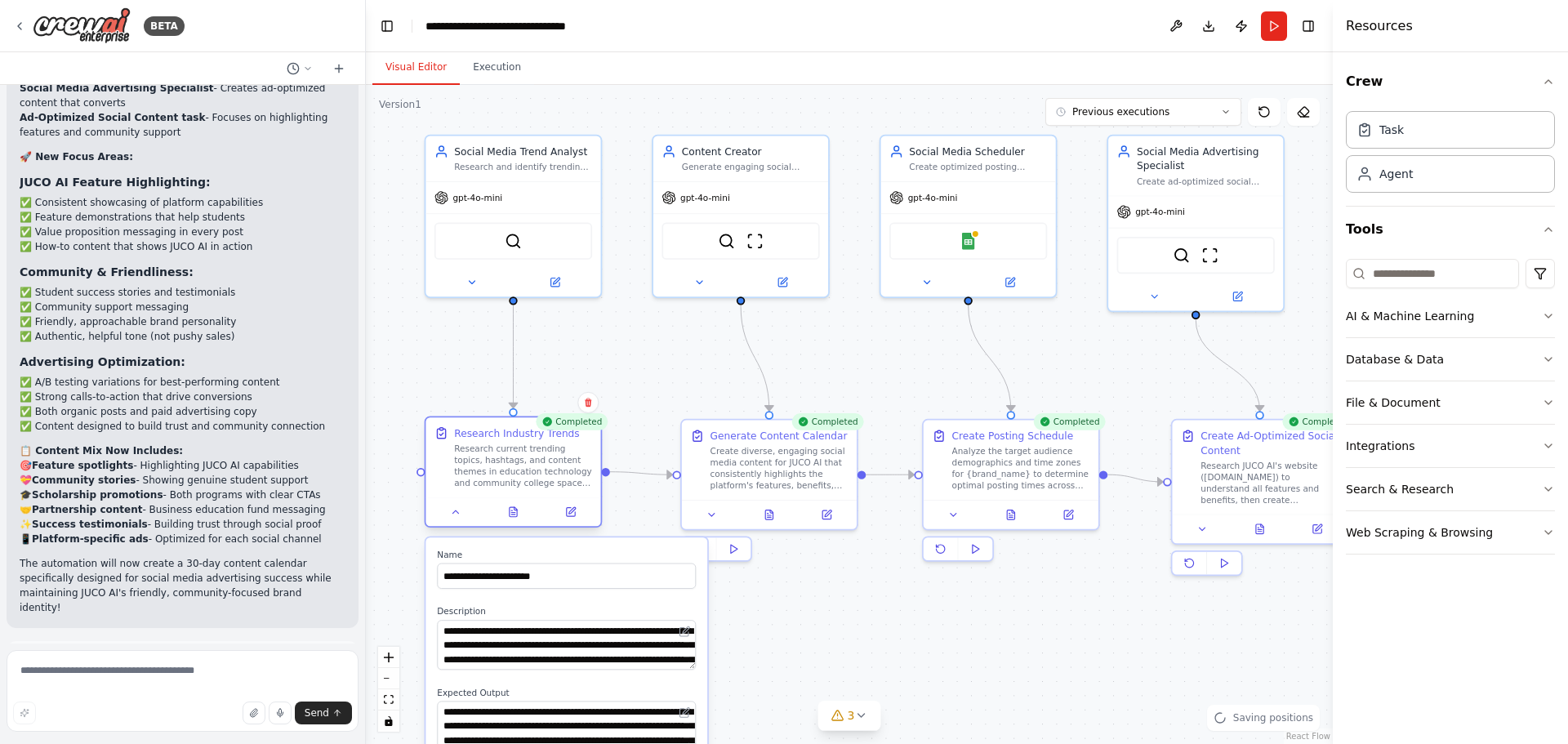
click at [521, 483] on div "Research current trending topics, hashtags, and content themes in education tec…" at bounding box center [522, 466] width 138 height 46
click at [513, 516] on icon at bounding box center [513, 511] width 7 height 10
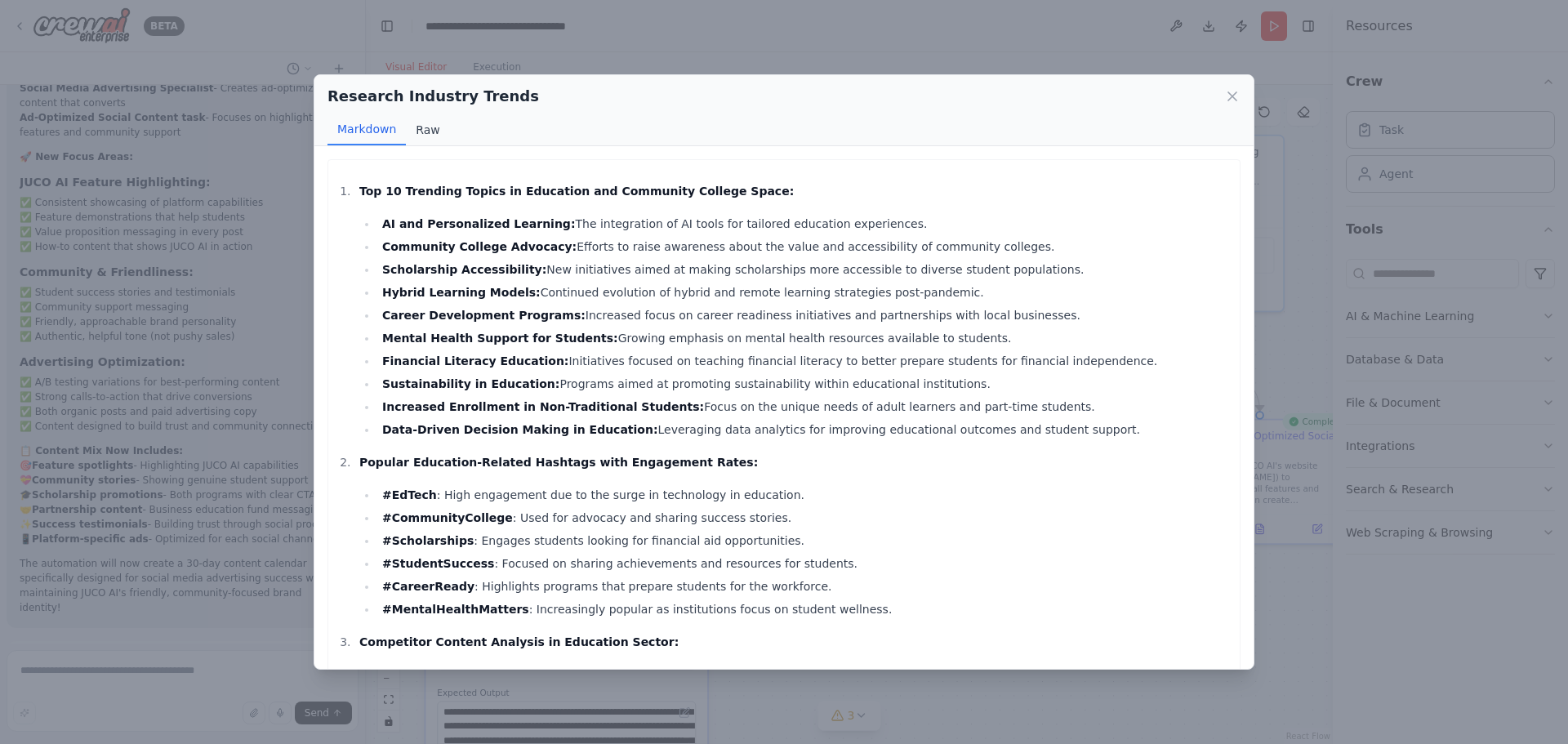
click at [428, 131] on button "Raw" at bounding box center [426, 130] width 43 height 31
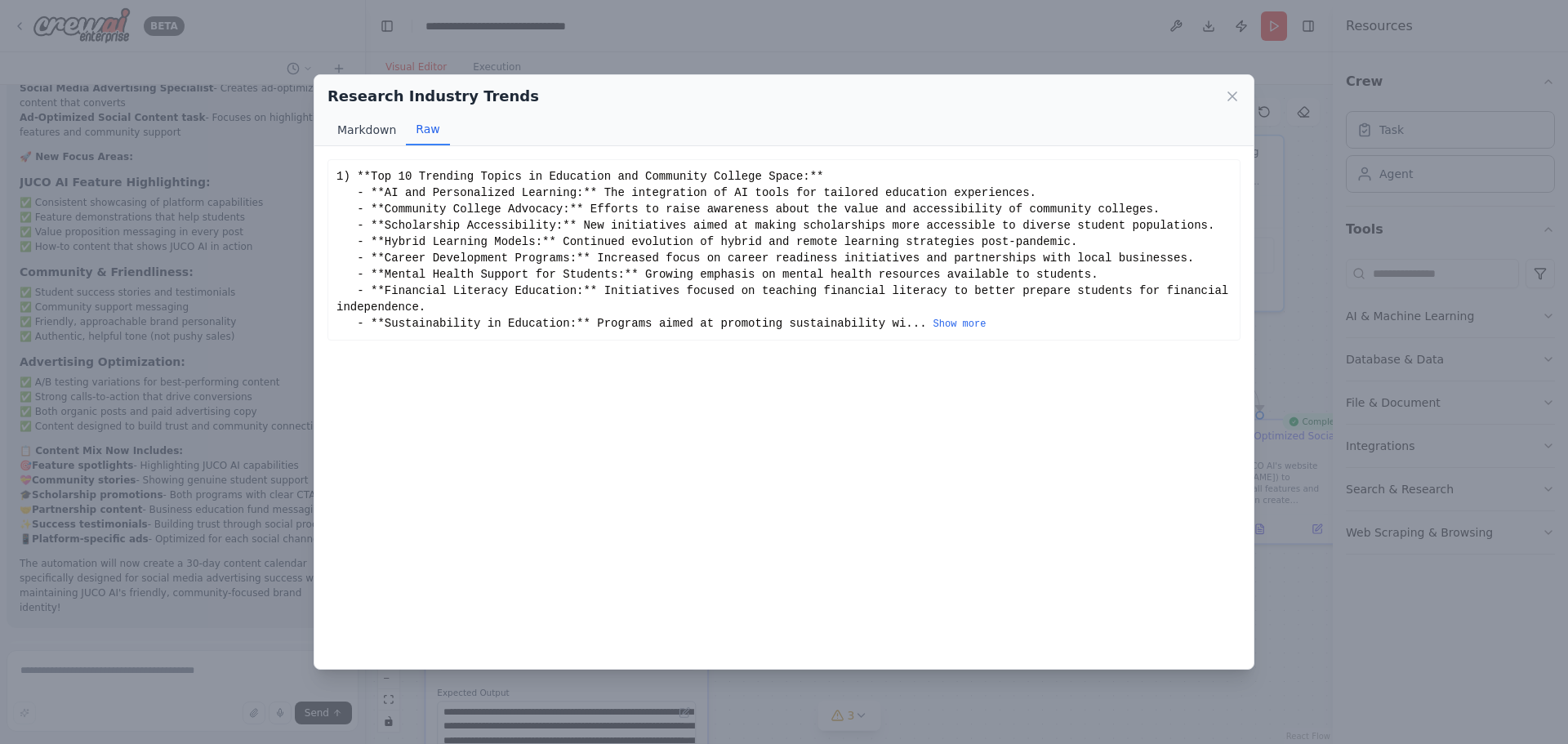
click at [355, 127] on button "Markdown" at bounding box center [367, 130] width 79 height 31
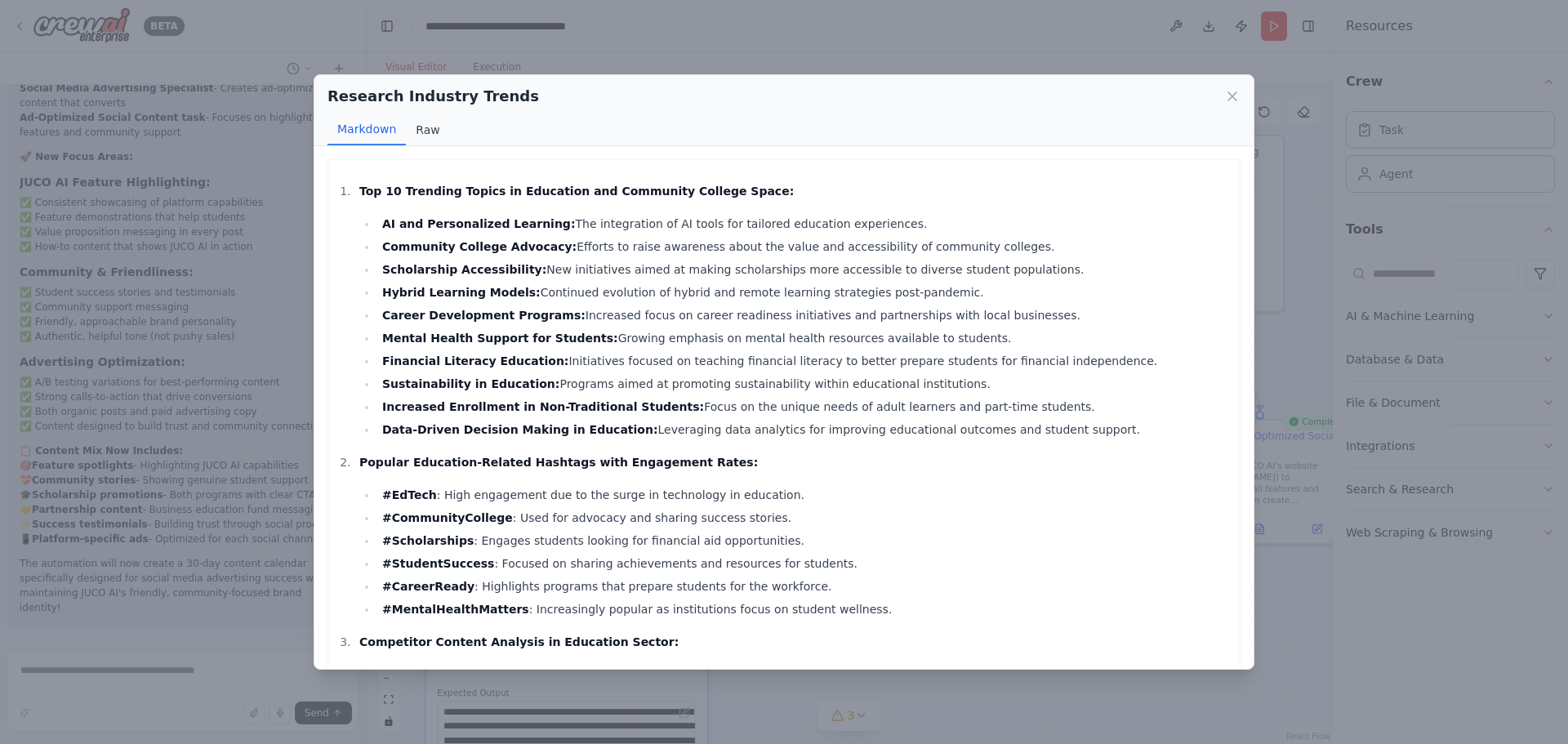
click at [431, 126] on button "Raw" at bounding box center [426, 130] width 43 height 31
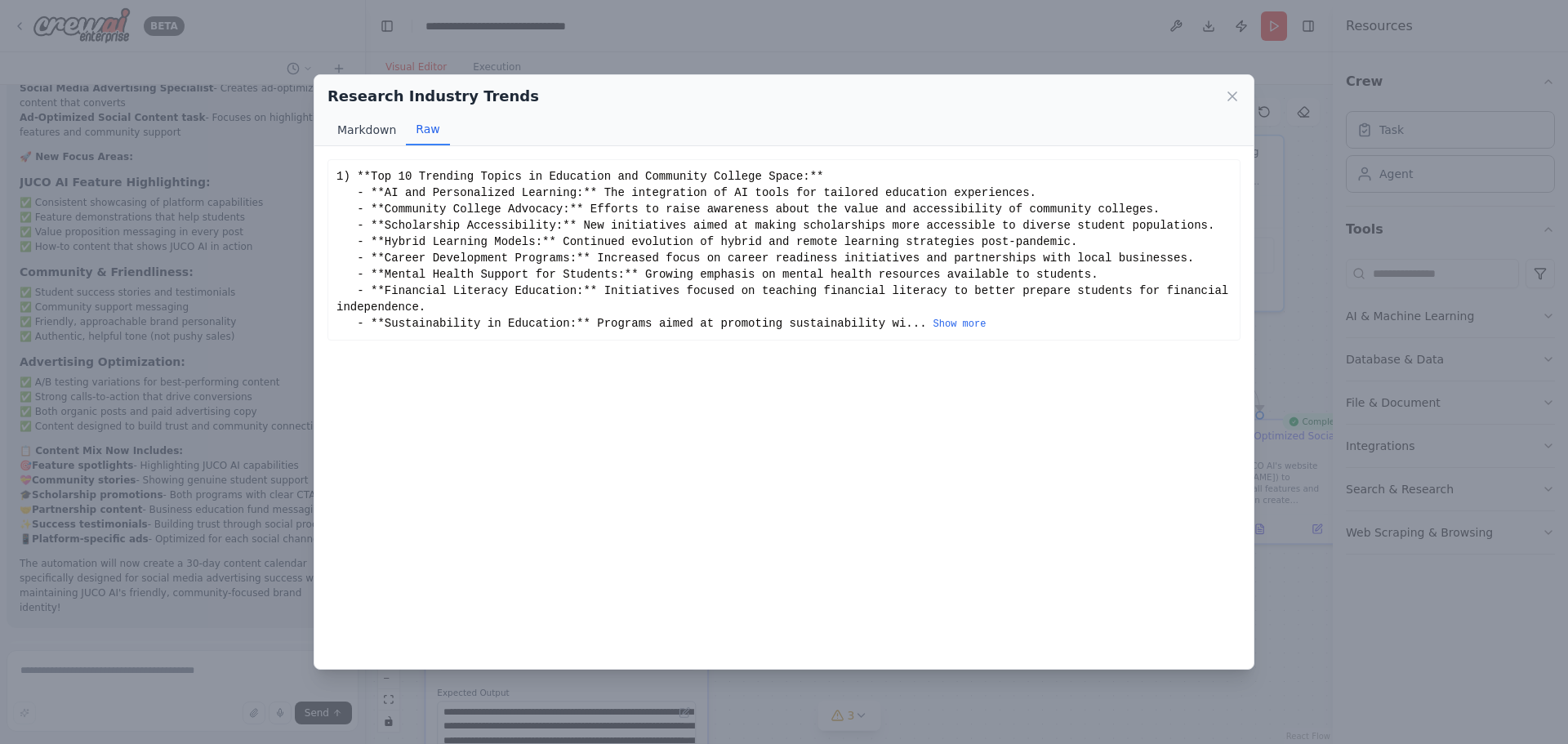
click at [375, 133] on button "Markdown" at bounding box center [367, 130] width 79 height 31
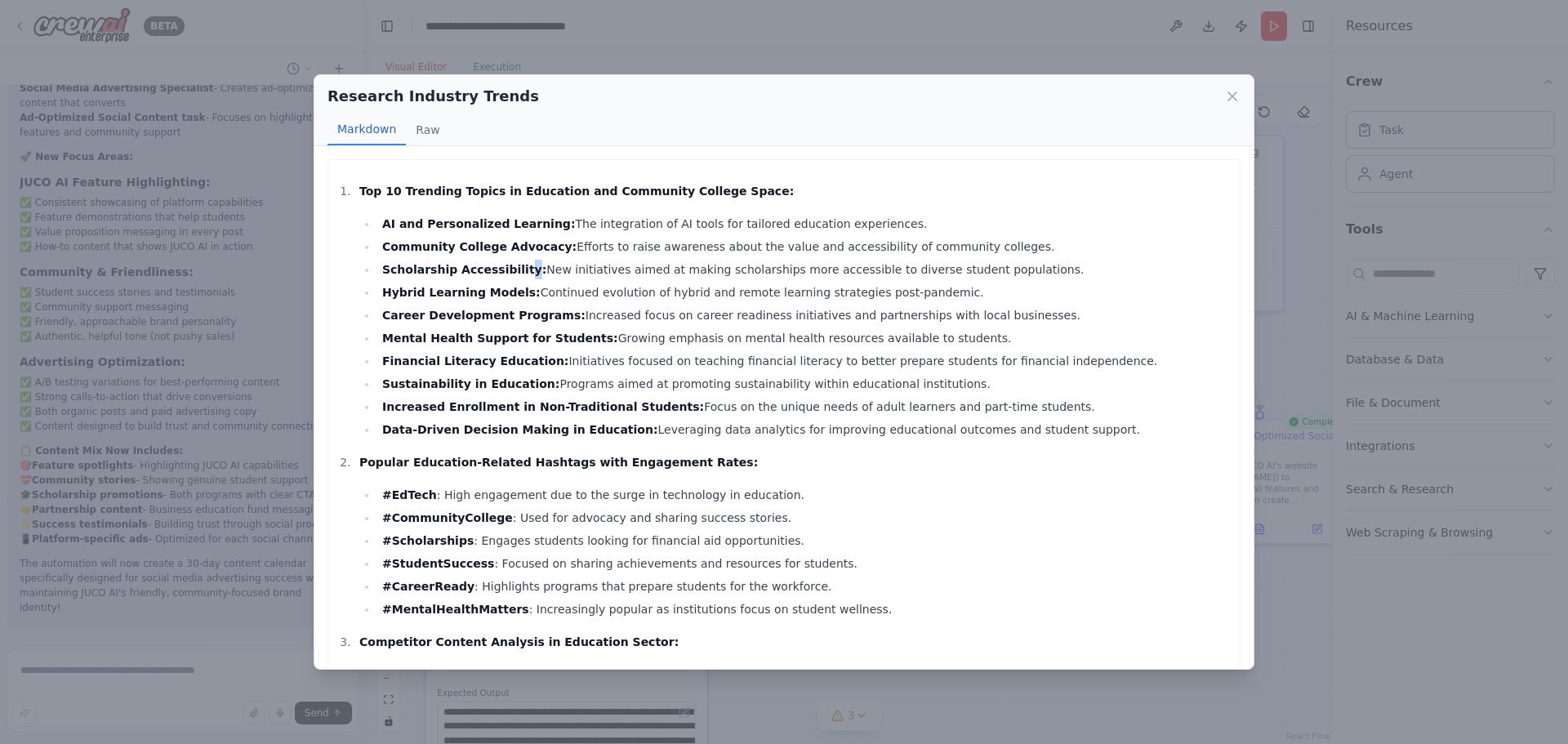
click at [504, 270] on strong "Scholarship Accessibility:" at bounding box center [464, 269] width 164 height 13
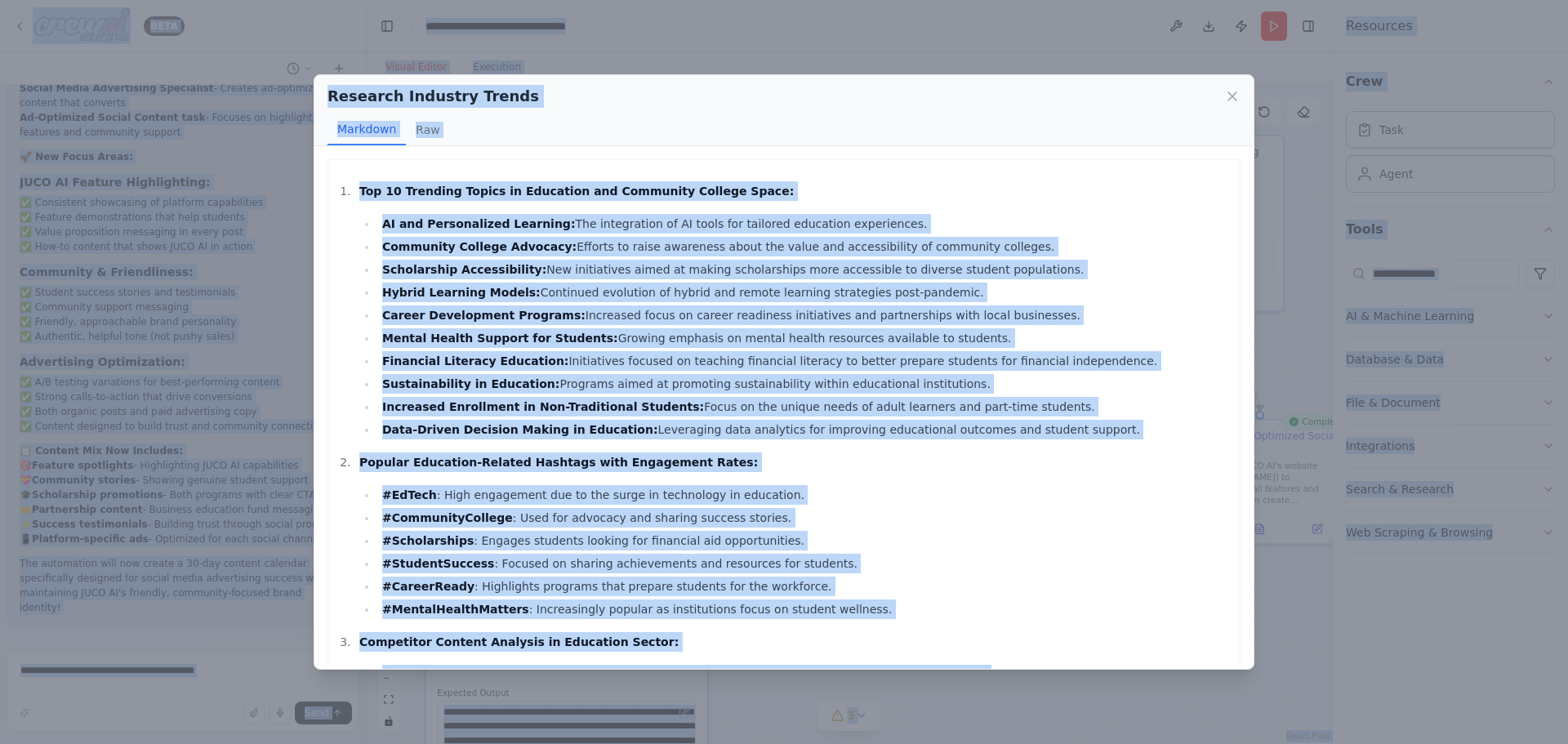
copy body "LORE Ipsumd s amet cons adipiscin eli seddoeius tempor incid utlabor etdolo mag…"
click at [710, 236] on li "Community College Advocacy: Efforts to raise awareness about the value and acce…" at bounding box center [804, 246] width 854 height 19
drag, startPoint x: 529, startPoint y: 212, endPoint x: 539, endPoint y: 210, distance: 10.2
click at [531, 210] on li "Top 10 Trending Topics in Education and Community College Space: AI and Persona…" at bounding box center [793, 310] width 877 height 258
click at [535, 147] on div "Top 10 Trending Topics in Education and Community College Space: AI and Persona…" at bounding box center [784, 407] width 939 height 522
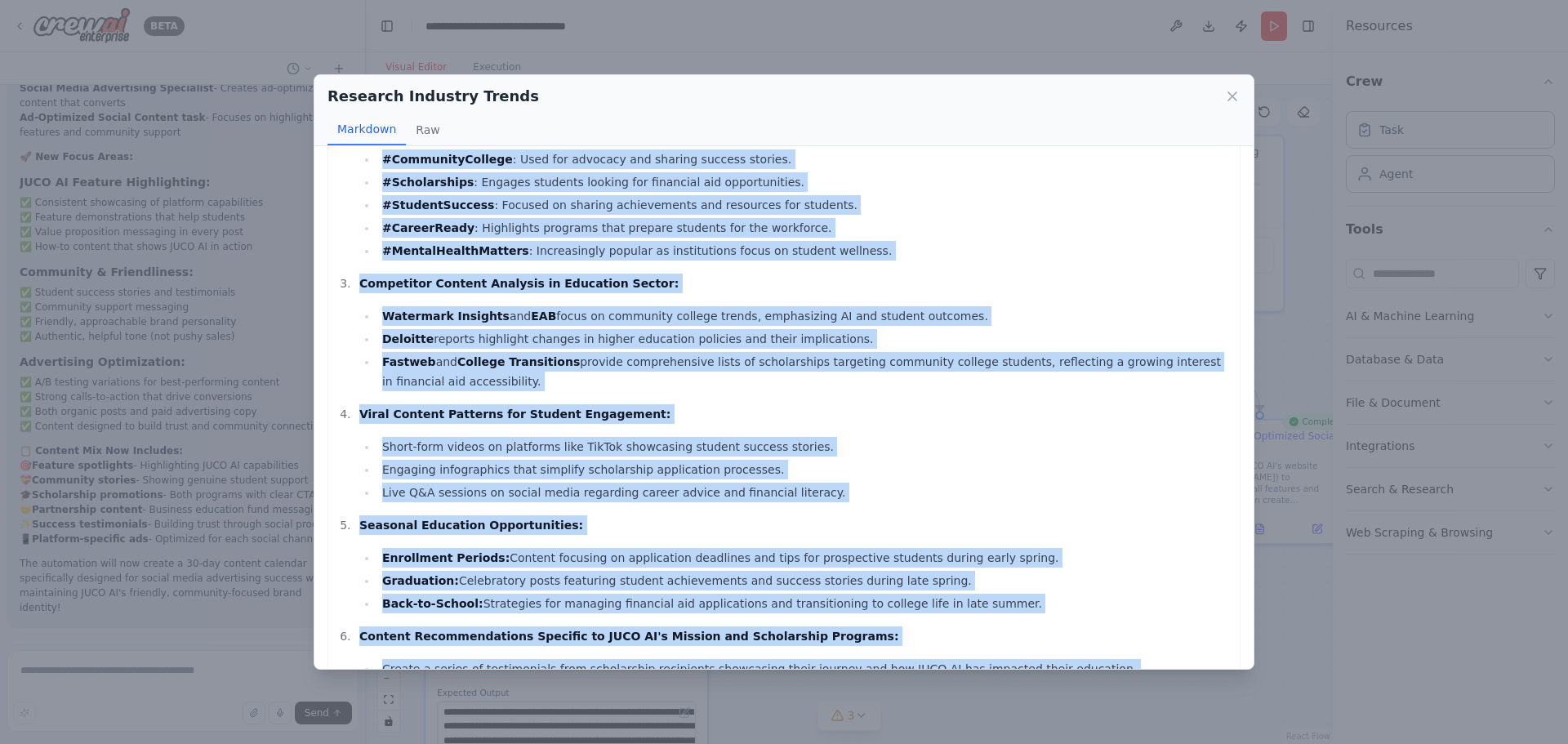
scroll to position [443, 0]
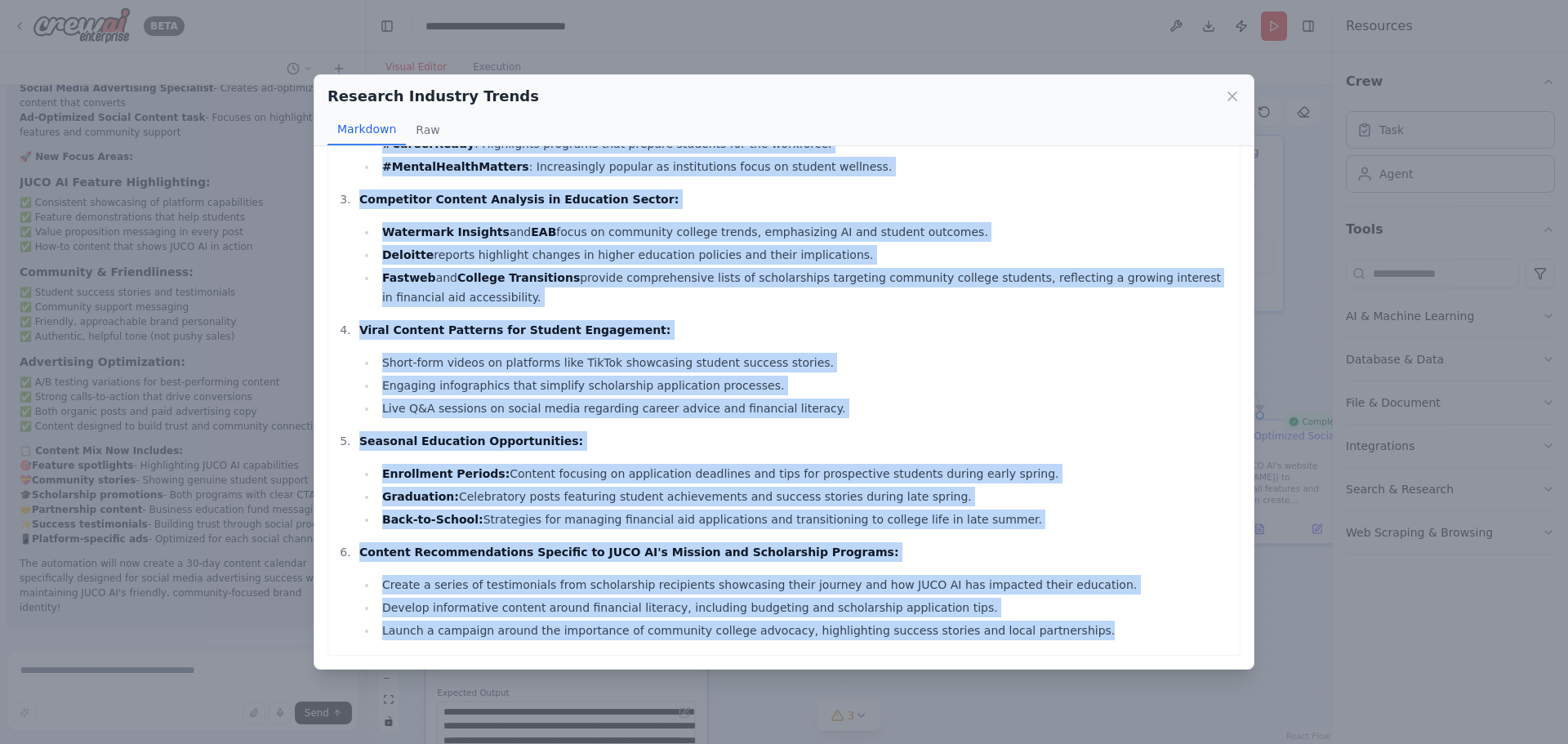
drag, startPoint x: 338, startPoint y: 189, endPoint x: 1051, endPoint y: 644, distance: 845.8
click at [1051, 644] on div "Top 10 Trending Topics in Education and Community College Space: AI and Persona…" at bounding box center [784, 186] width 913 height 938
copy ol "Top 10 Trending Topics in Education and Community College Space: AI and Persona…"
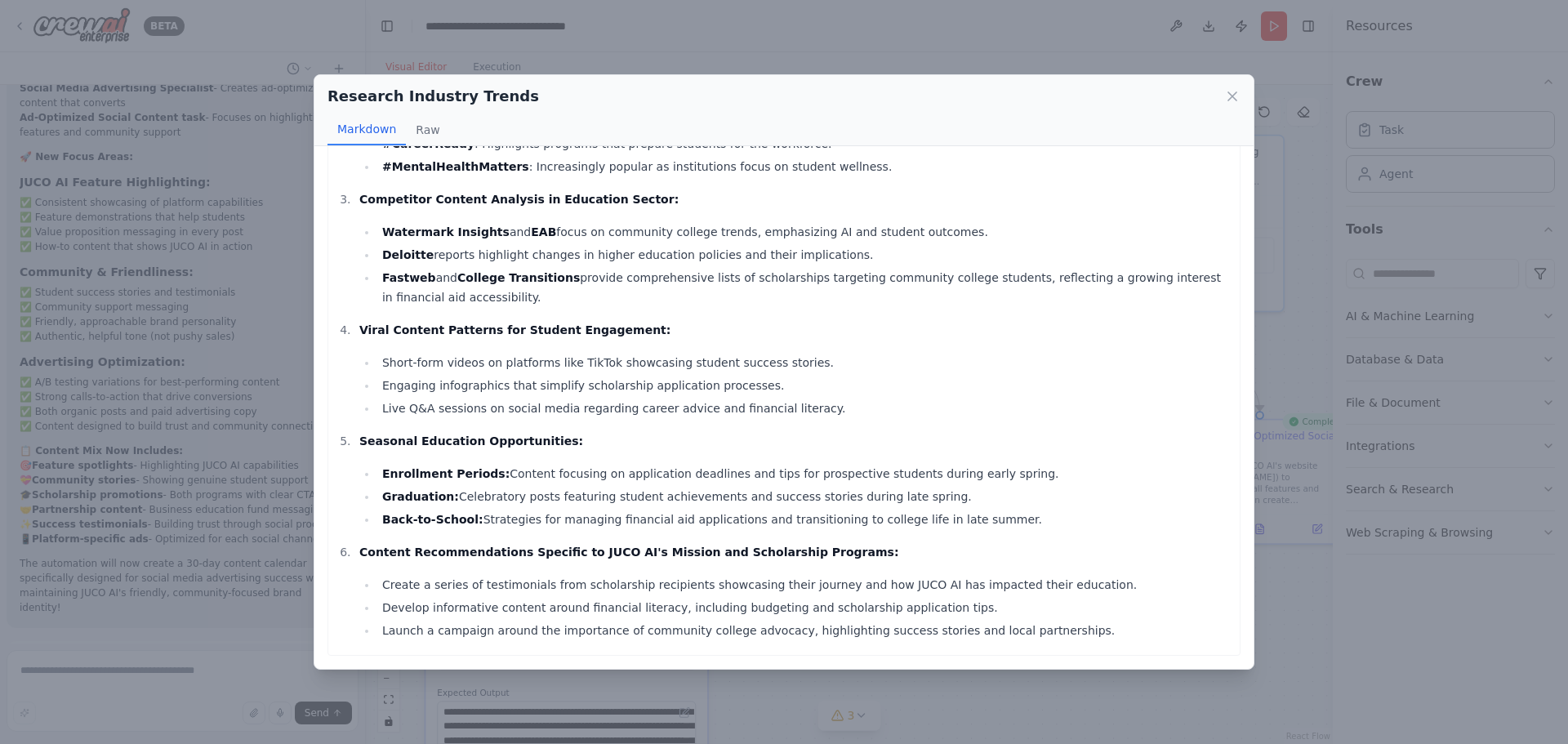
click at [1126, 122] on div "Markdown Raw" at bounding box center [784, 130] width 913 height 31
click at [1227, 95] on icon at bounding box center [1232, 97] width 16 height 16
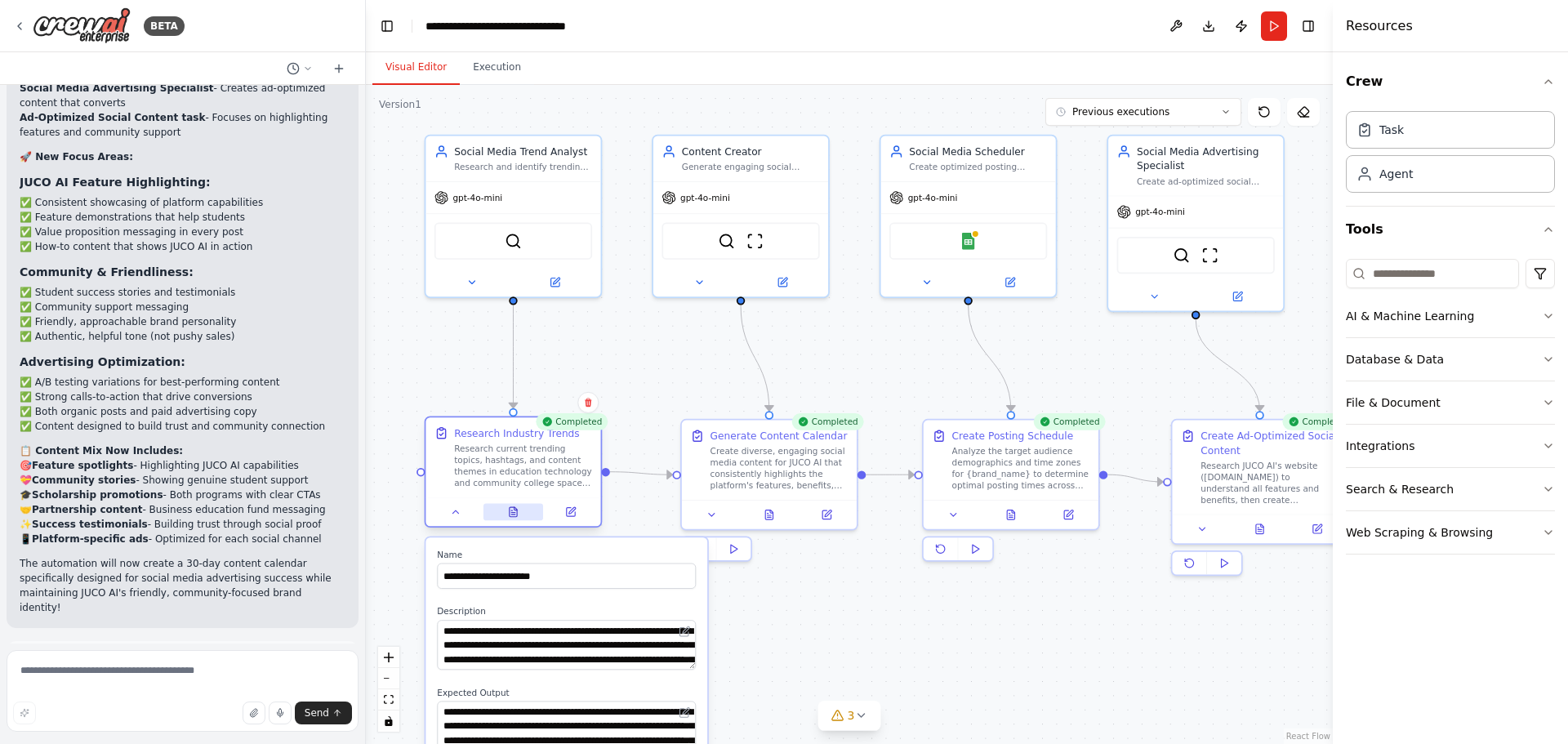
click at [508, 512] on icon at bounding box center [513, 511] width 12 height 12
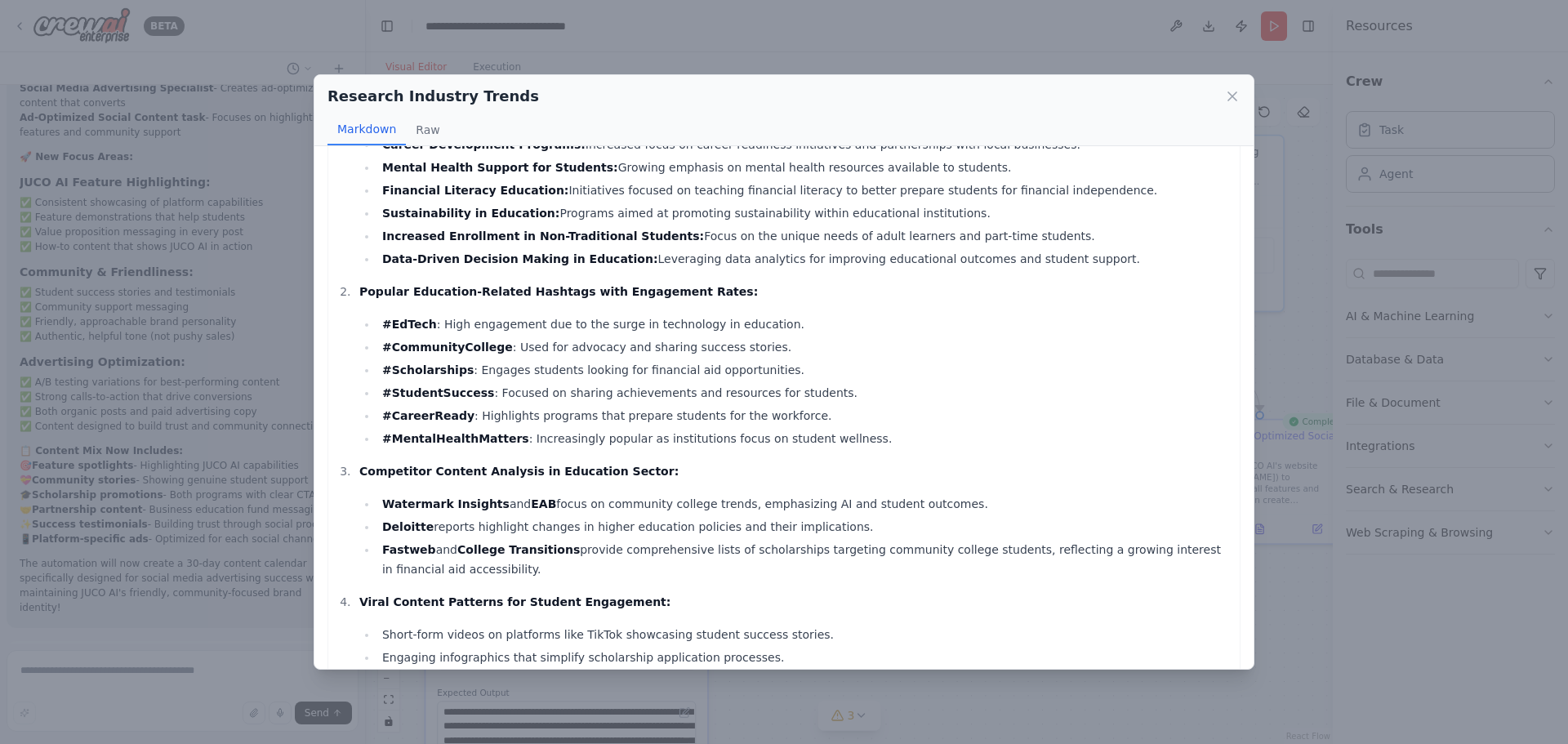
scroll to position [408, 0]
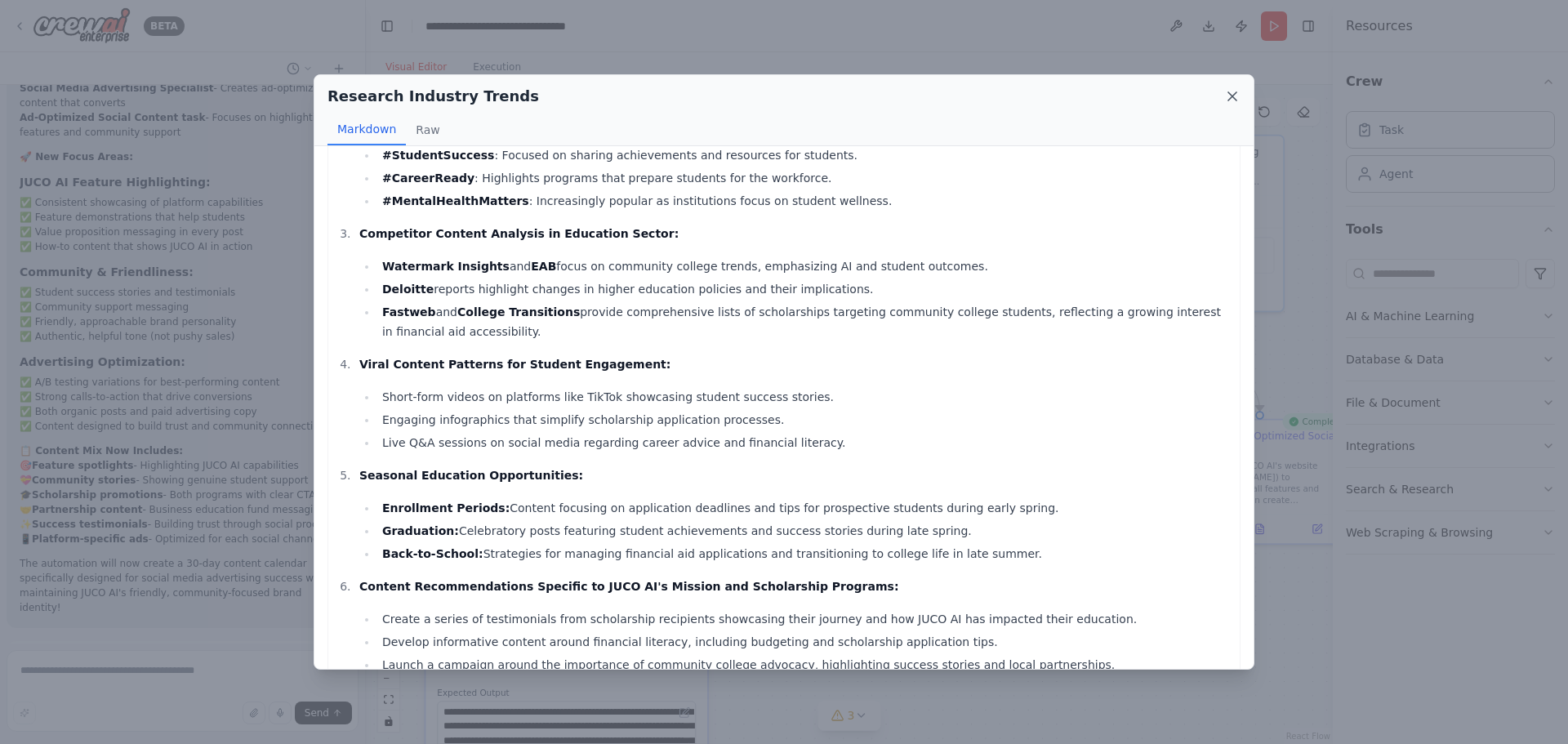
click at [1226, 99] on icon at bounding box center [1232, 97] width 16 height 16
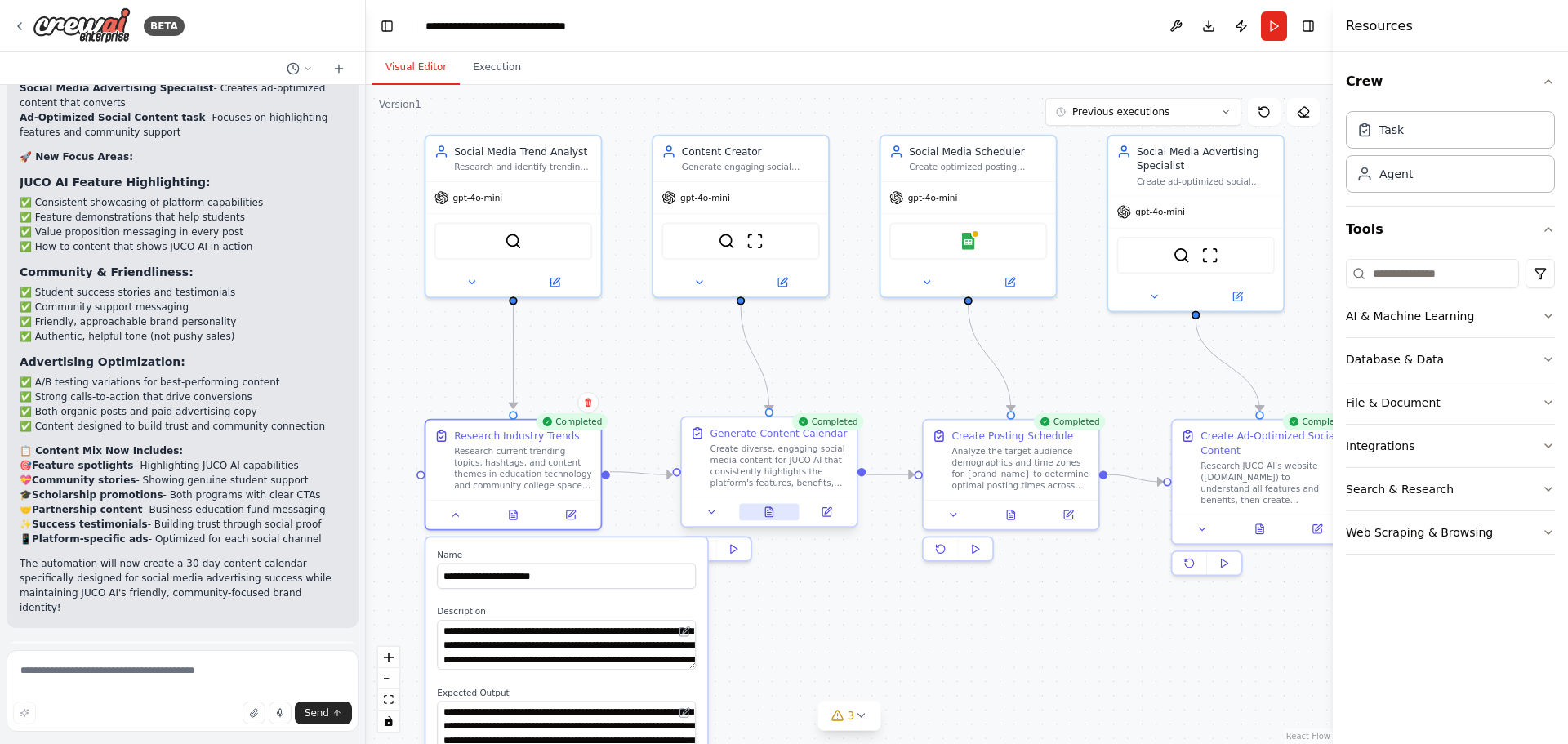
click at [773, 509] on icon at bounding box center [771, 508] width 3 height 3
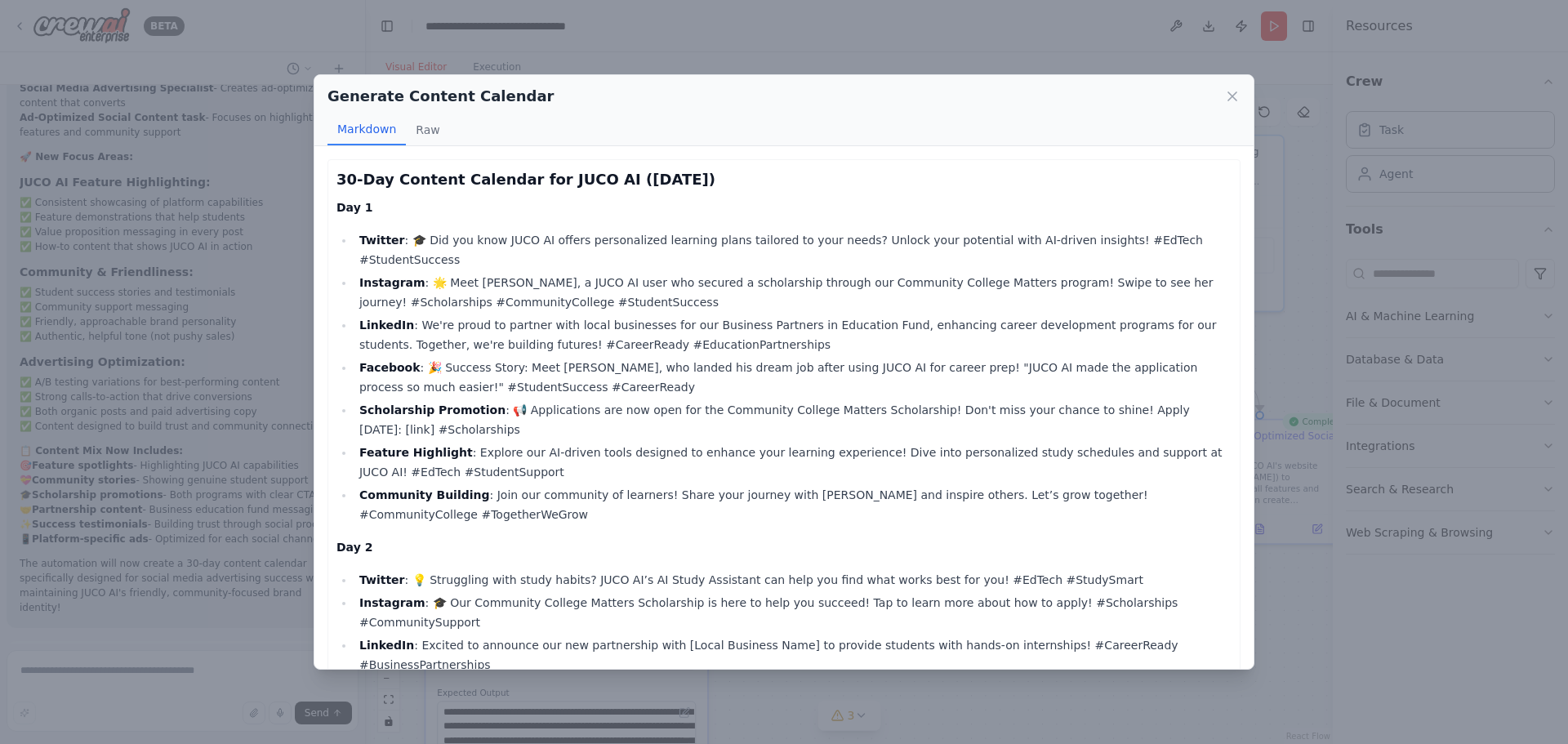
click at [645, 366] on li "Facebook : 🎉 Success Story: Meet [PERSON_NAME], who landed his dream job after …" at bounding box center [793, 377] width 877 height 39
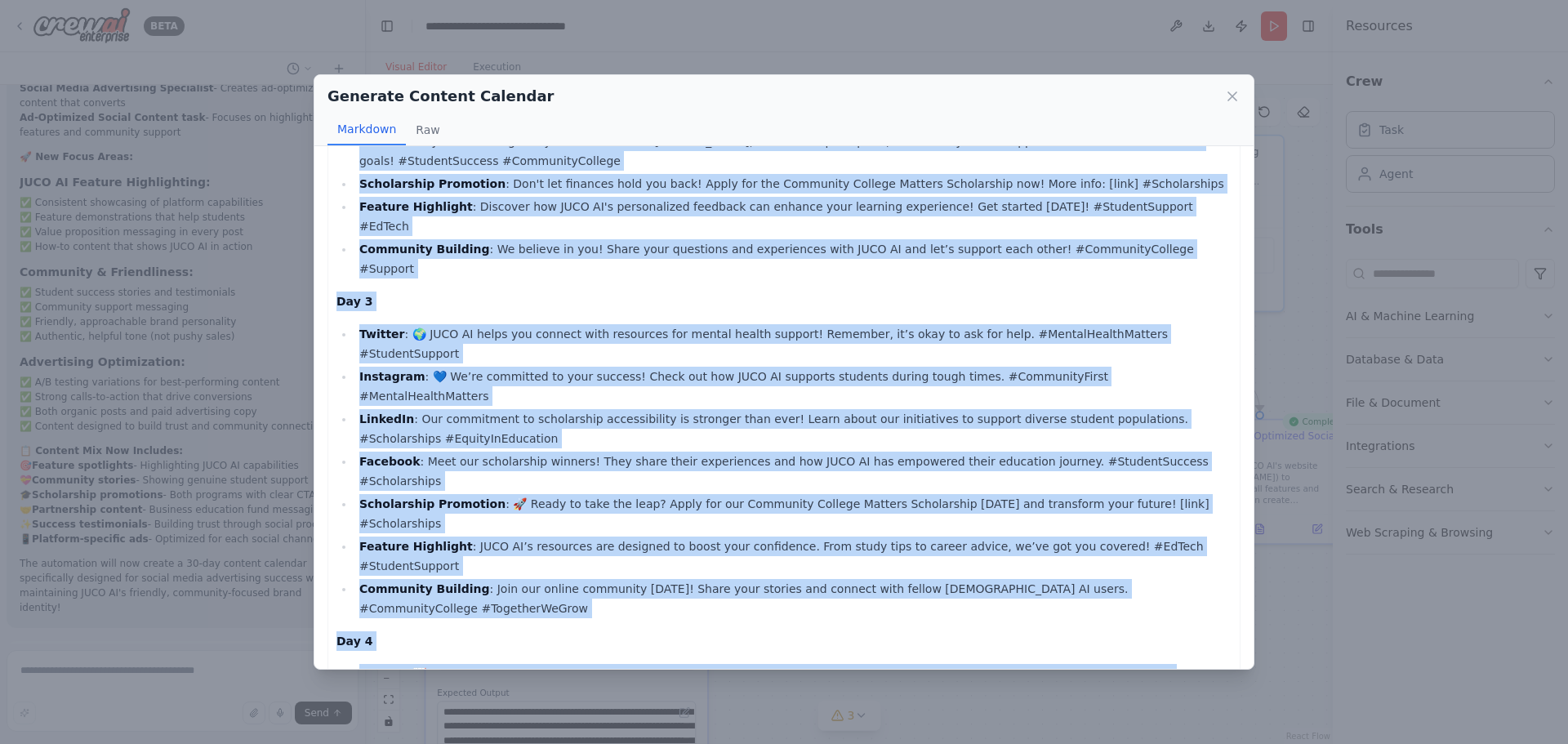
scroll to position [739, 0]
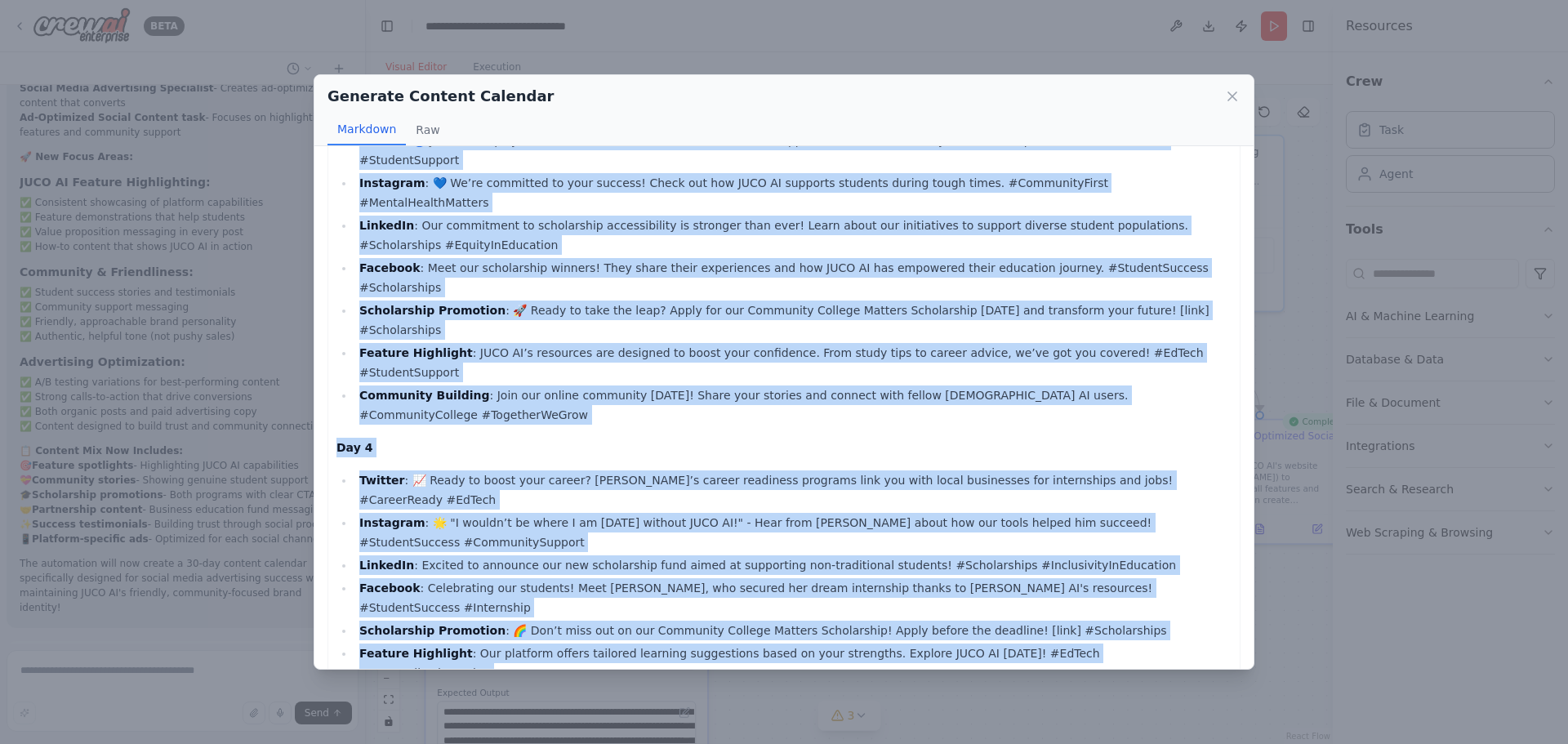
drag, startPoint x: 337, startPoint y: 176, endPoint x: 952, endPoint y: 646, distance: 774.0
click at [952, 646] on div "30-Day Content Calendar for JUCO AI ([DATE]) Day 1 Twitter : 🎓 Did you know [PE…" at bounding box center [784, 233] width 913 height 1628
copy div "50-Lor Ipsumdo Sitametc adi ELIT SE (Doeiusm 0010) Tem 0 Incidid : 🎓 Utl etd ma…"
click at [1231, 101] on icon at bounding box center [1232, 97] width 16 height 16
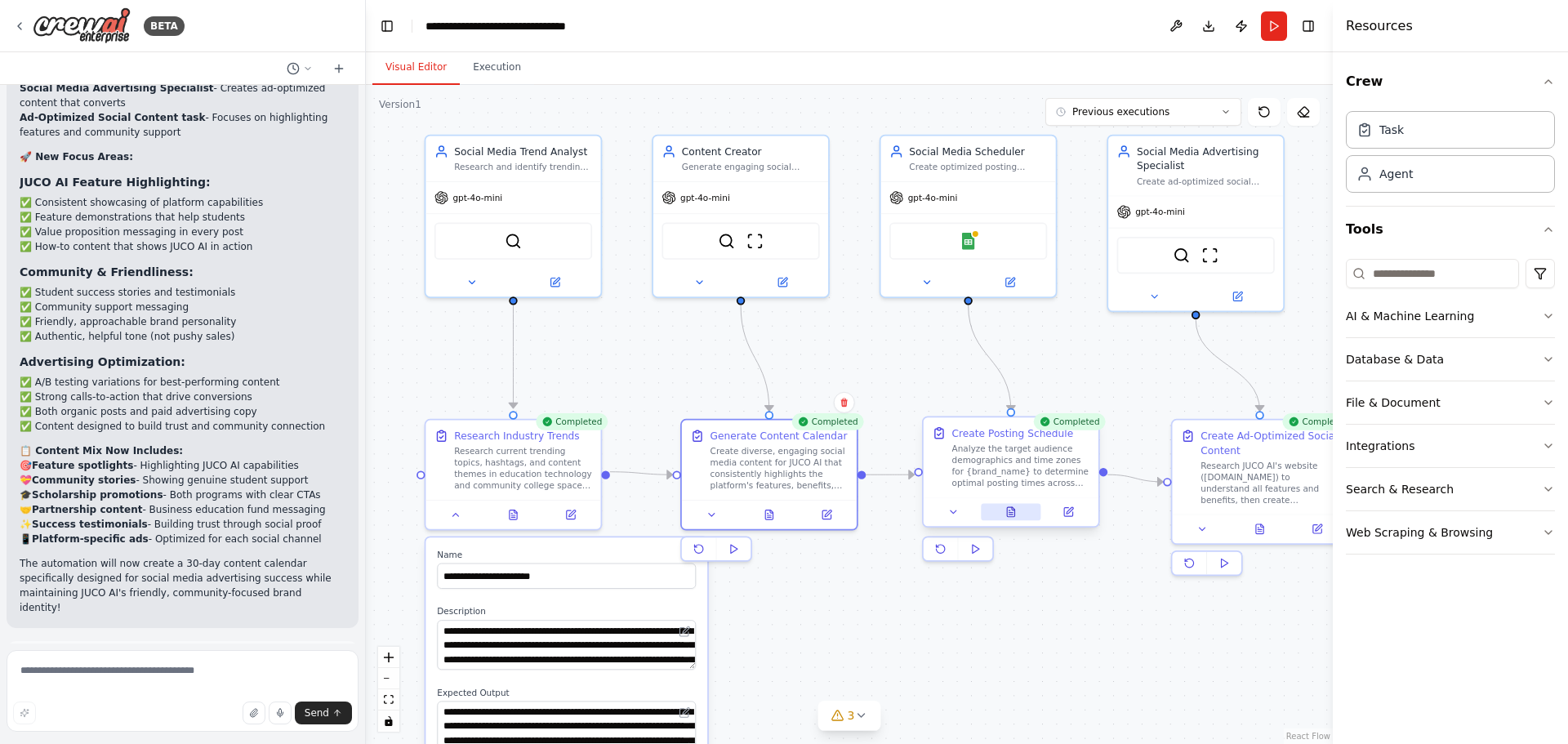
click at [1010, 516] on icon at bounding box center [1011, 511] width 7 height 10
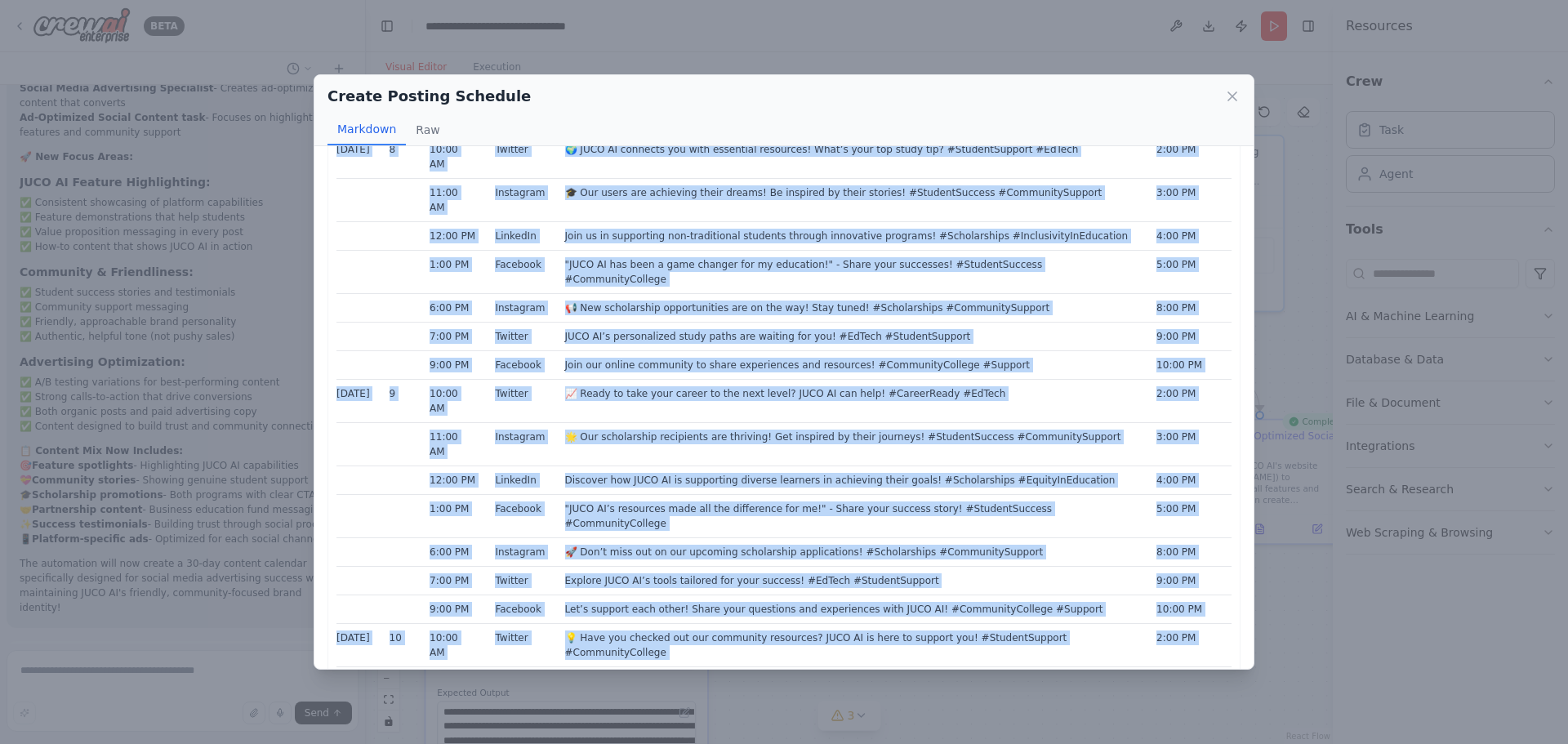
scroll to position [2509, 0]
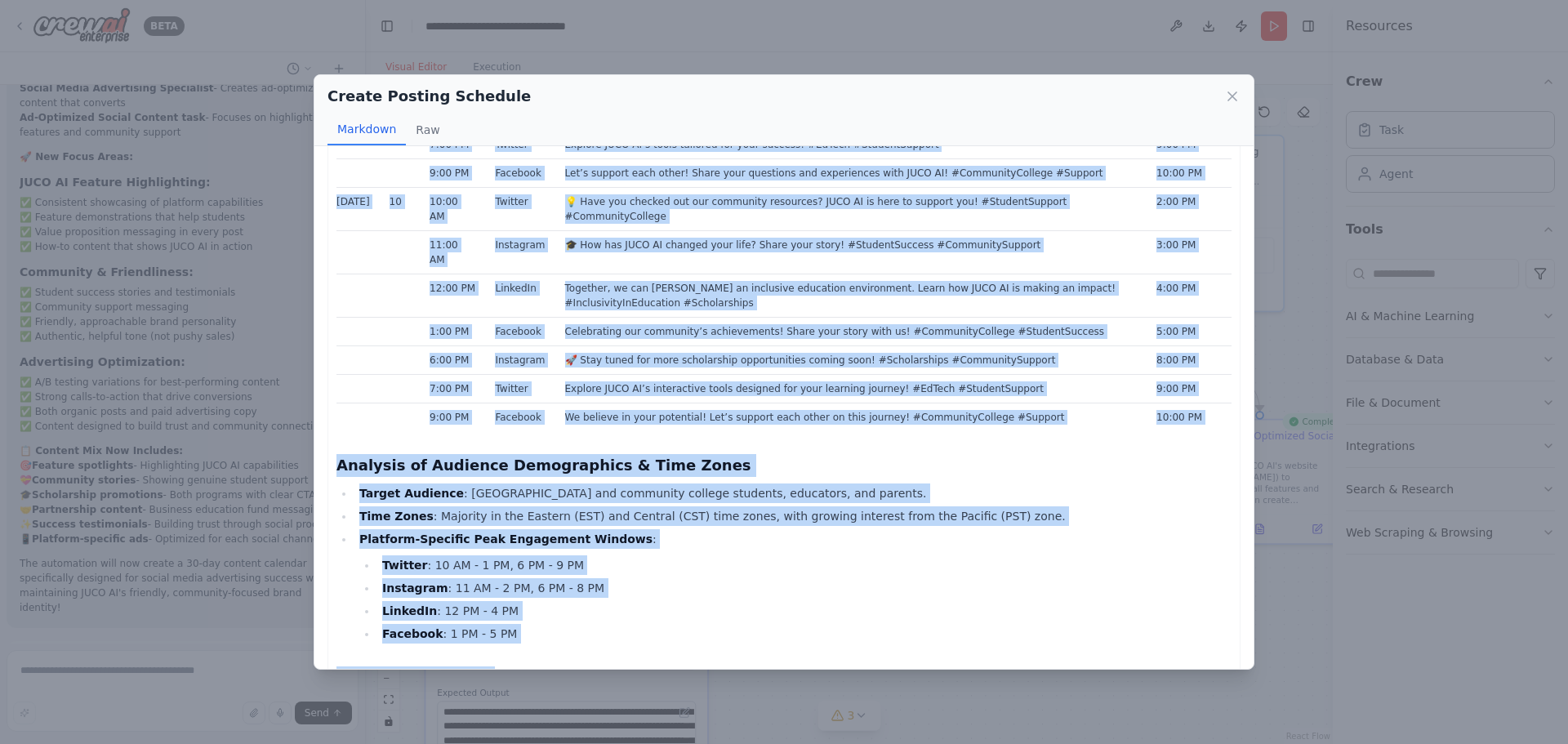
drag, startPoint x: 331, startPoint y: 176, endPoint x: 1146, endPoint y: 636, distance: 935.9
copy div "LORE IP 20-Dol Sitamet Consecte (Adipisc Elitsed Doeiusmo tem Incidid 4187) Utl…"
click at [1226, 96] on icon at bounding box center [1232, 97] width 16 height 16
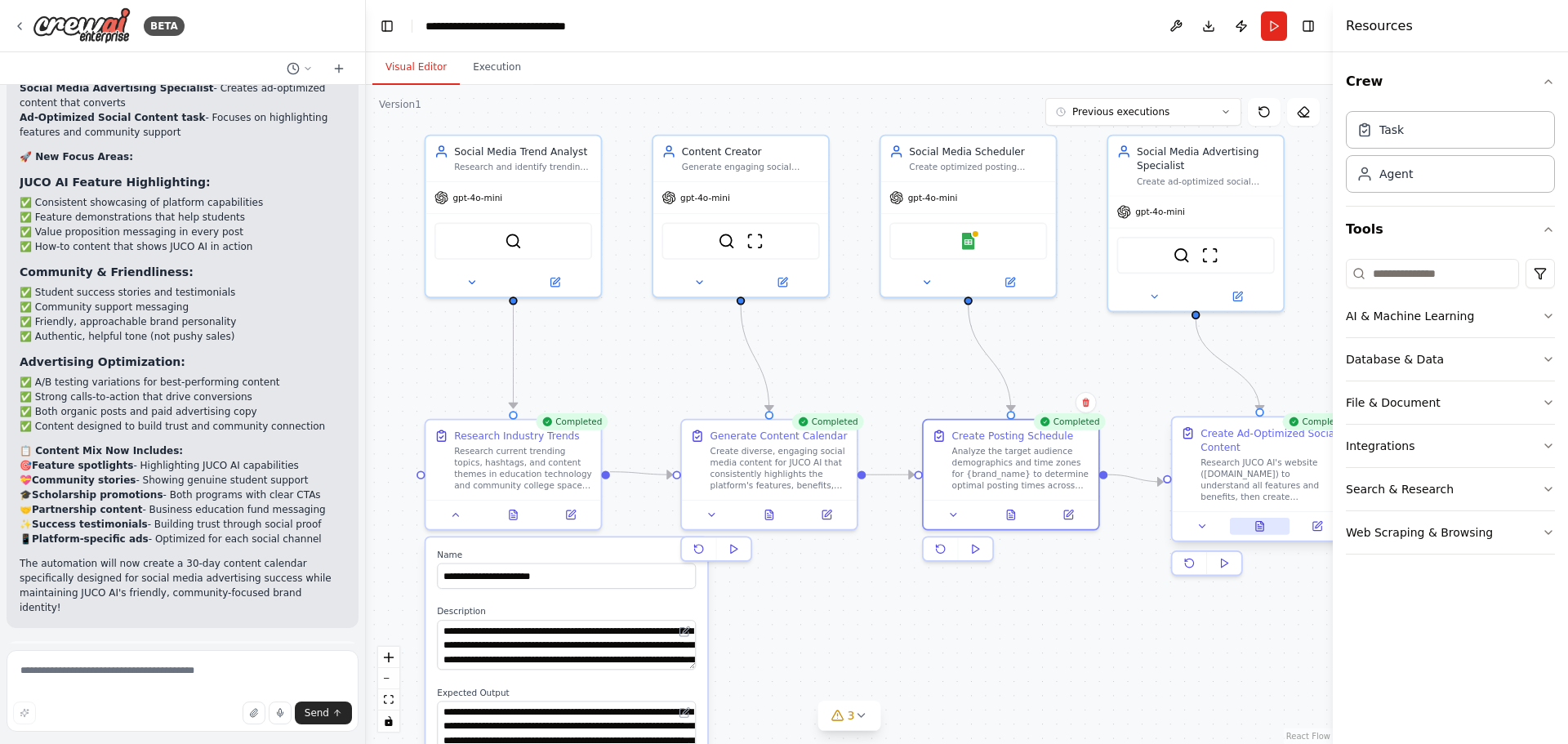
click at [1262, 529] on icon at bounding box center [1259, 526] width 12 height 12
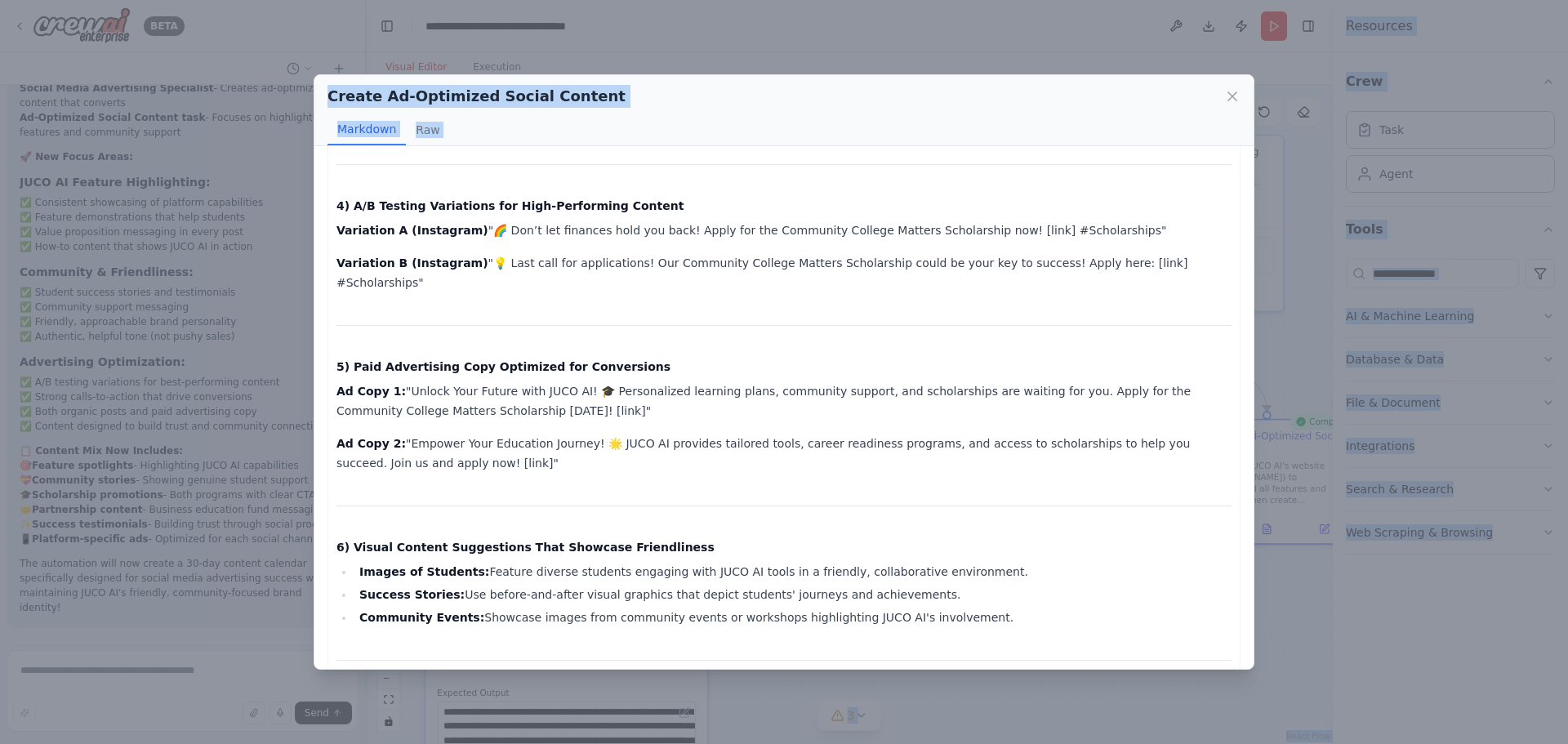
scroll to position [741, 0]
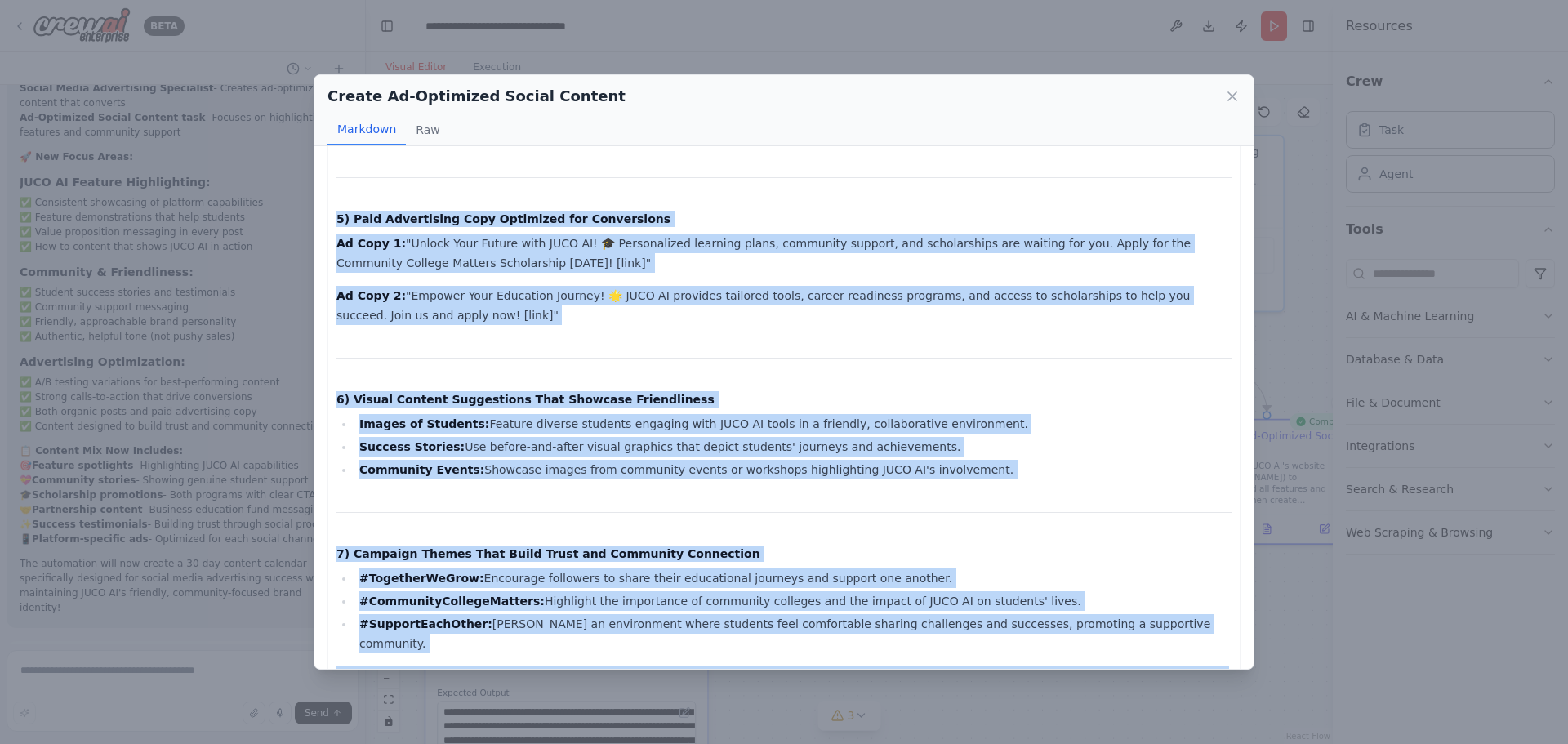
drag, startPoint x: 324, startPoint y: 178, endPoint x: 1100, endPoint y: 698, distance: 934.1
click at [1100, 698] on div "Create Ad-Optimized Social Content Markdown Raw Ad-Optimized Social Media Conte…" at bounding box center [784, 372] width 1568 height 744
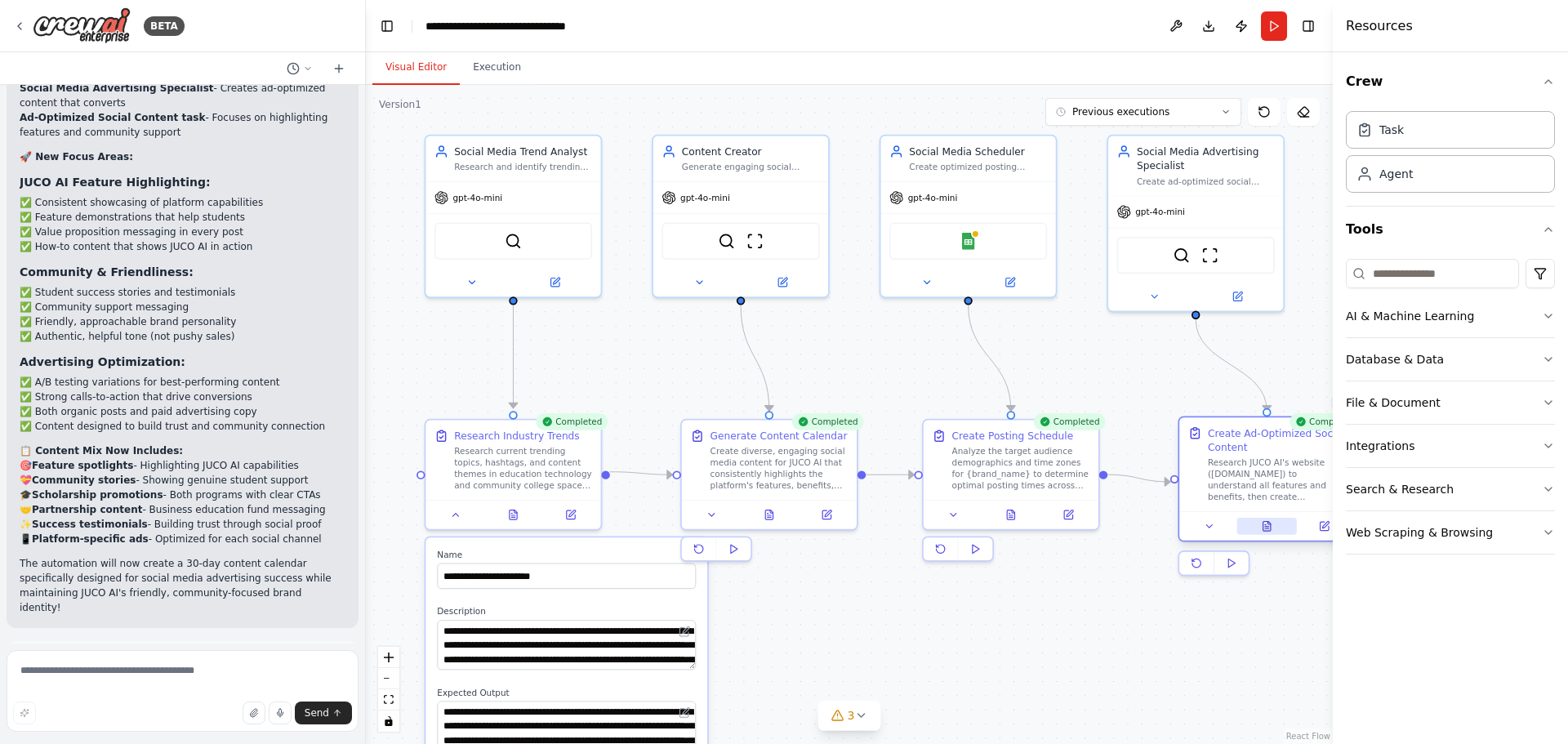
click at [1262, 522] on icon at bounding box center [1267, 526] width 12 height 12
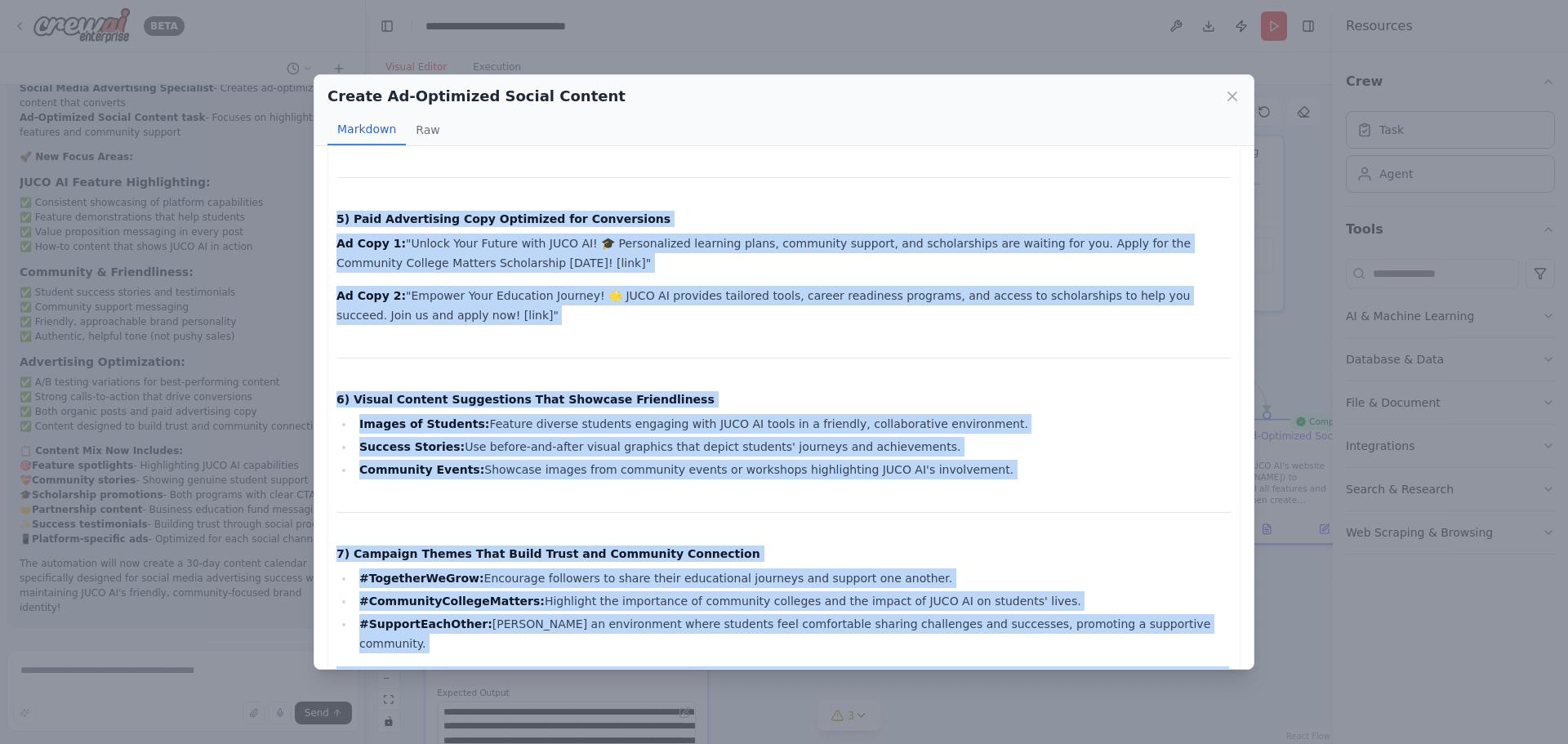
drag, startPoint x: 339, startPoint y: 181, endPoint x: 929, endPoint y: 661, distance: 760.6
click at [929, 661] on div "Ad-Optimized Social Media Content for JUCO AI 1) Feature-Focused Posts Highligh…" at bounding box center [784, 407] width 939 height 522
copy div "Lo-Ipsumdolo Sitame Conse Adipisc eli SEDD EI 2) Tempori-Utlabor Etdol Magnaali…"
click at [1228, 100] on icon at bounding box center [1232, 96] width 8 height 8
